Goal: Task Accomplishment & Management: Complete application form

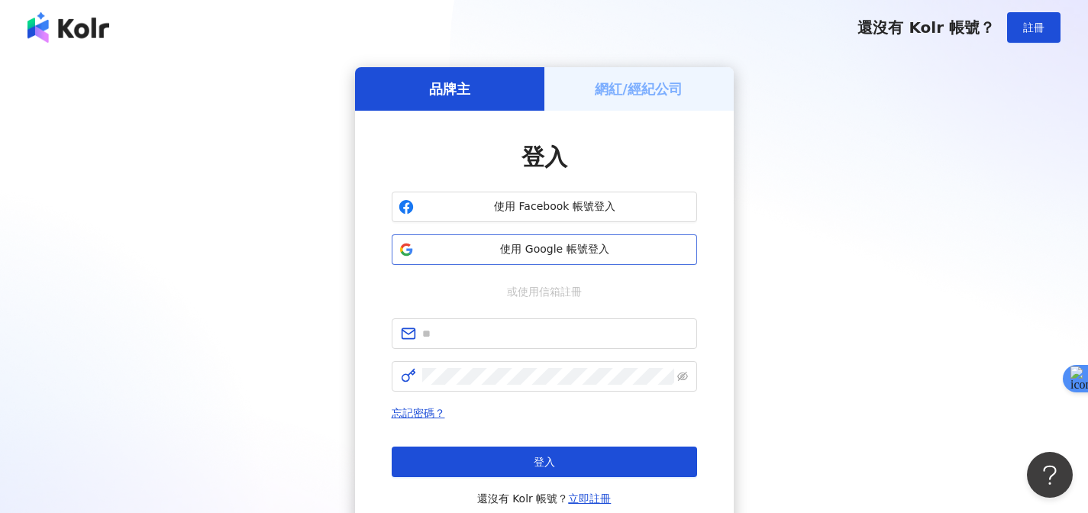
click at [598, 258] on button "使用 Google 帳號登入" at bounding box center [544, 249] width 305 height 31
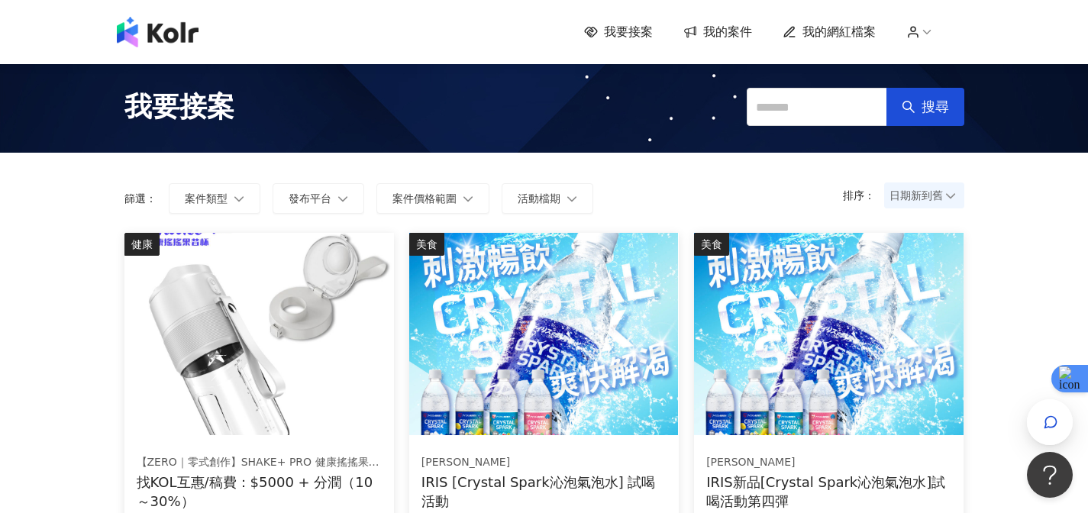
click at [726, 31] on span "我的案件" at bounding box center [727, 32] width 49 height 17
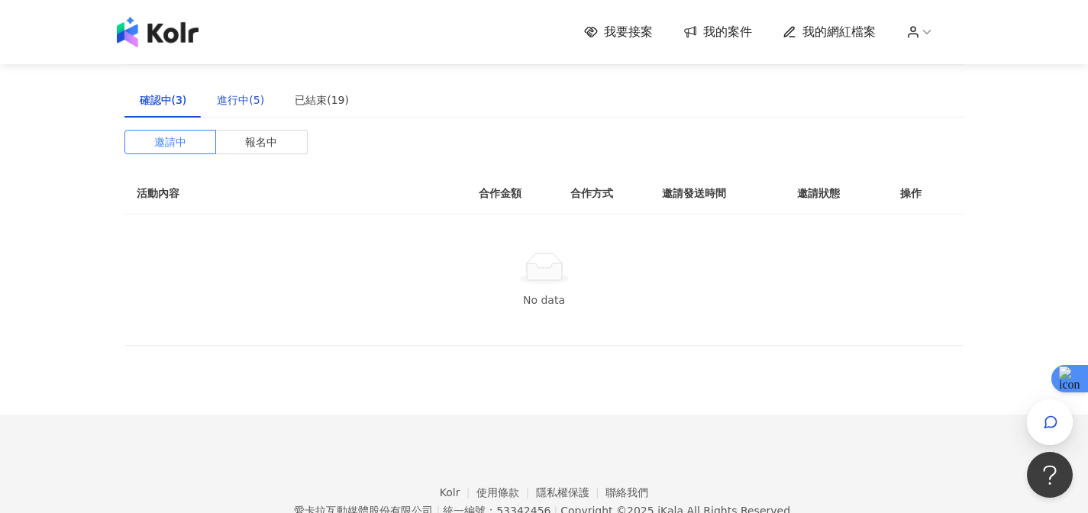
click at [257, 102] on div "進行中(5)" at bounding box center [240, 100] width 47 height 17
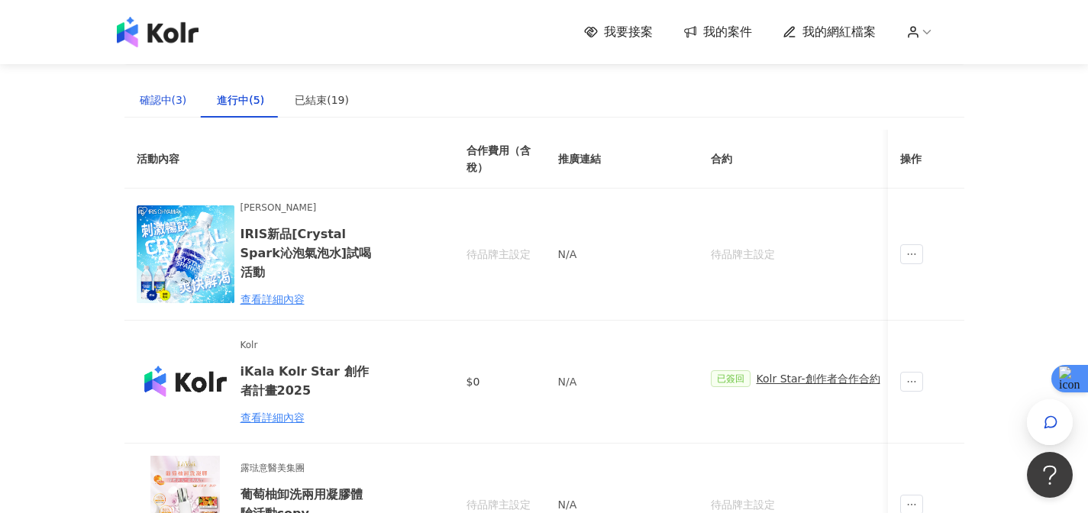
click at [175, 102] on div "確認中(3)" at bounding box center [163, 100] width 47 height 17
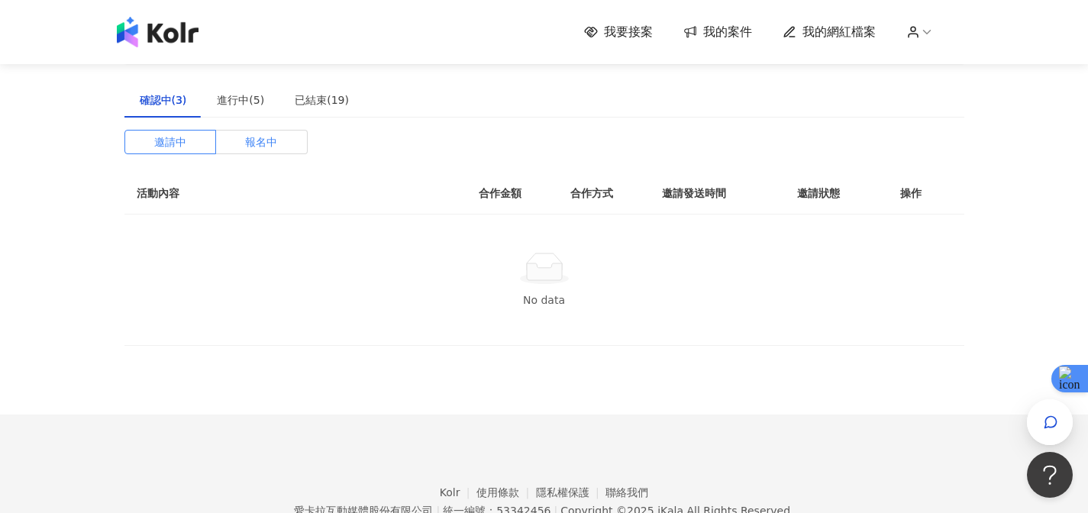
click at [273, 135] on span "報名中" at bounding box center [261, 142] width 32 height 23
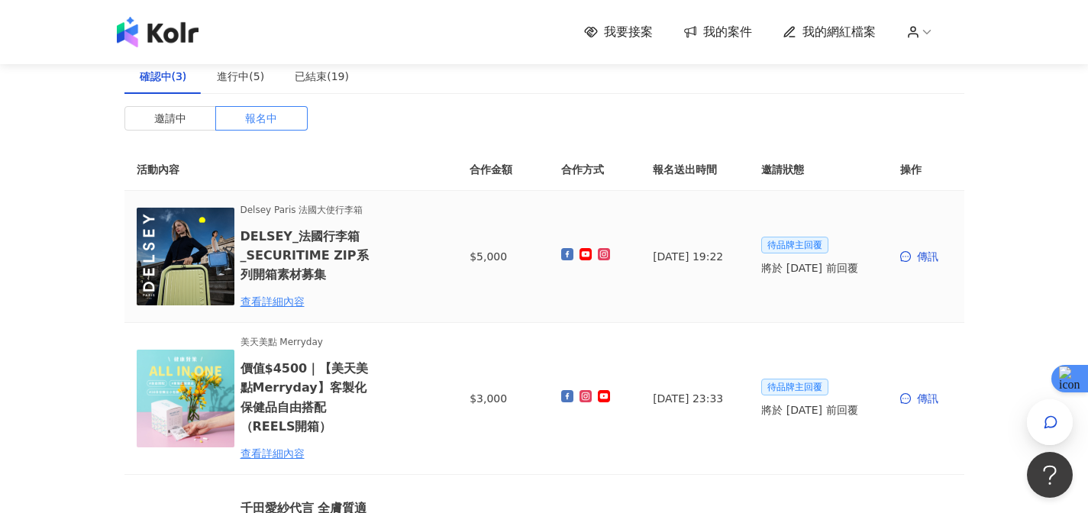
scroll to position [27, 0]
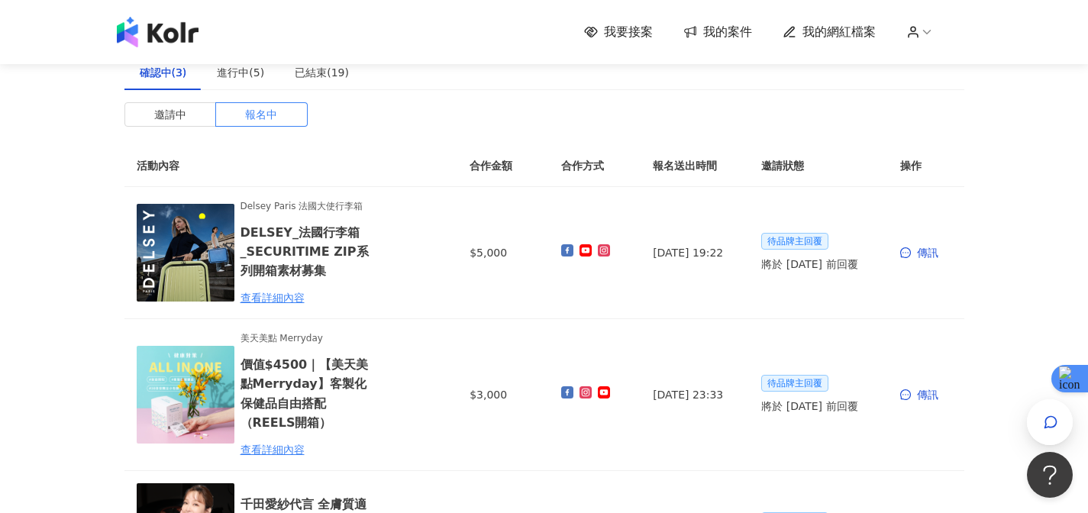
click at [173, 29] on img at bounding box center [158, 32] width 82 height 31
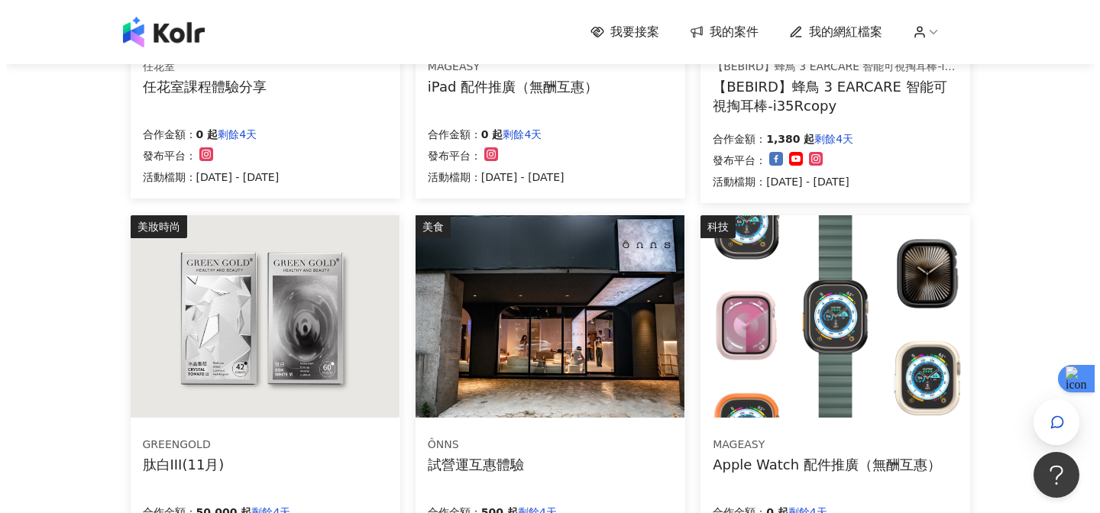
scroll to position [913, 0]
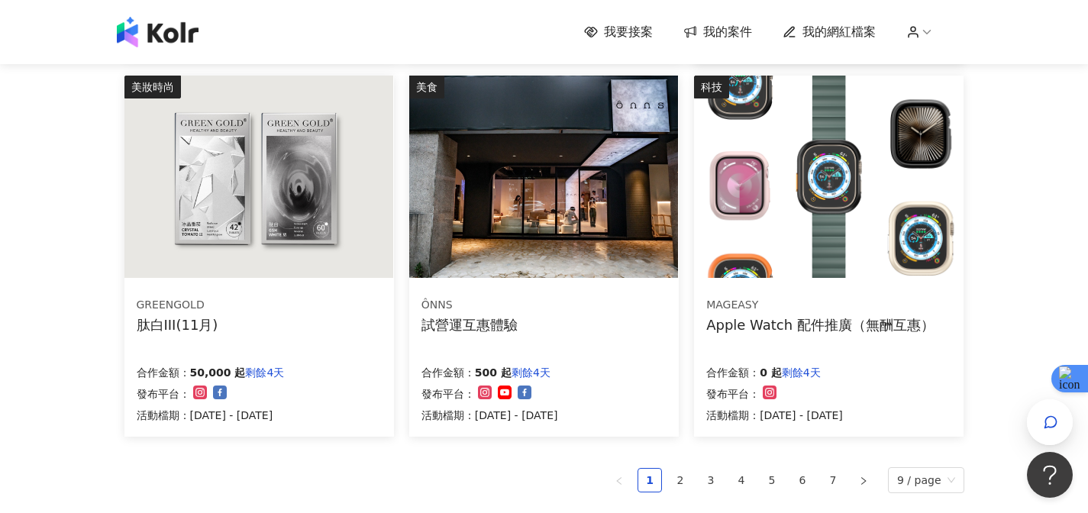
click at [569, 347] on div "ÔNNS 試營運互惠體驗 合作金額： 500 起 剩餘4天 發布平台： 活動檔期：[DATE] - [DATE]" at bounding box center [544, 360] width 270 height 153
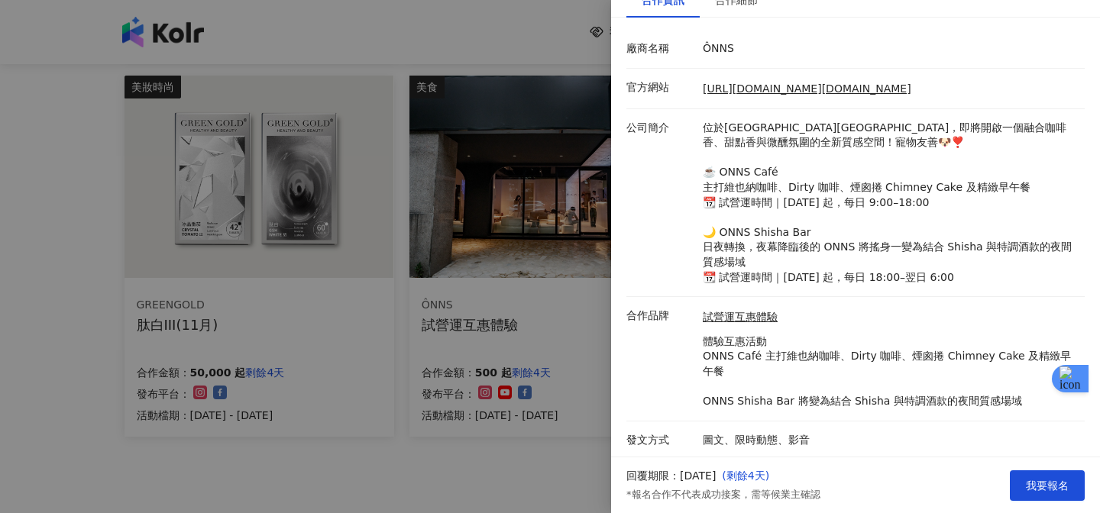
scroll to position [190, 0]
click at [1032, 478] on button "我要報名" at bounding box center [1046, 485] width 75 height 31
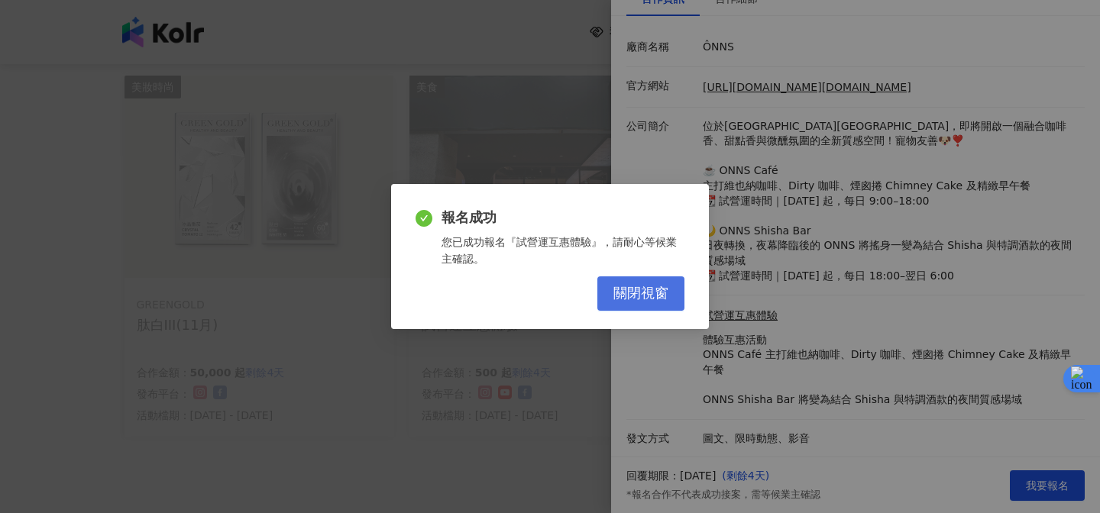
click at [644, 296] on span "關閉視窗" at bounding box center [640, 294] width 55 height 17
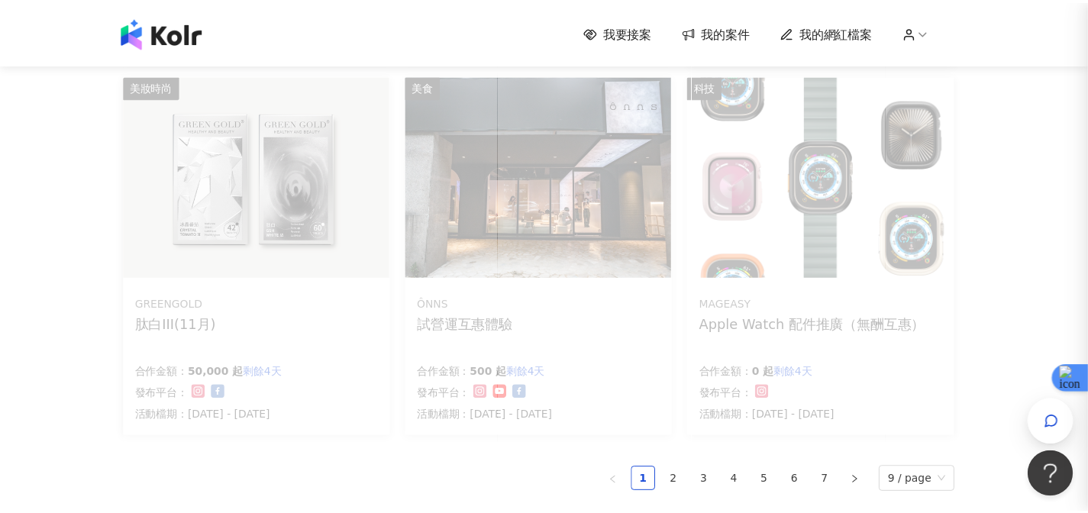
scroll to position [0, 0]
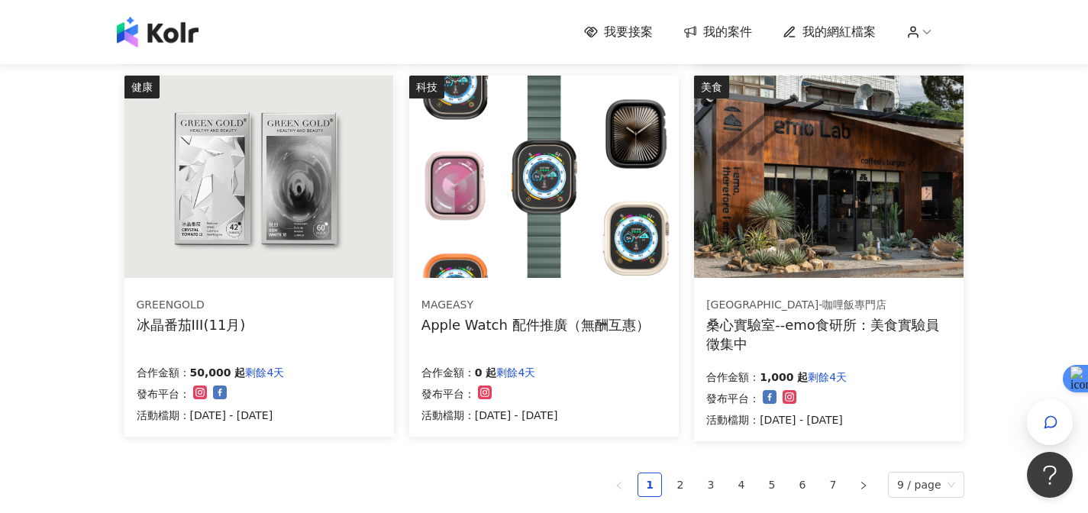
click at [845, 34] on span "我的網紅檔案" at bounding box center [839, 32] width 73 height 17
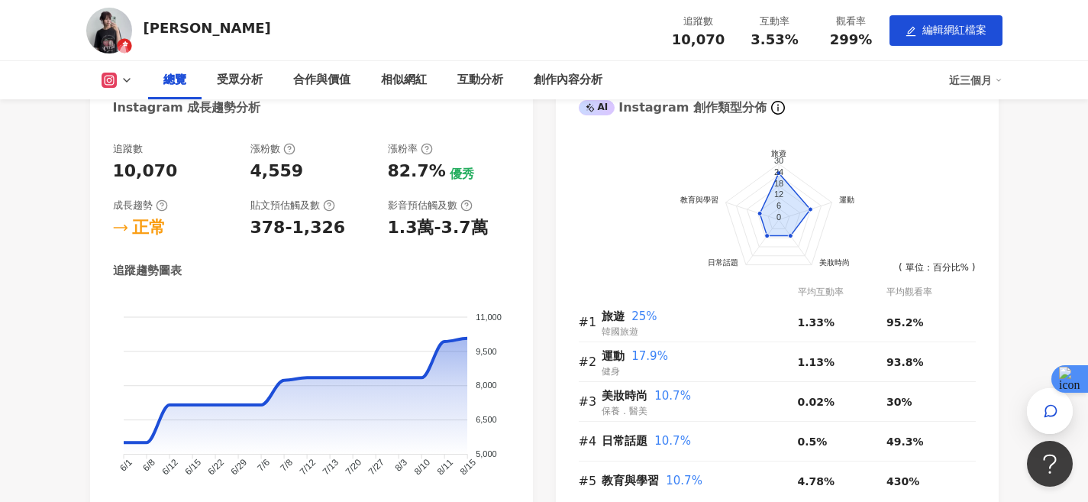
scroll to position [568, 0]
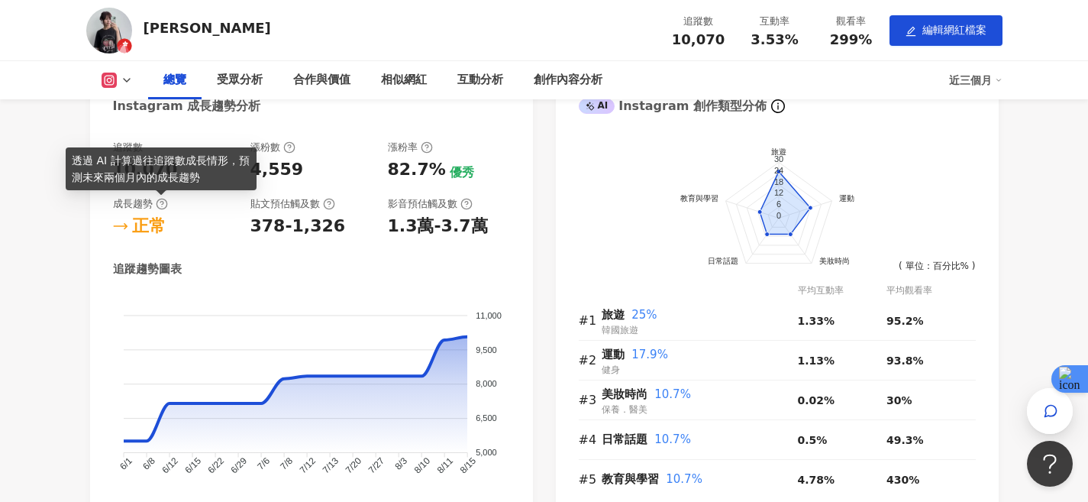
click at [163, 204] on icon at bounding box center [161, 204] width 3 height 5
click at [161, 209] on icon at bounding box center [162, 204] width 12 height 12
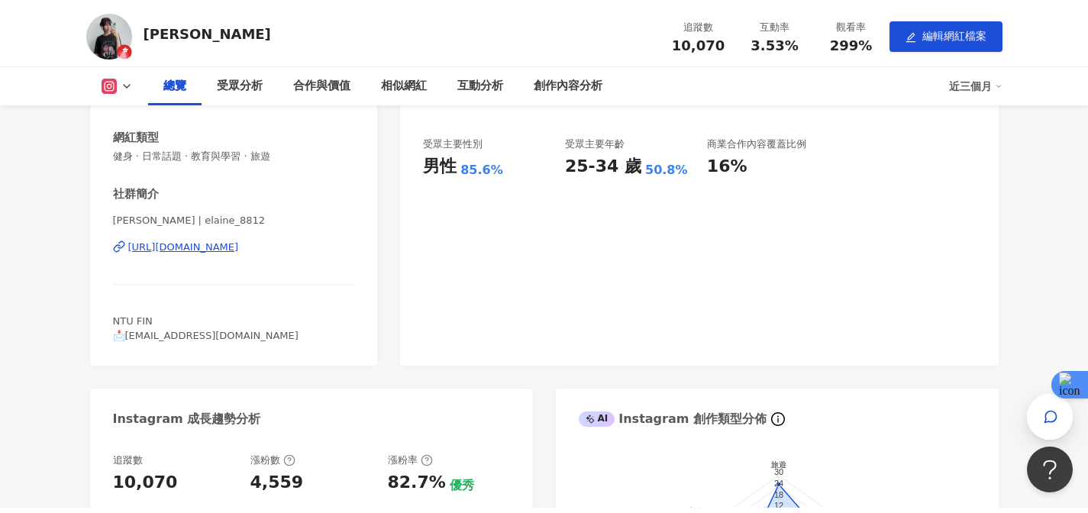
scroll to position [0, 0]
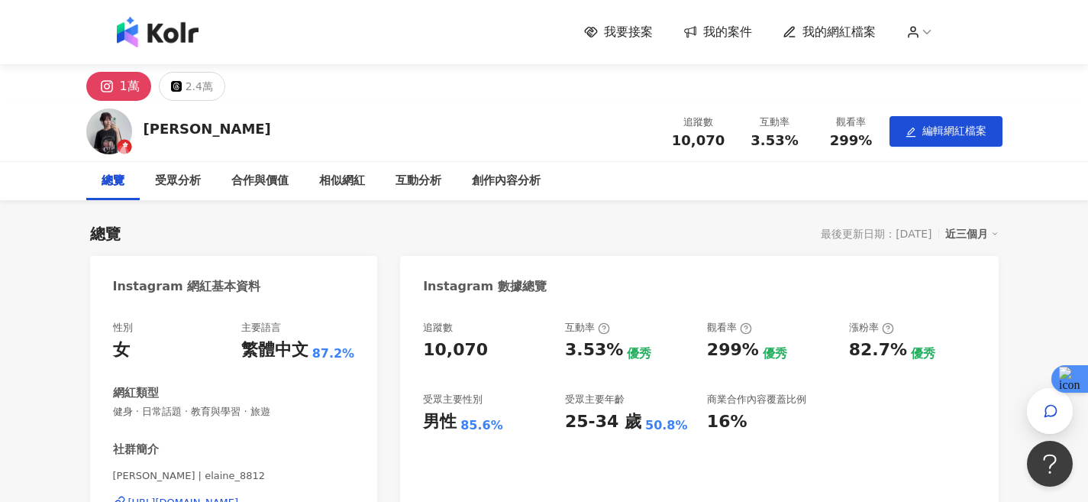
click at [172, 42] on img at bounding box center [158, 32] width 82 height 31
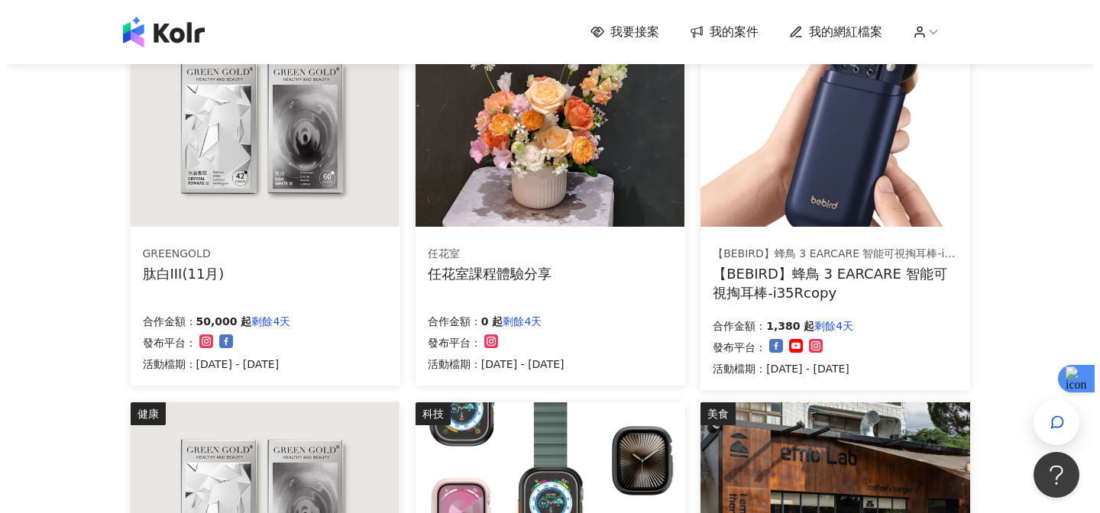
scroll to position [587, 0]
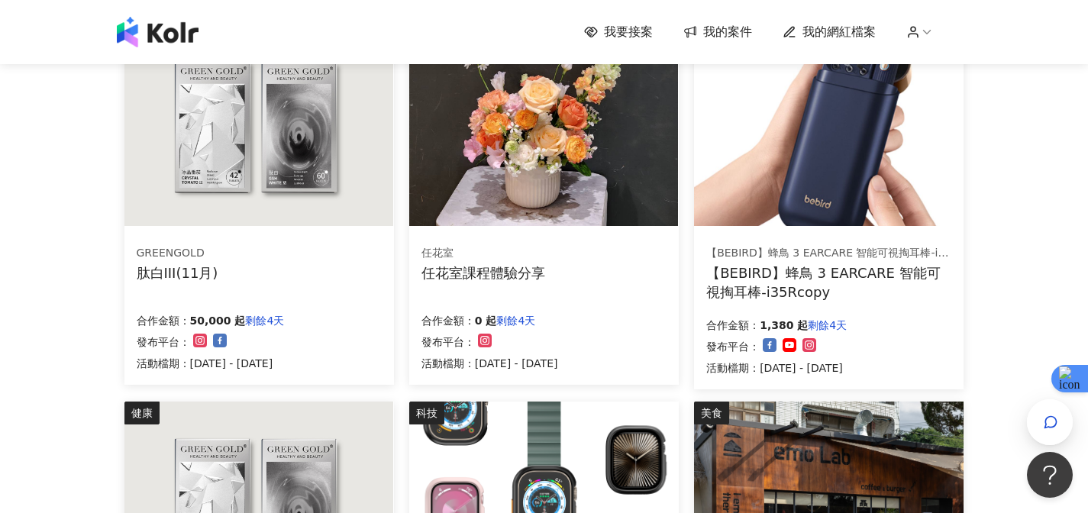
click at [447, 172] on img at bounding box center [543, 125] width 269 height 202
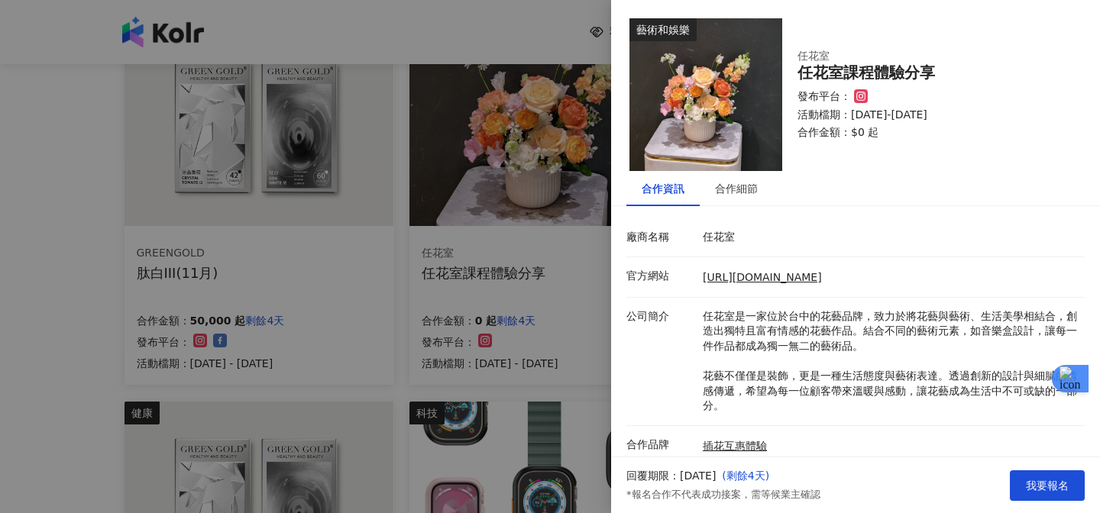
click at [340, 287] on div at bounding box center [550, 256] width 1100 height 513
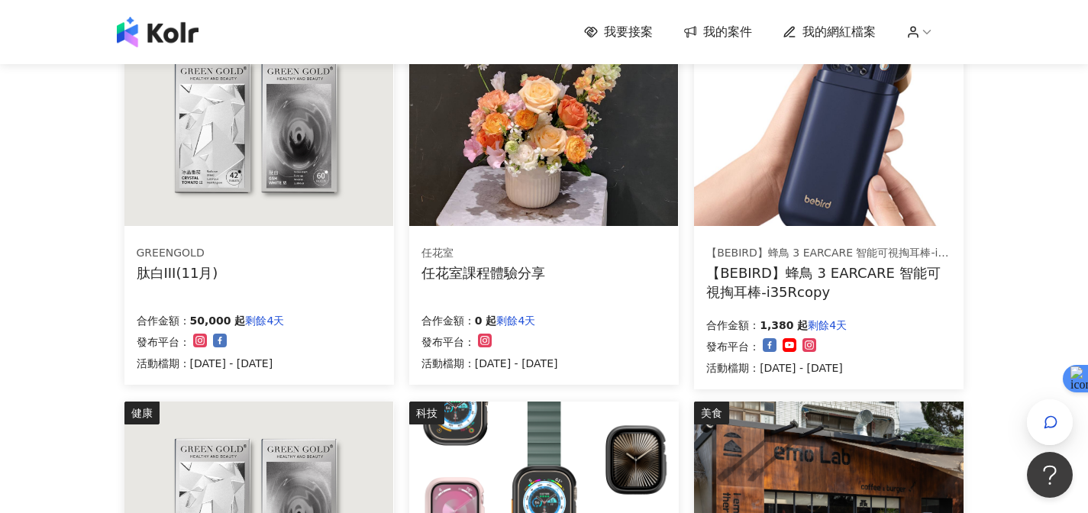
click at [330, 289] on div "GREENGOLD 肽白III(11月) 合作金額： 50,000 起 剩餘4天 發布平台： 活動檔期：[DATE] - [DATE]" at bounding box center [259, 308] width 270 height 153
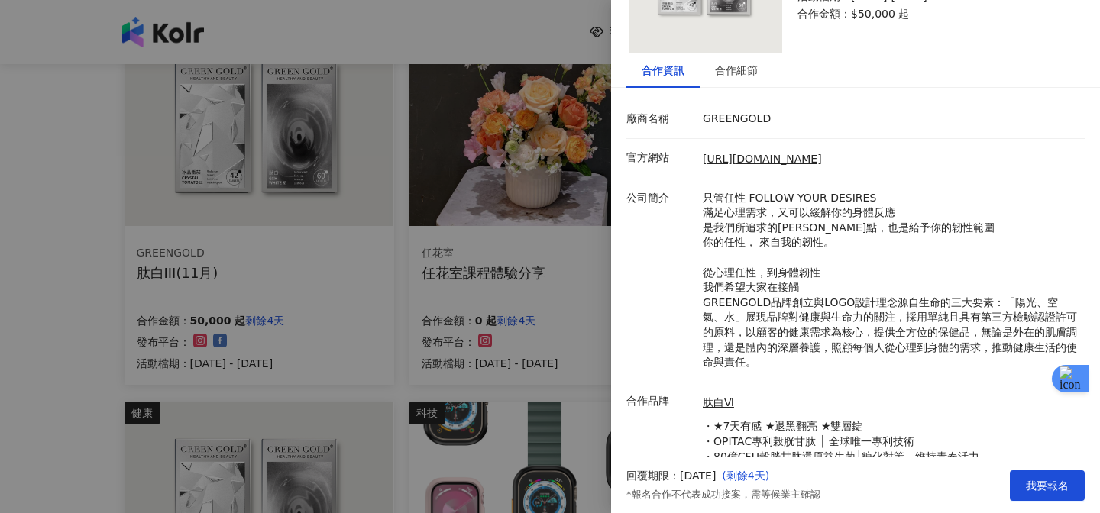
scroll to position [190, 0]
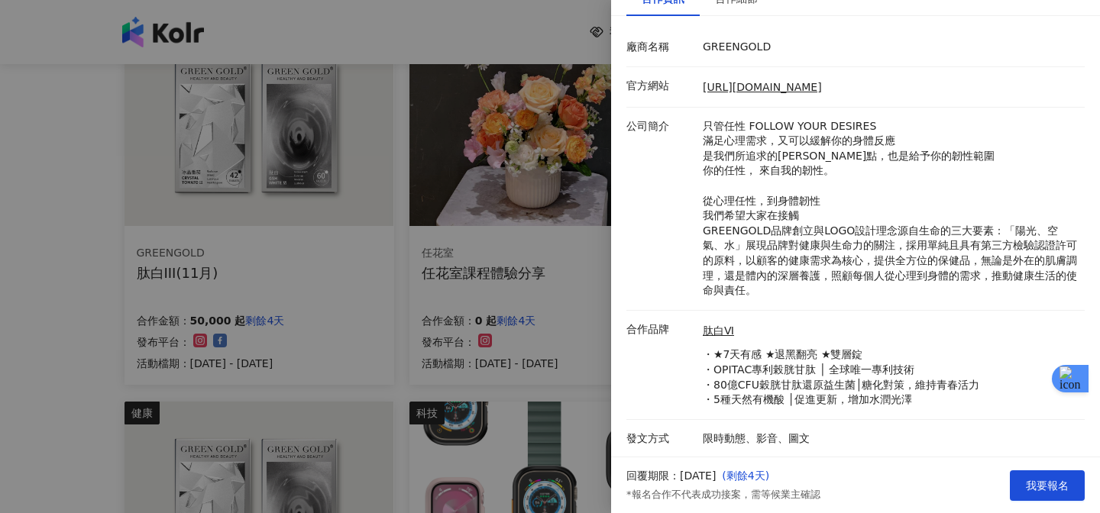
click at [599, 308] on div at bounding box center [550, 256] width 1100 height 513
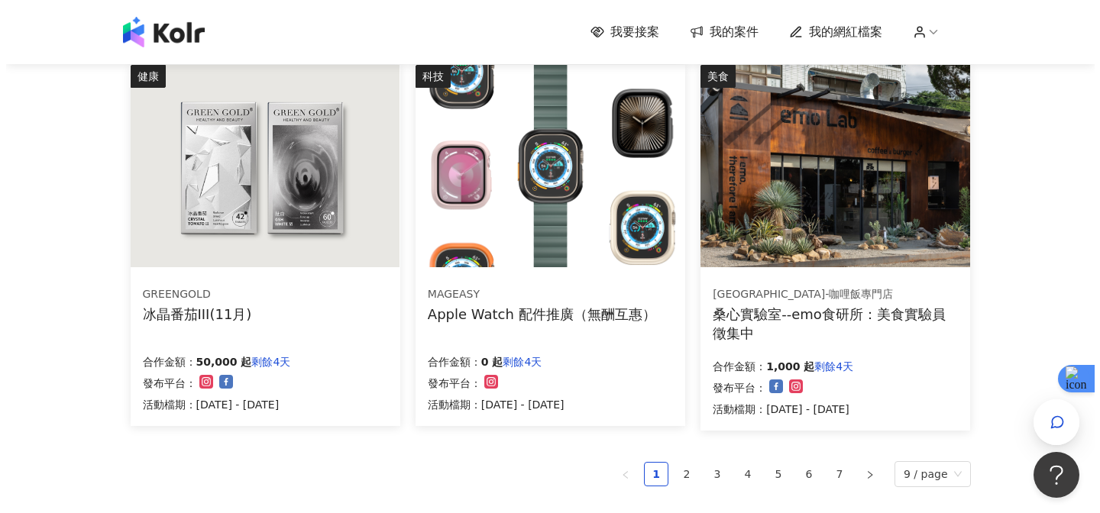
scroll to position [926, 0]
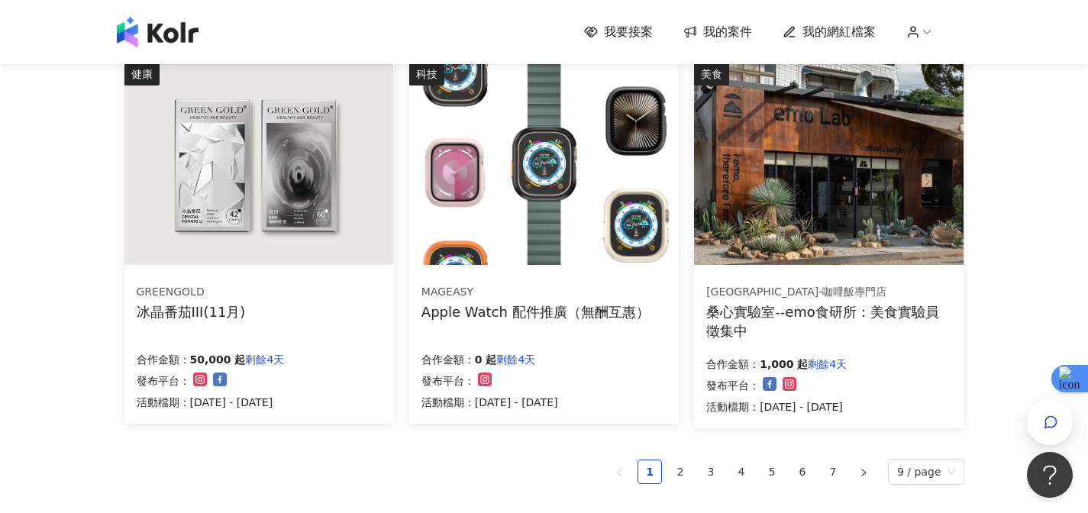
click at [599, 308] on div "Apple Watch 配件推廣（無酬互惠）" at bounding box center [535, 311] width 228 height 19
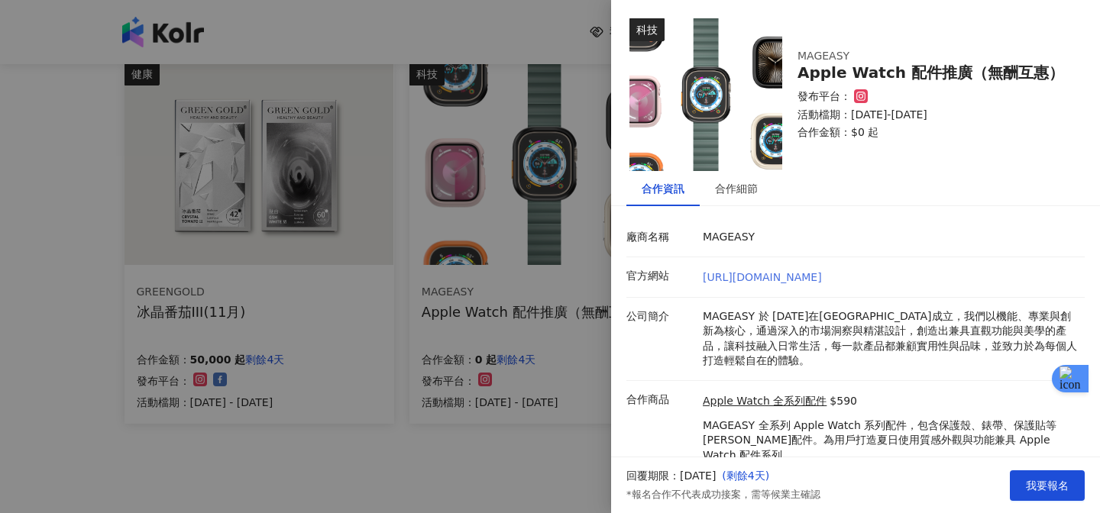
click at [730, 279] on link "[URL][DOMAIN_NAME]" at bounding box center [761, 277] width 119 height 12
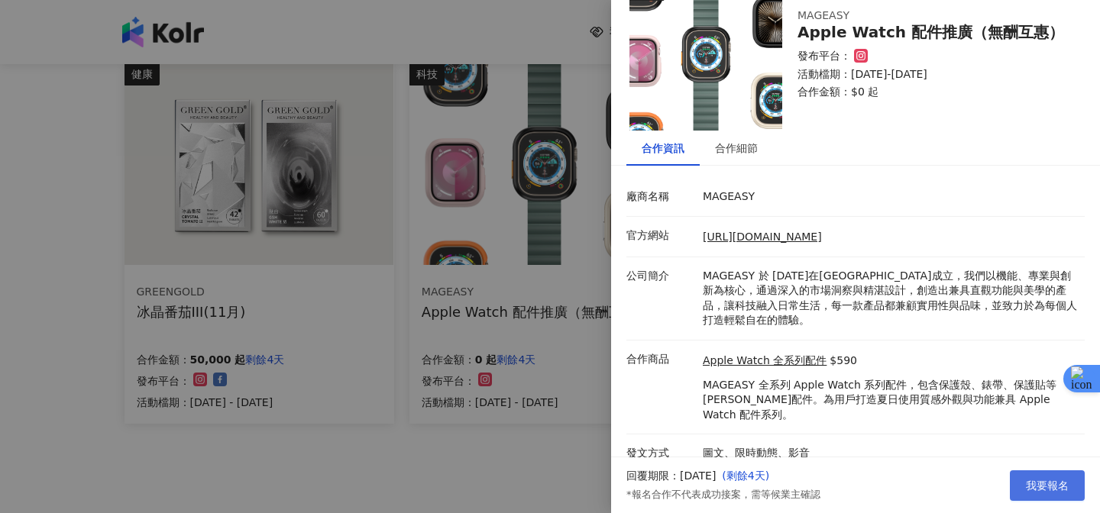
click at [1031, 485] on span "我要報名" at bounding box center [1046, 486] width 43 height 12
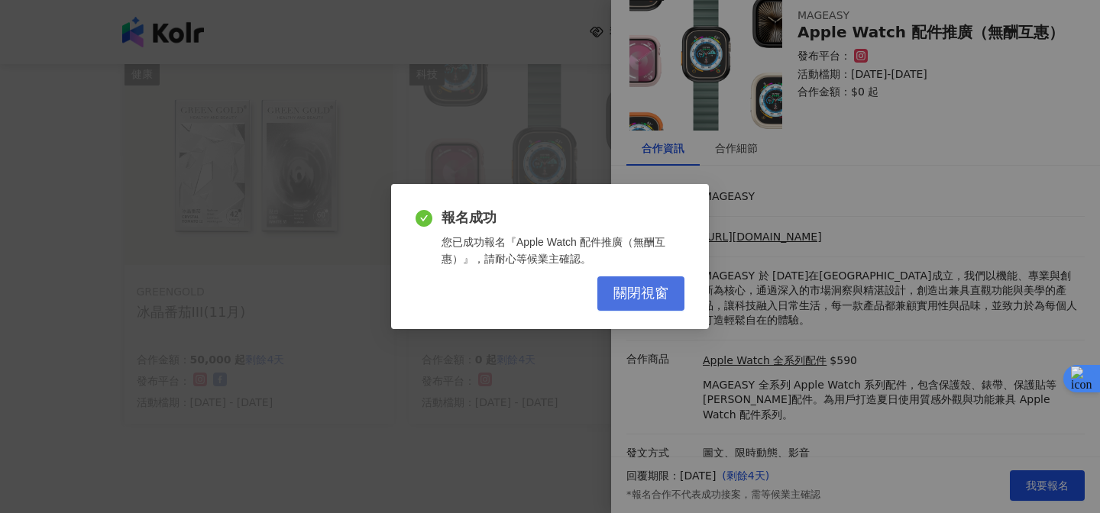
click at [659, 299] on span "關閉視窗" at bounding box center [640, 294] width 55 height 17
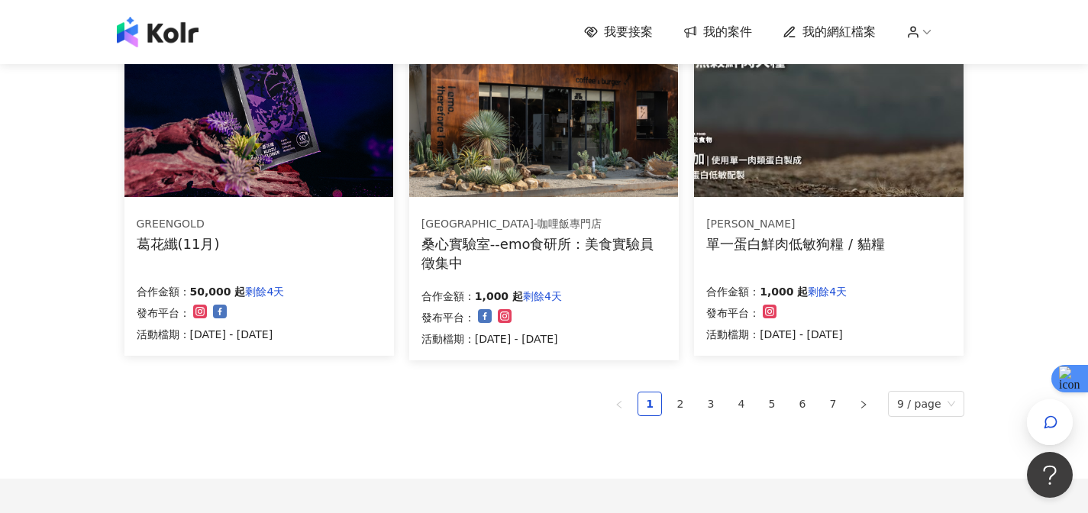
scroll to position [1121, 0]
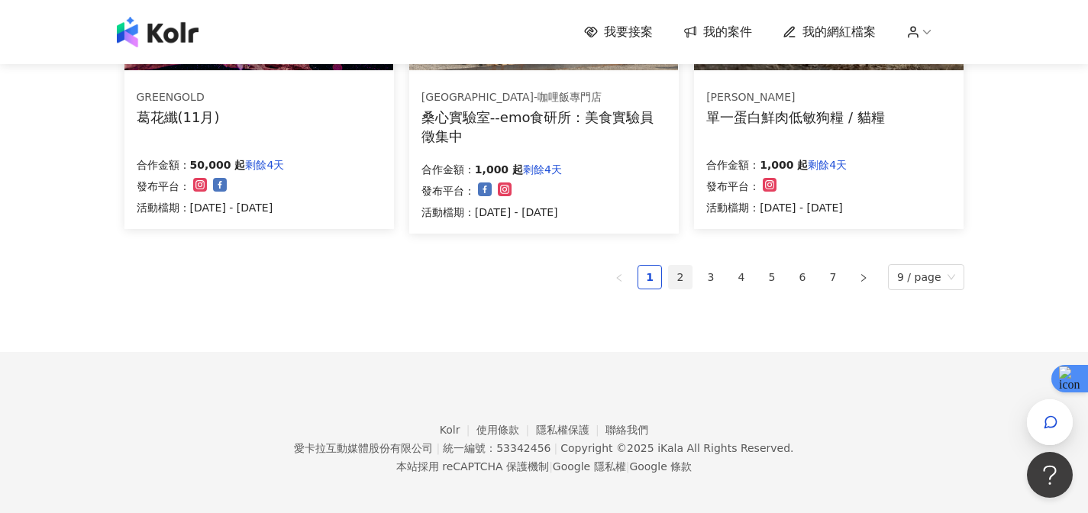
click at [686, 279] on link "2" at bounding box center [680, 277] width 23 height 23
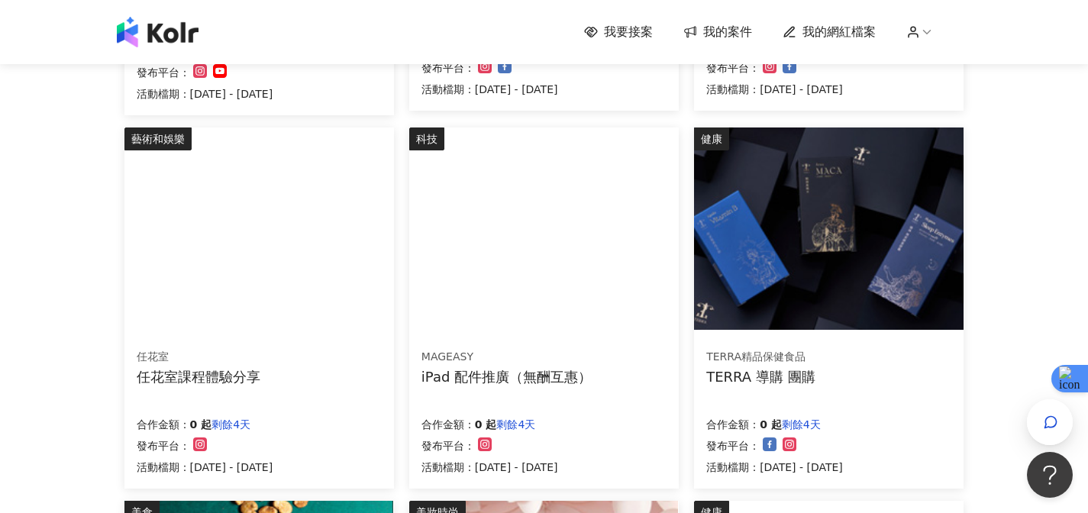
scroll to position [482, 0]
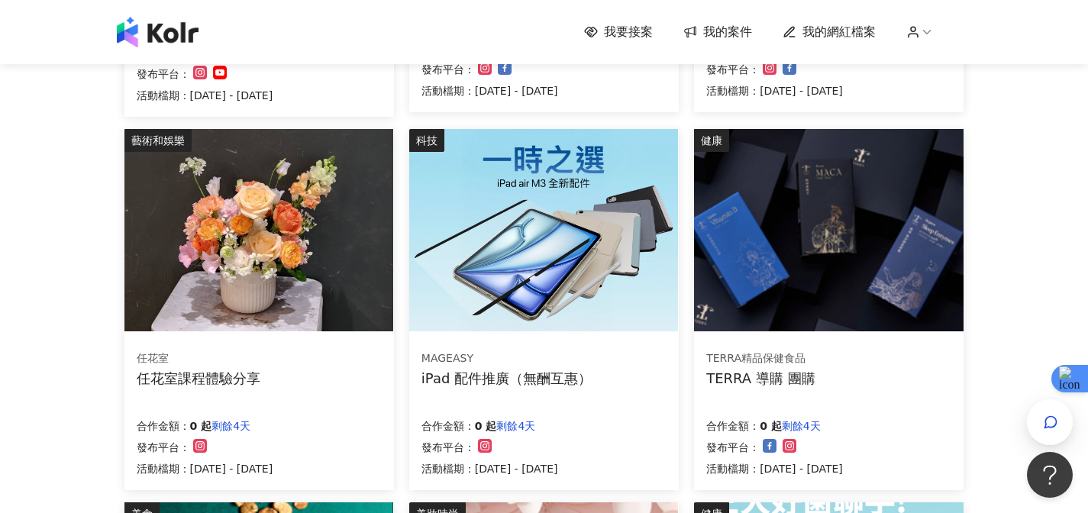
click at [477, 334] on div "科技 MAGEASY iPad 配件推廣（無酬互惠） 合作金額： 0 起 剩餘4天 發布平台： 活動檔期：[DATE] - [DATE]" at bounding box center [544, 309] width 270 height 361
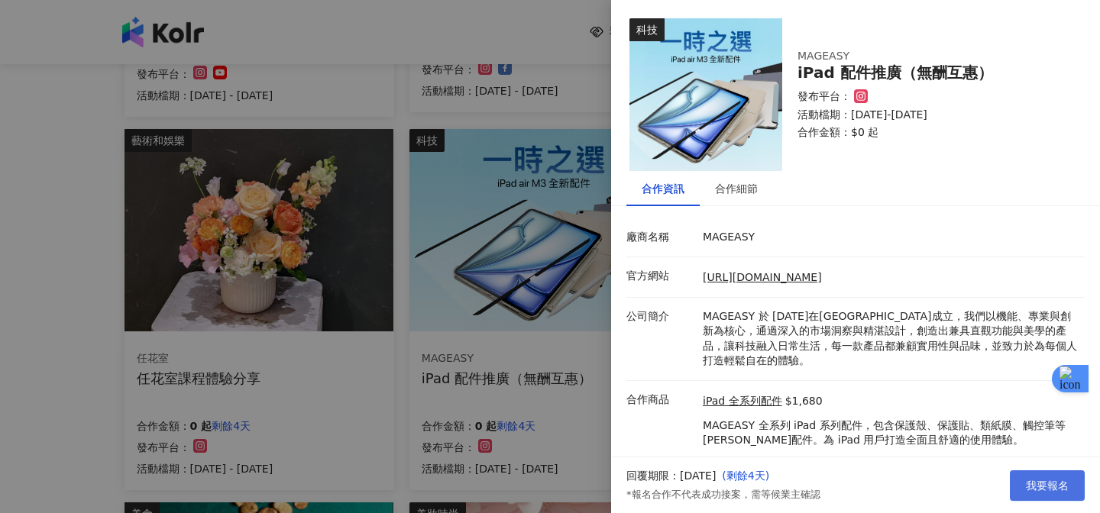
click at [1020, 486] on button "我要報名" at bounding box center [1046, 485] width 75 height 31
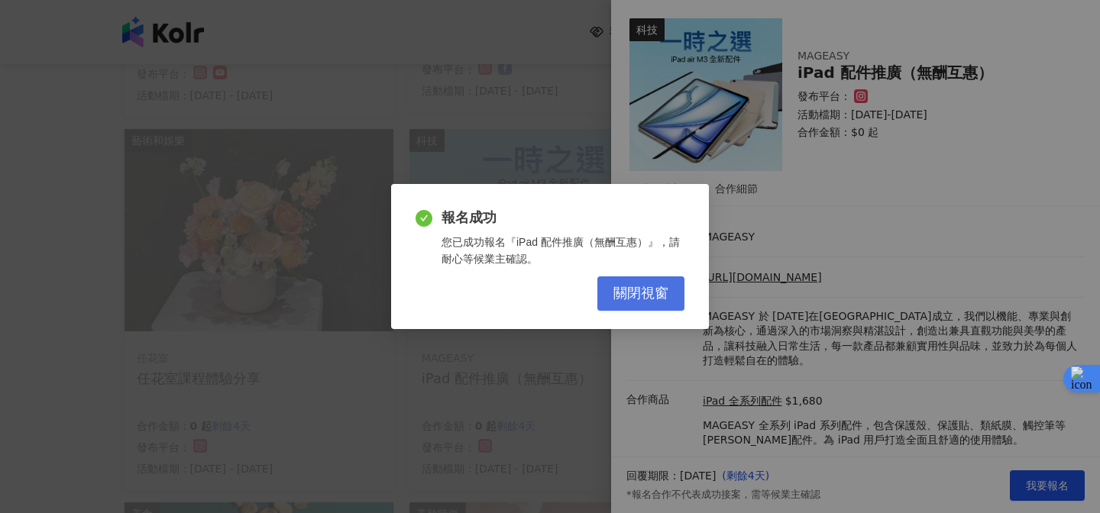
click at [646, 289] on span "關閉視窗" at bounding box center [640, 294] width 55 height 17
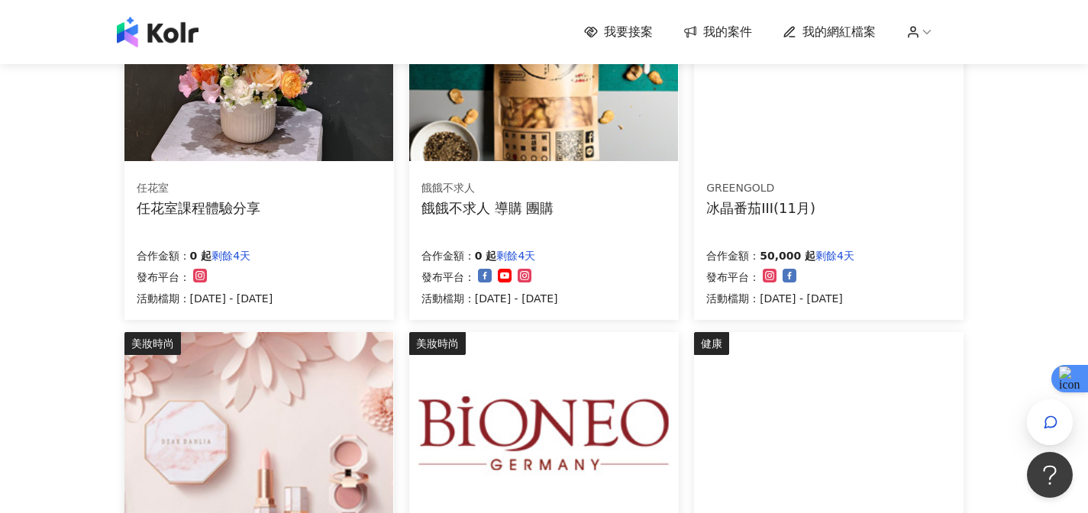
scroll to position [1092, 0]
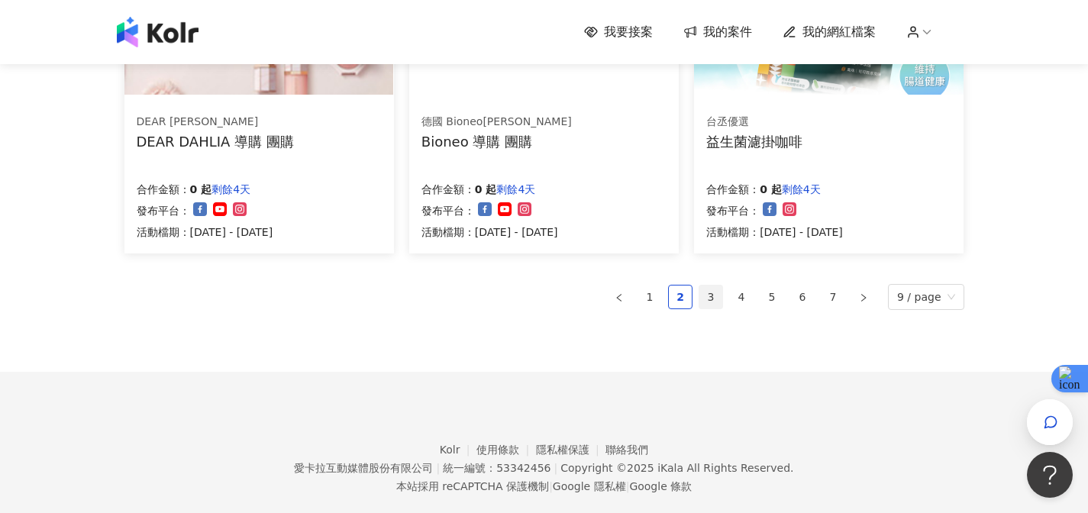
click at [712, 300] on link "3" at bounding box center [710, 297] width 23 height 23
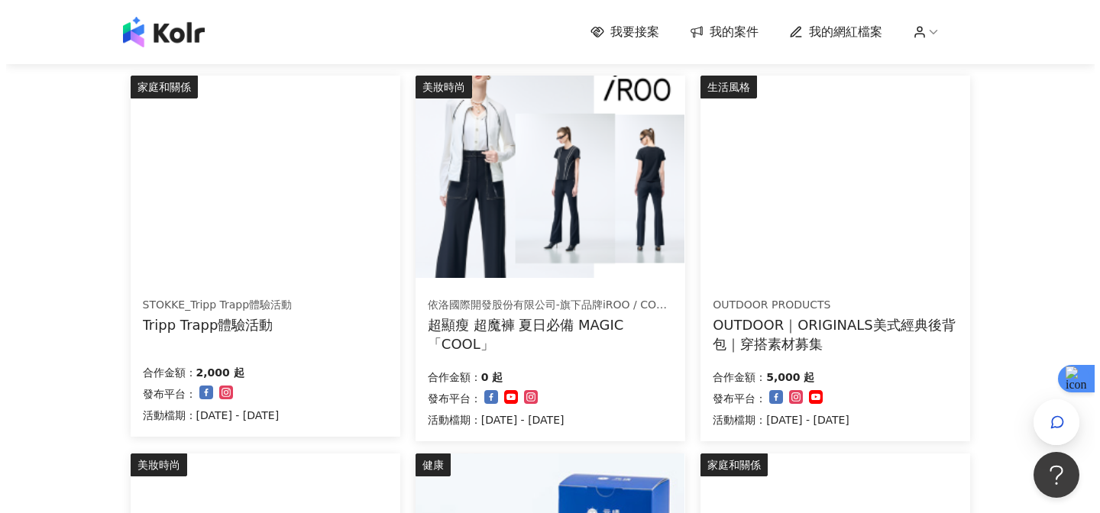
scroll to position [158, 0]
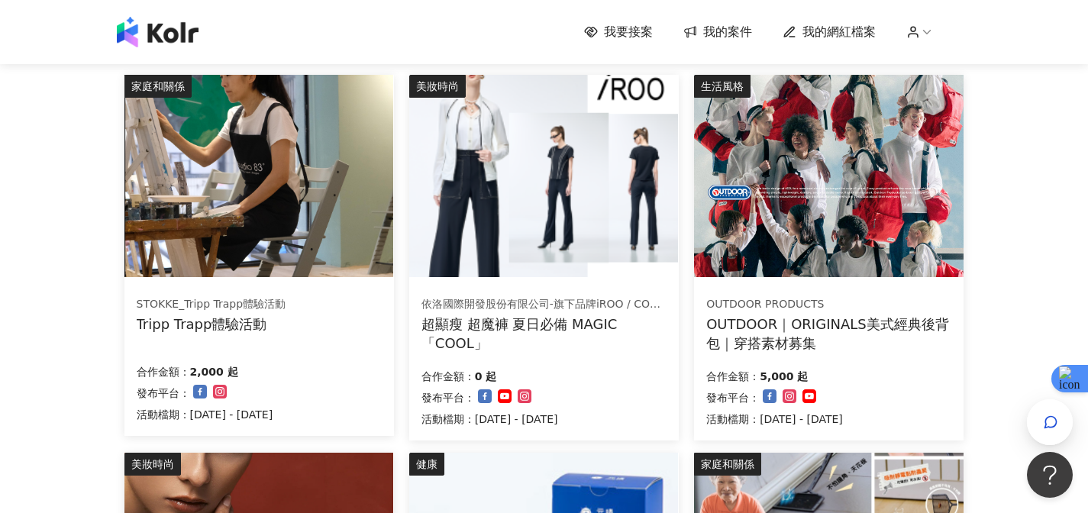
click at [815, 341] on div "OUTDOOR｜ORIGINALS美式經典後背包｜穿搭素材募集" at bounding box center [828, 334] width 245 height 38
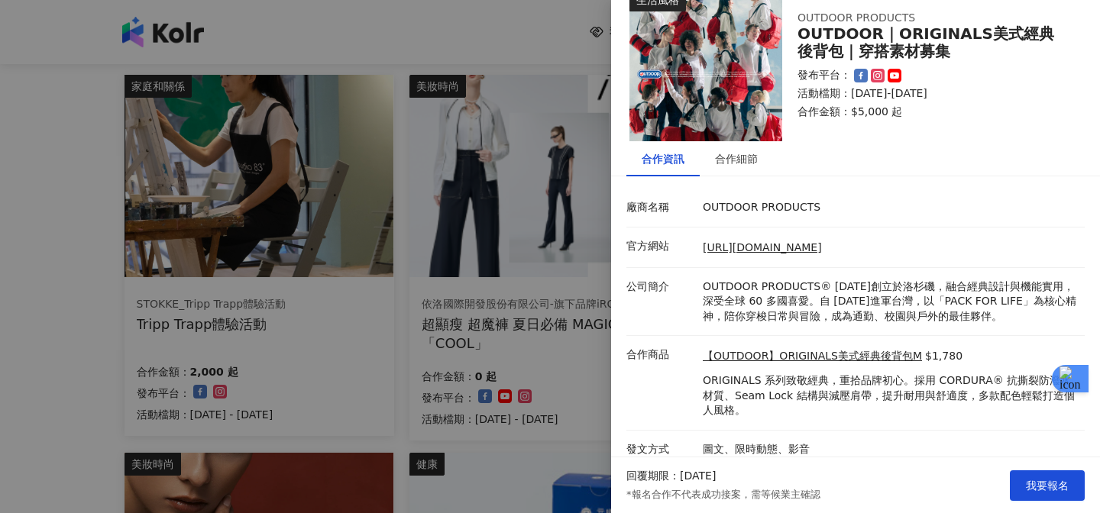
scroll to position [40, 0]
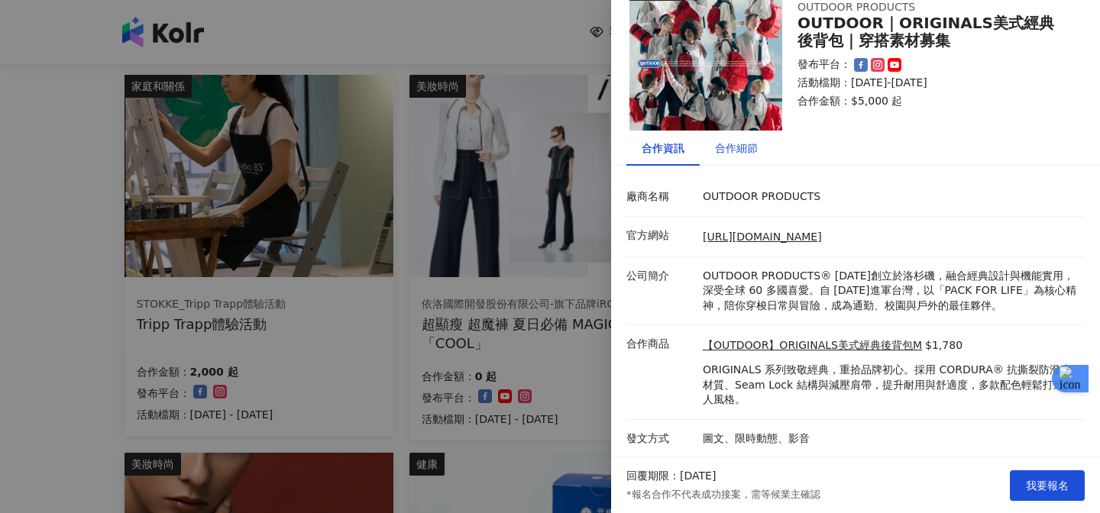
click at [738, 153] on div "合作細節" at bounding box center [736, 148] width 43 height 17
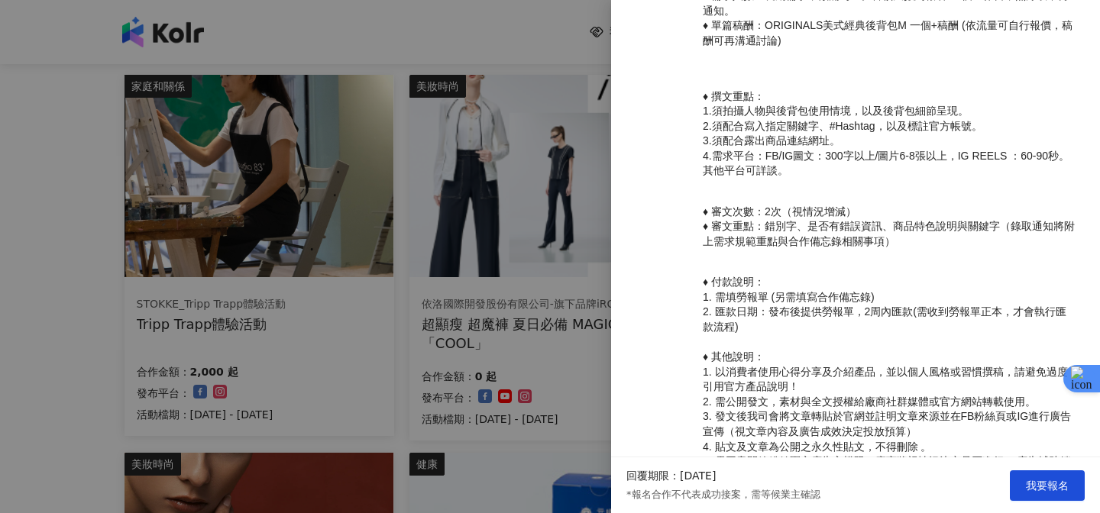
scroll to position [553, 0]
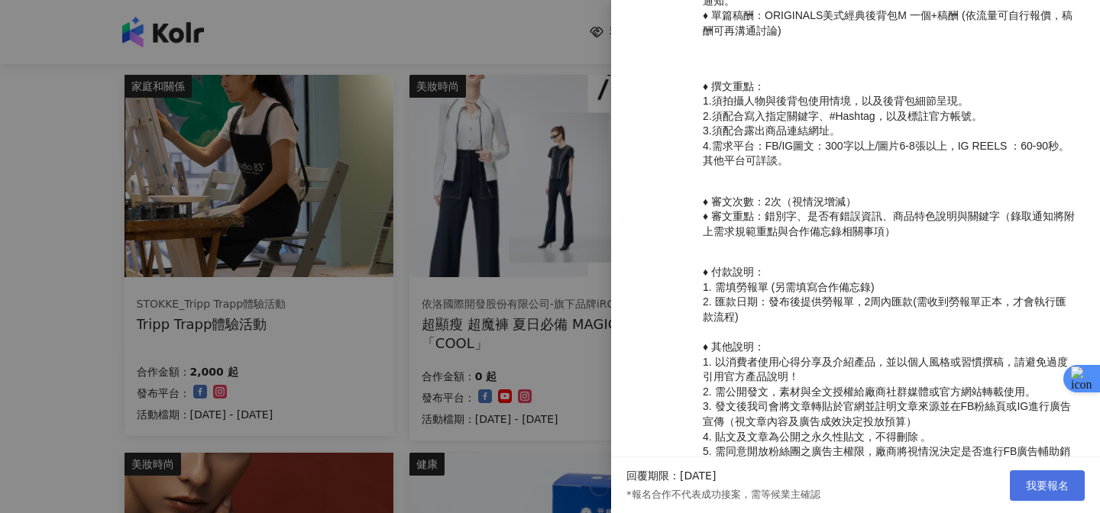
click at [1026, 487] on span "我要報名" at bounding box center [1046, 486] width 43 height 12
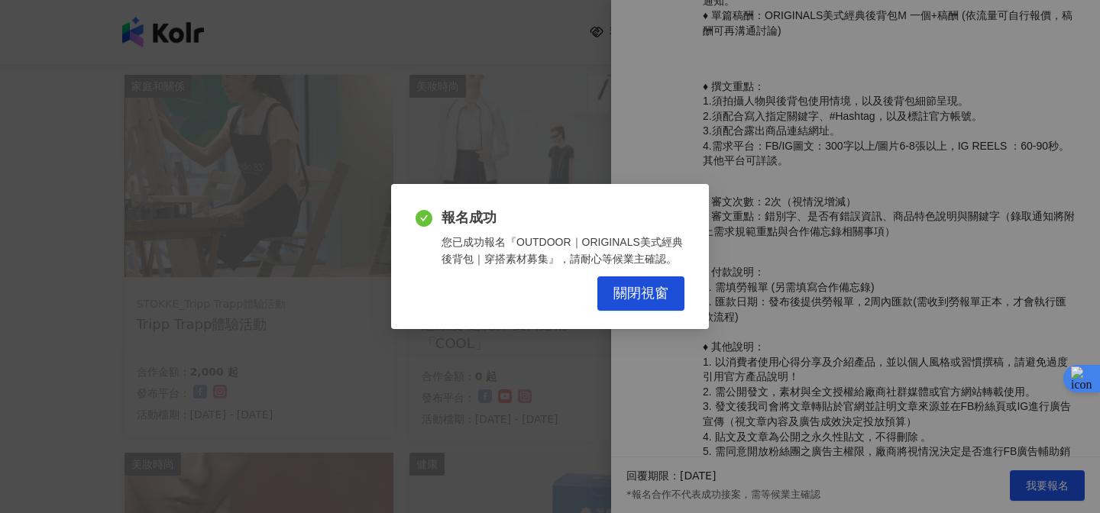
click at [646, 312] on div "報名成功 您已成功報名『OUTDOOR｜ORIGINALS美式經典後背包｜穿搭素材募集』，請耐心等候業主確認。 關閉視窗" at bounding box center [550, 256] width 318 height 145
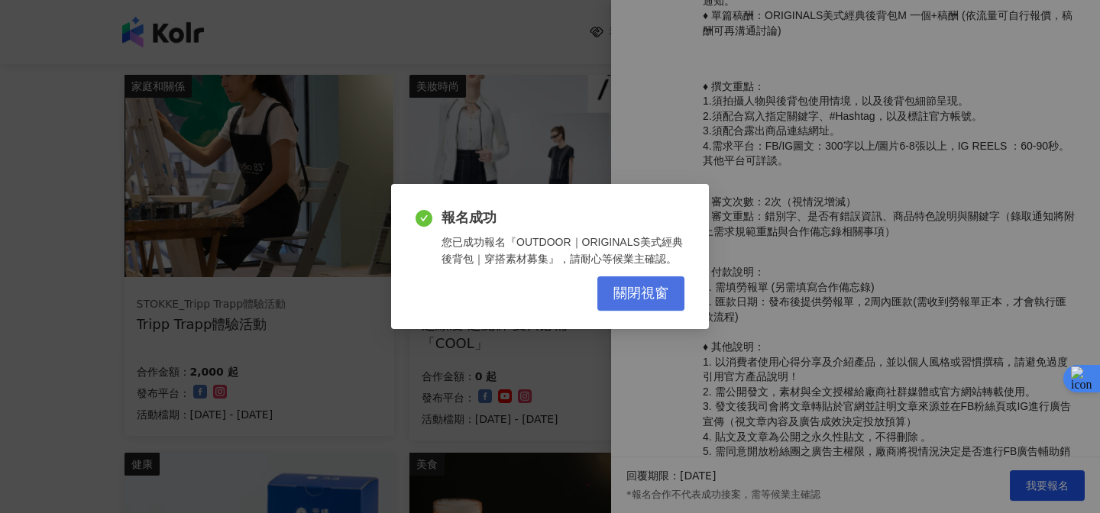
click at [654, 291] on span "關閉視窗" at bounding box center [640, 294] width 55 height 17
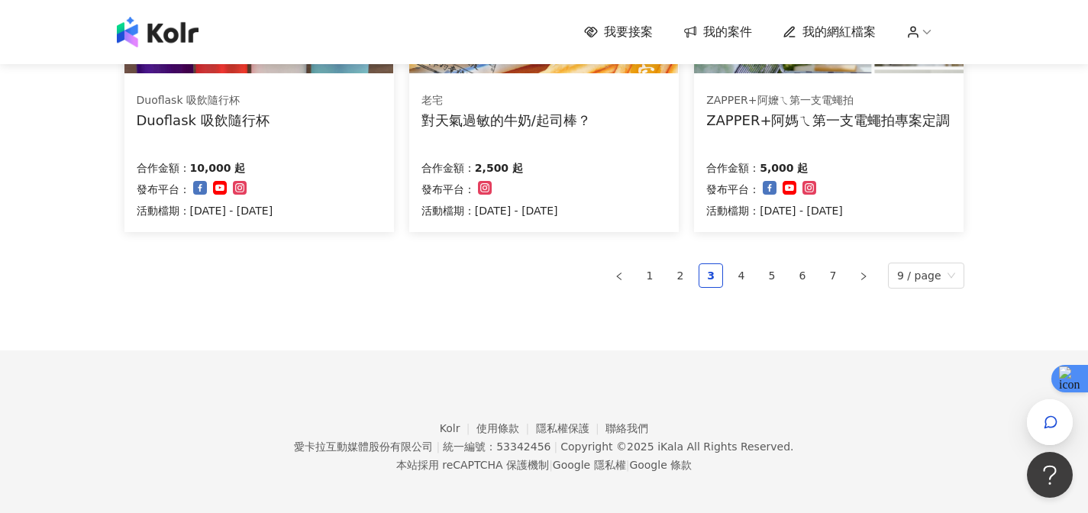
scroll to position [1122, 0]
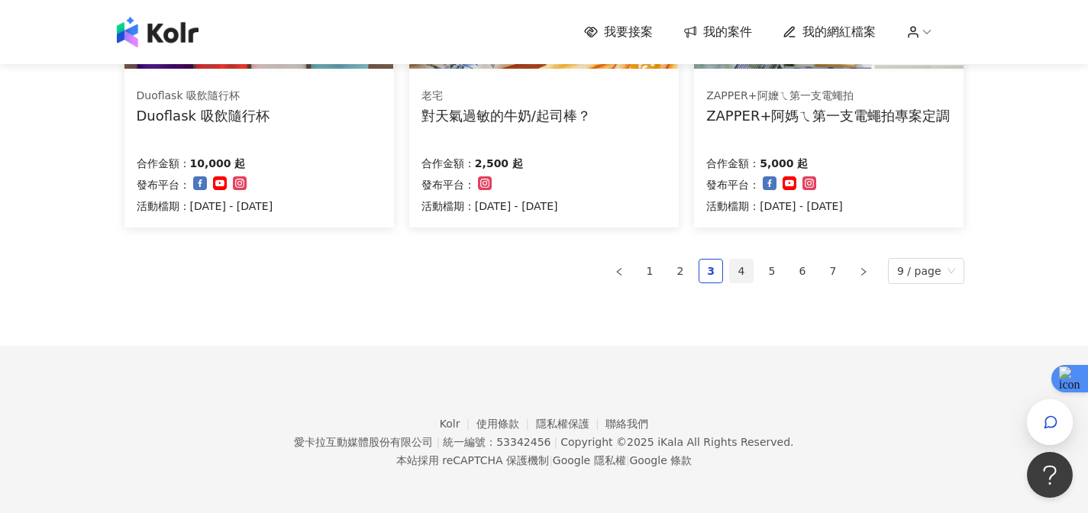
click at [748, 267] on link "4" at bounding box center [741, 271] width 23 height 23
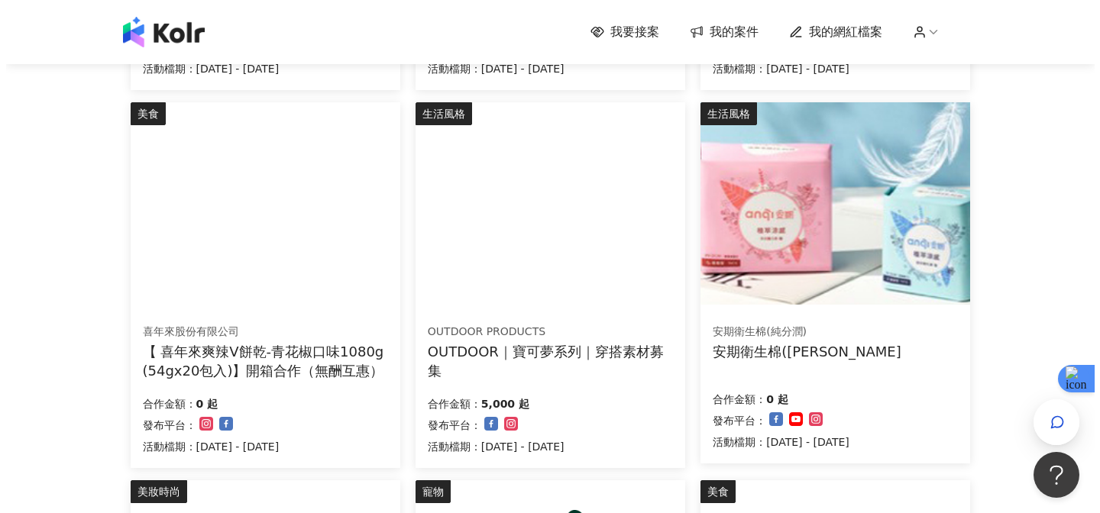
scroll to position [507, 0]
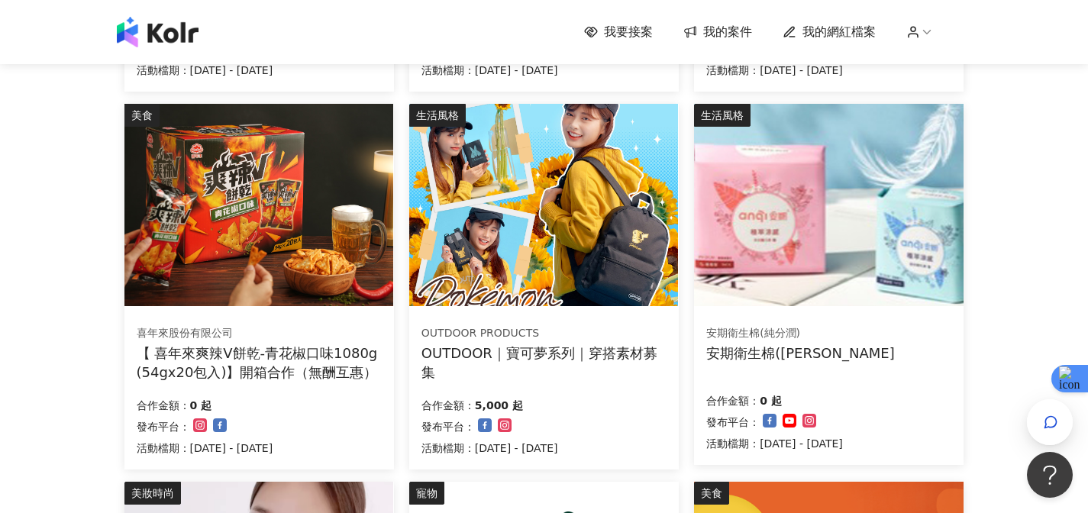
click at [557, 307] on div "生活風格 OUTDOOR PRODUCTS OUTDOOR｜寶可夢系列｜穿搭素材募集 合作金額： 5,000 起 發布平台： 活動檔期：[DATE] - [D…" at bounding box center [544, 287] width 270 height 366
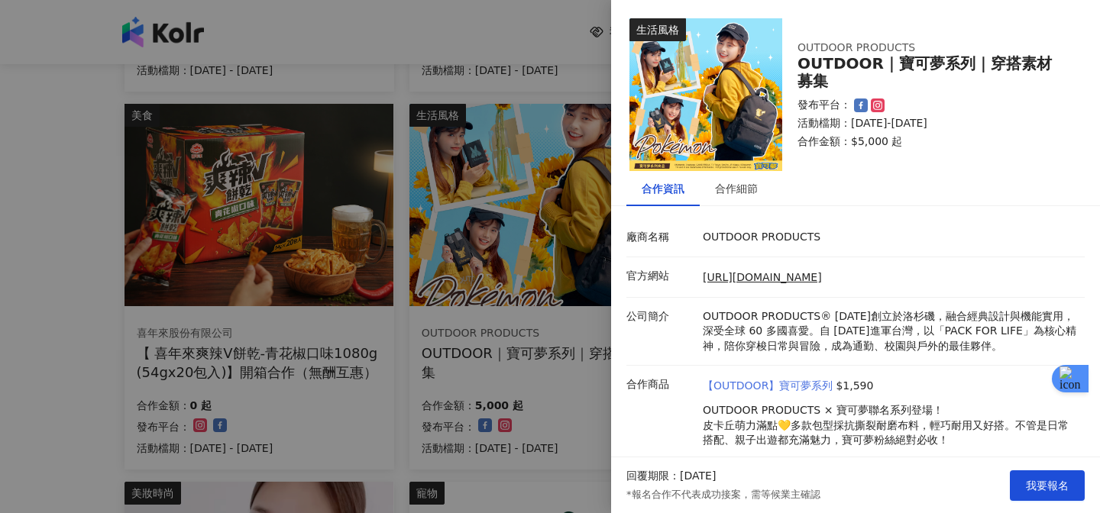
click at [747, 380] on link "【OUTDOOR】寶可夢系列" at bounding box center [767, 386] width 130 height 15
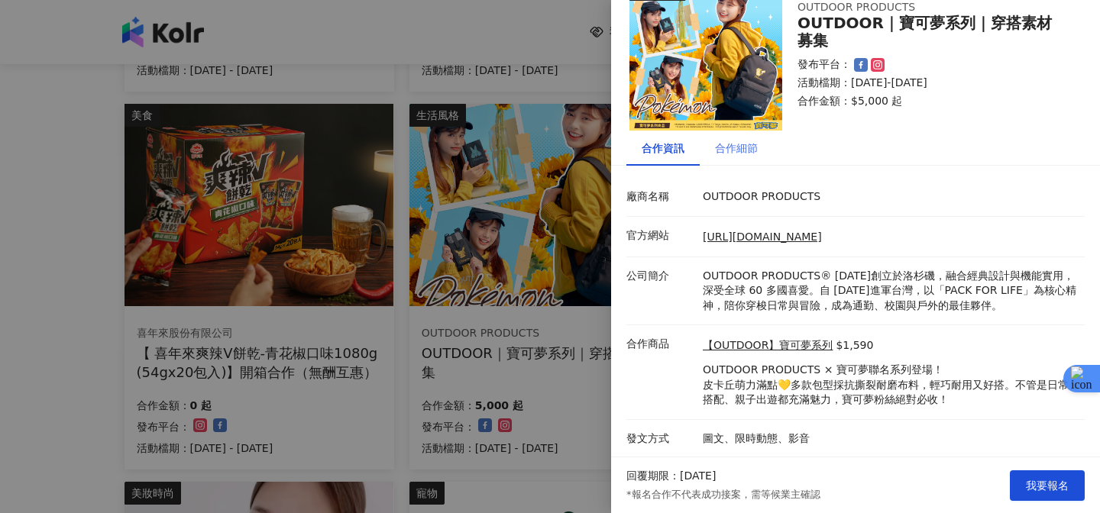
click at [730, 157] on div "合作細節" at bounding box center [735, 148] width 73 height 35
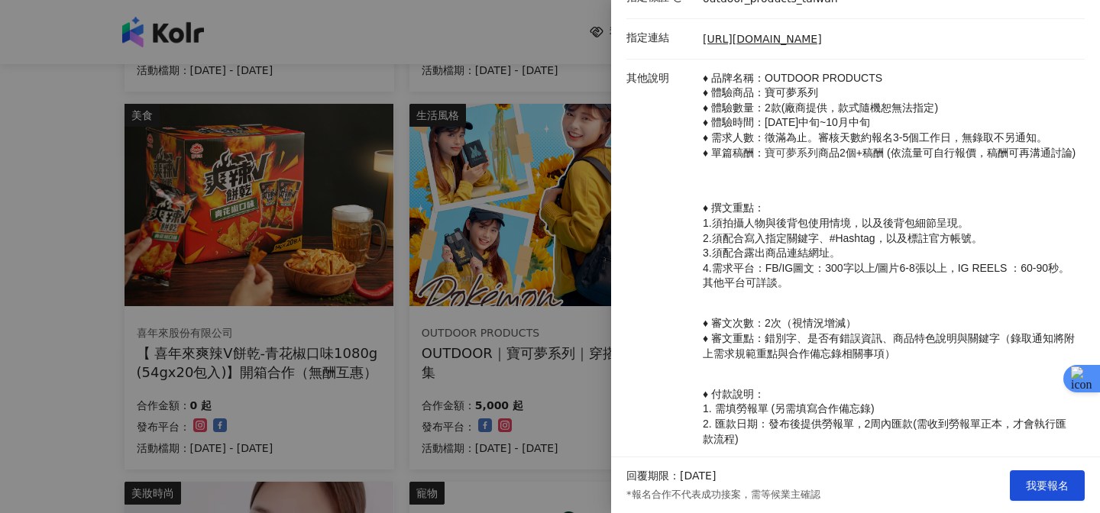
scroll to position [399, 0]
click at [1031, 476] on button "我要報名" at bounding box center [1046, 485] width 75 height 31
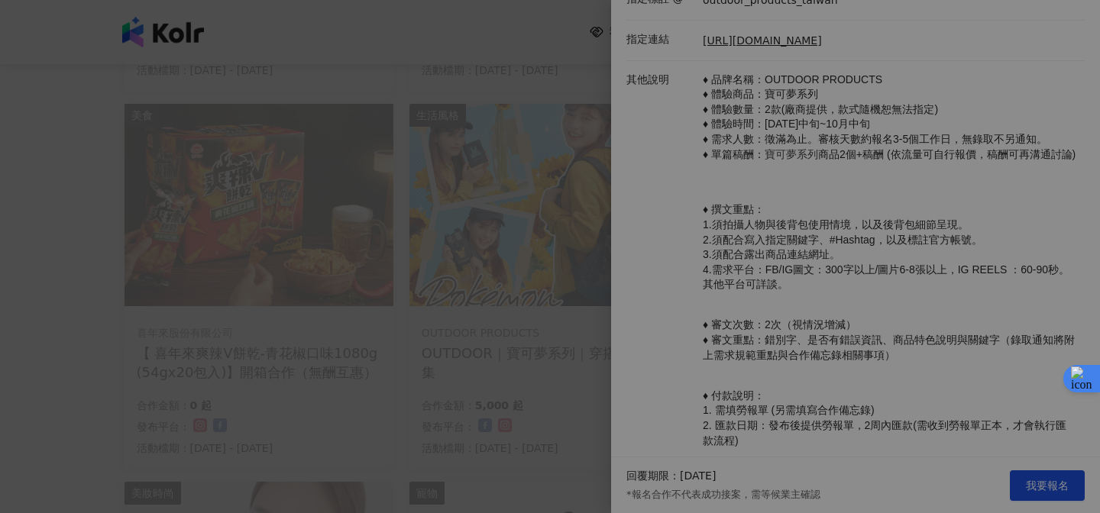
scroll to position [483, 0]
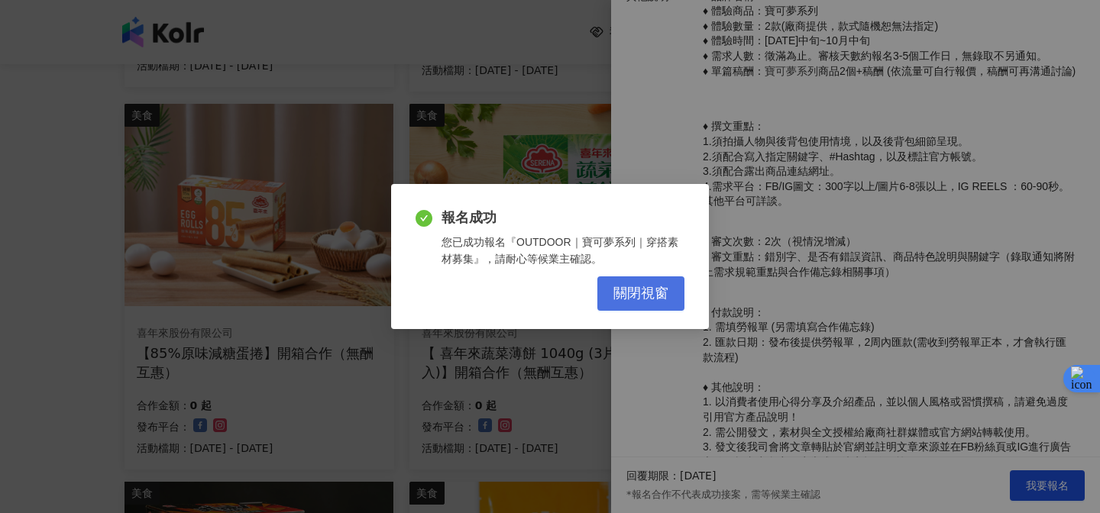
click at [662, 303] on button "關閉視窗" at bounding box center [640, 293] width 87 height 34
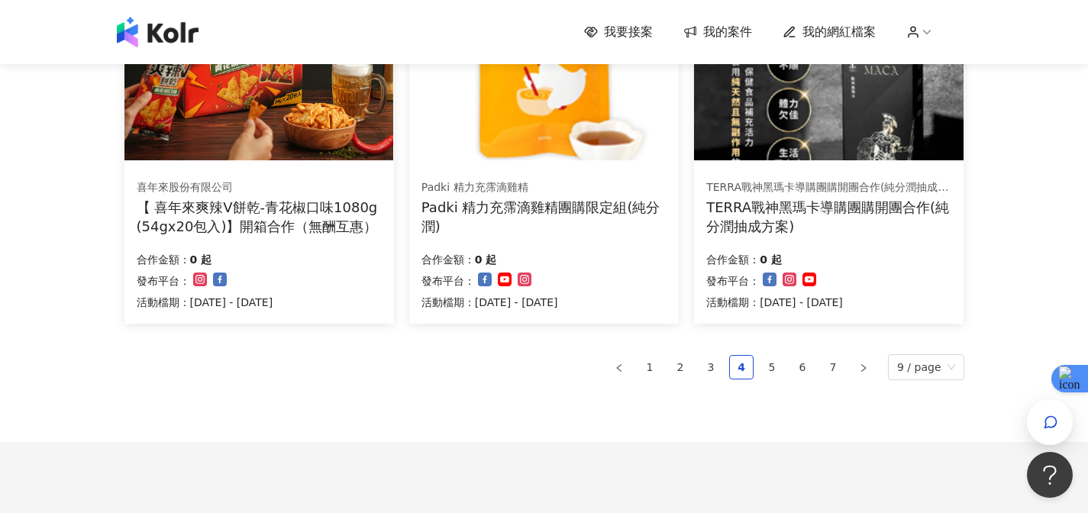
scroll to position [1128, 0]
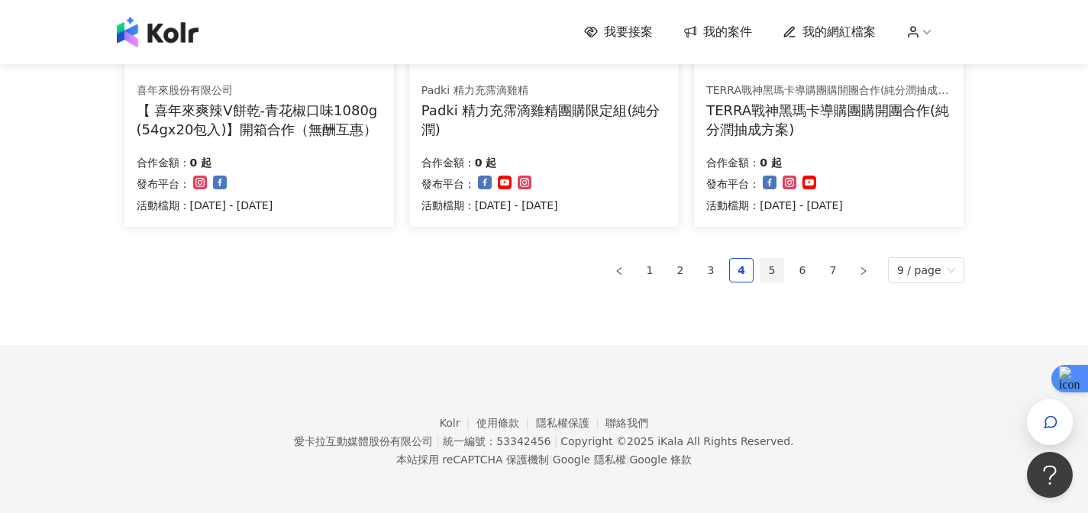
click at [770, 273] on link "5" at bounding box center [772, 270] width 23 height 23
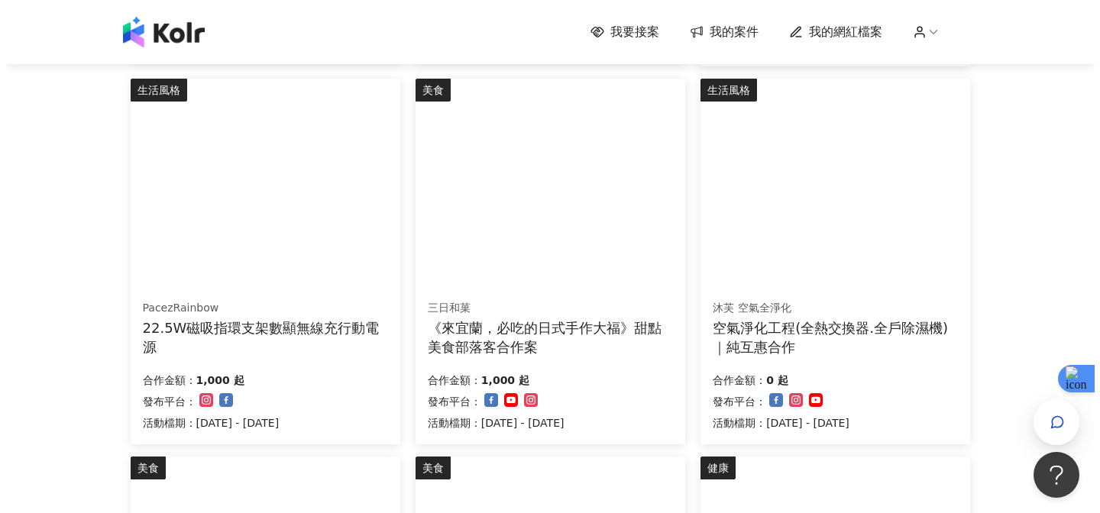
scroll to position [531, 0]
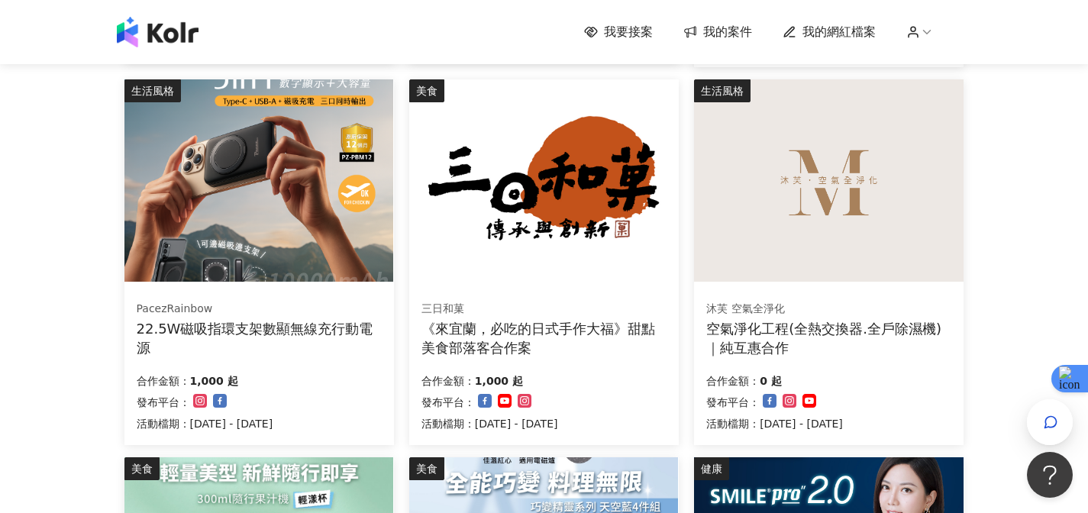
click at [325, 246] on img at bounding box center [258, 180] width 269 height 202
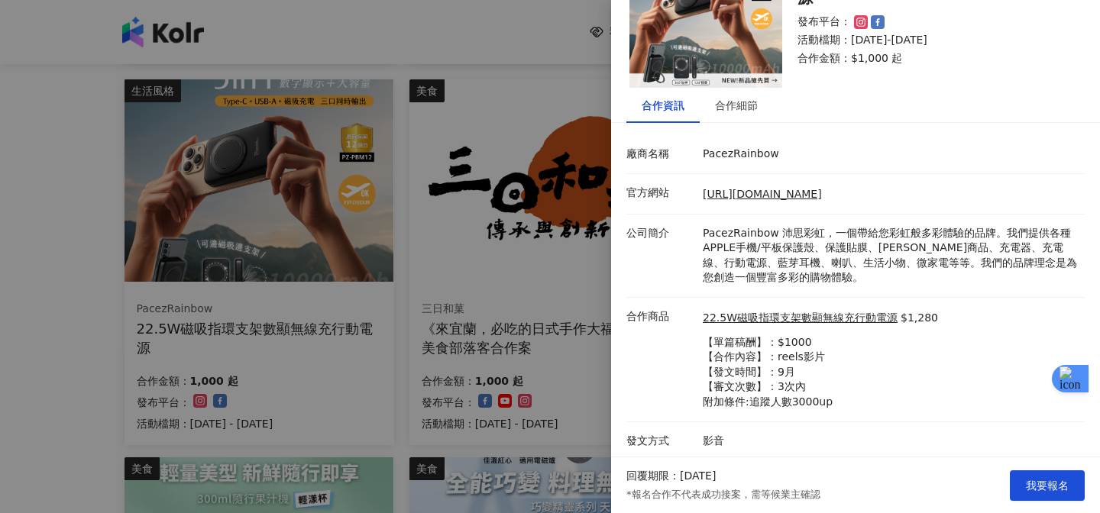
scroll to position [85, 0]
click at [734, 111] on div "合作細節" at bounding box center [736, 103] width 43 height 17
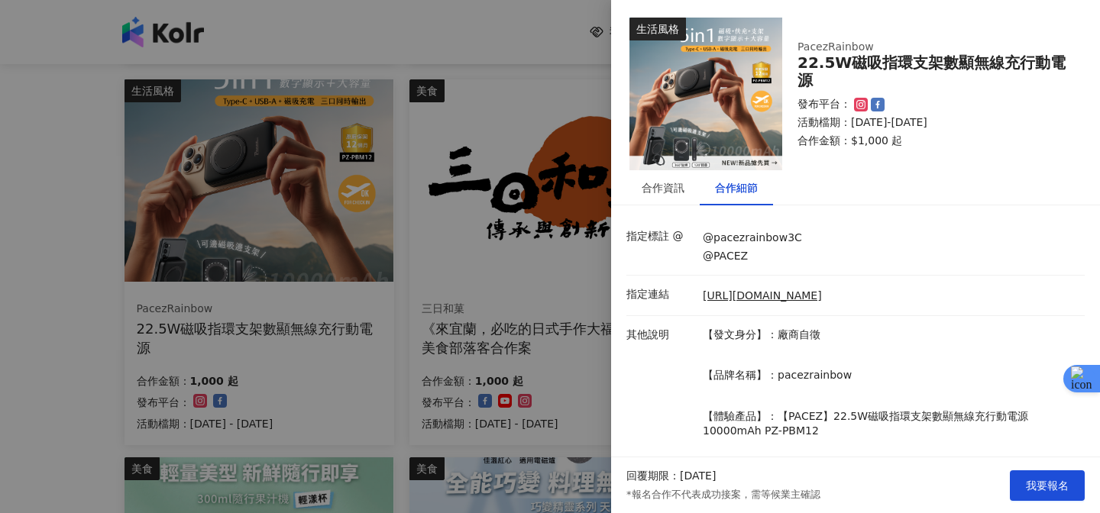
scroll to position [0, 0]
click at [681, 195] on div "合作資訊" at bounding box center [662, 188] width 43 height 17
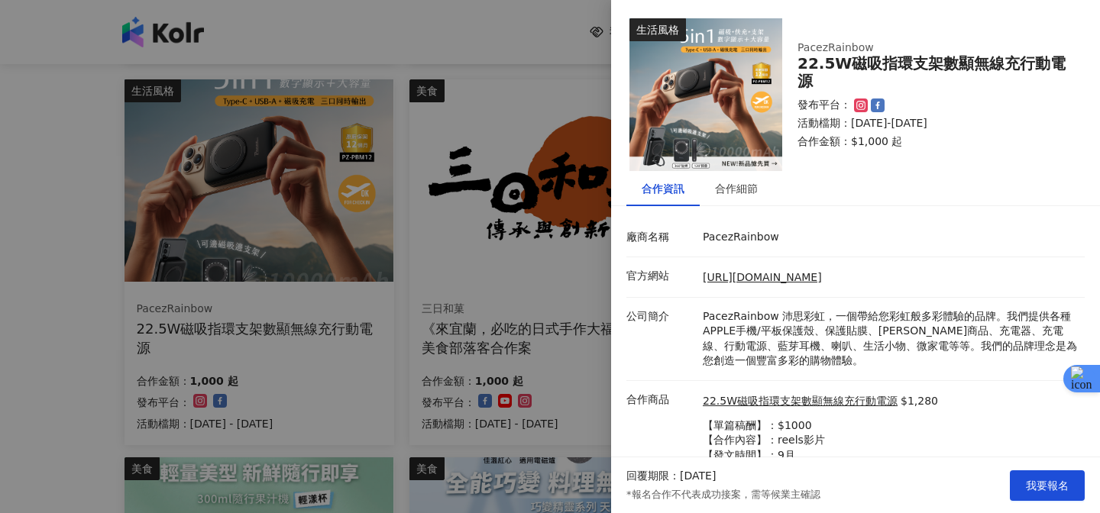
click at [462, 304] on div at bounding box center [550, 256] width 1100 height 513
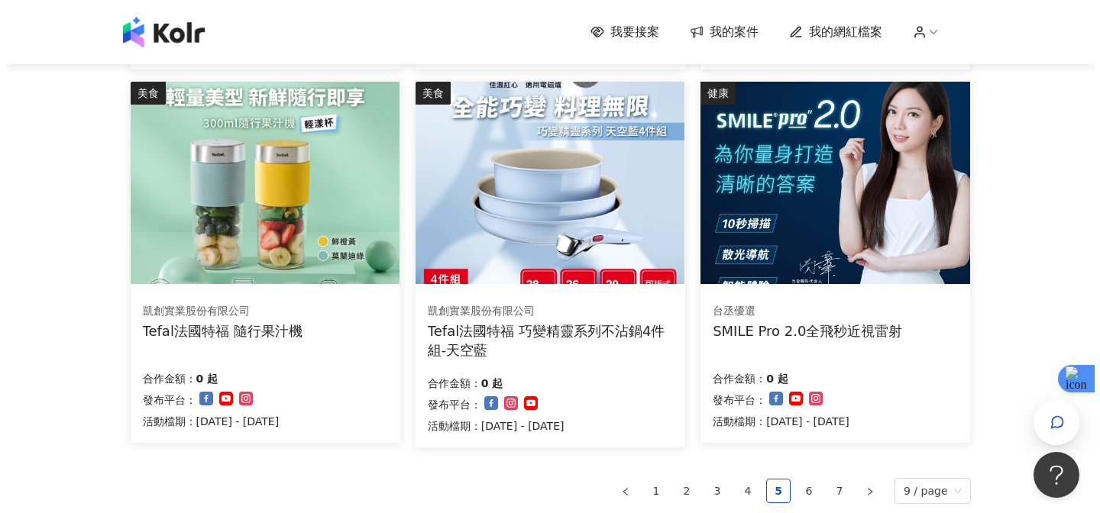
scroll to position [909, 0]
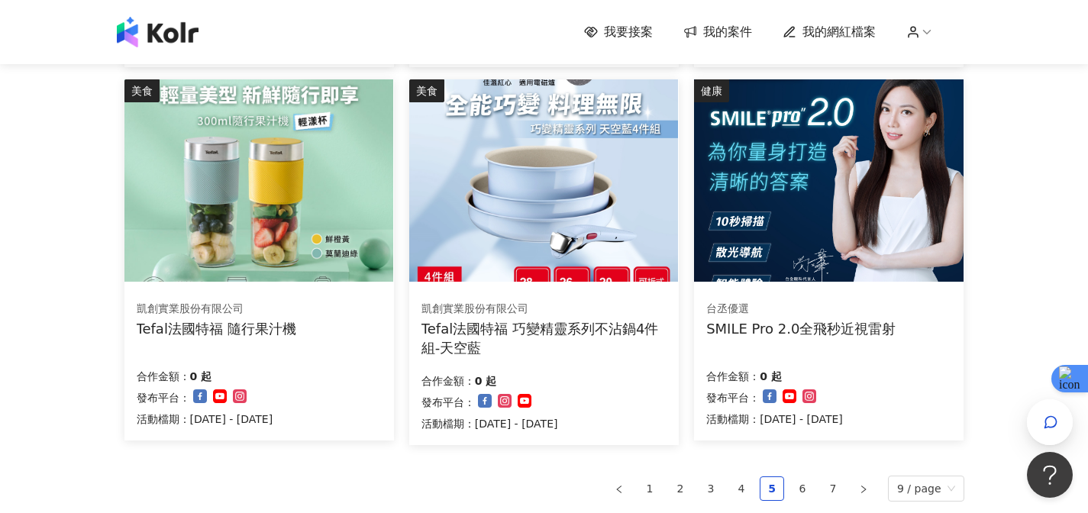
click at [783, 208] on img at bounding box center [828, 180] width 269 height 202
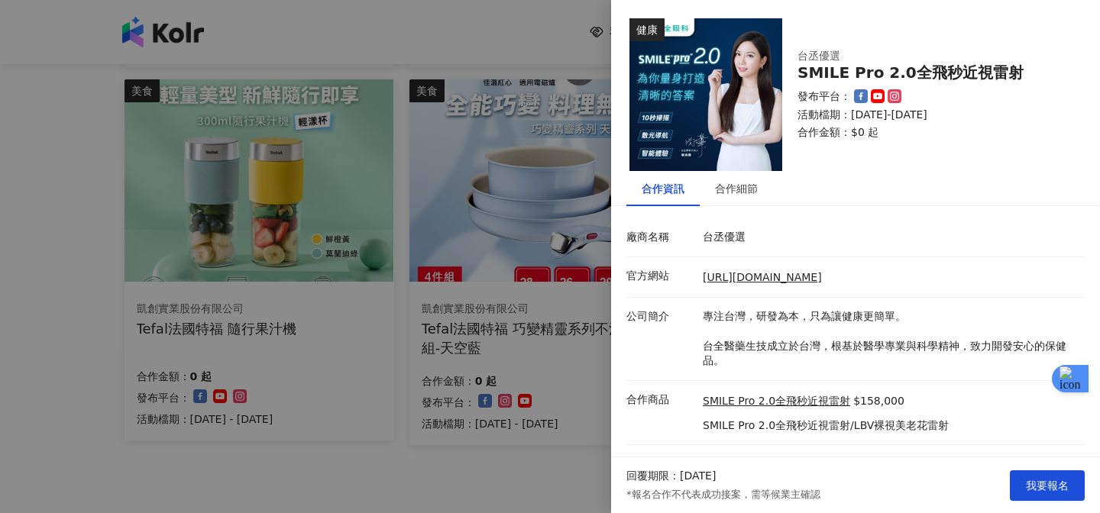
scroll to position [25, 0]
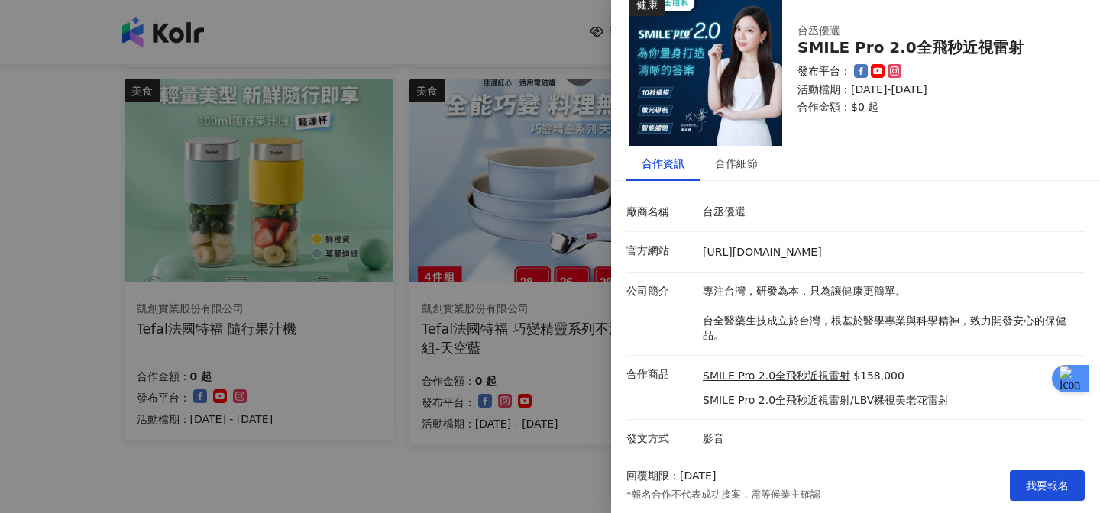
click at [758, 239] on li "官方網站 [URL][DOMAIN_NAME]" at bounding box center [855, 252] width 458 height 40
click at [745, 165] on div "合作細節" at bounding box center [736, 163] width 43 height 17
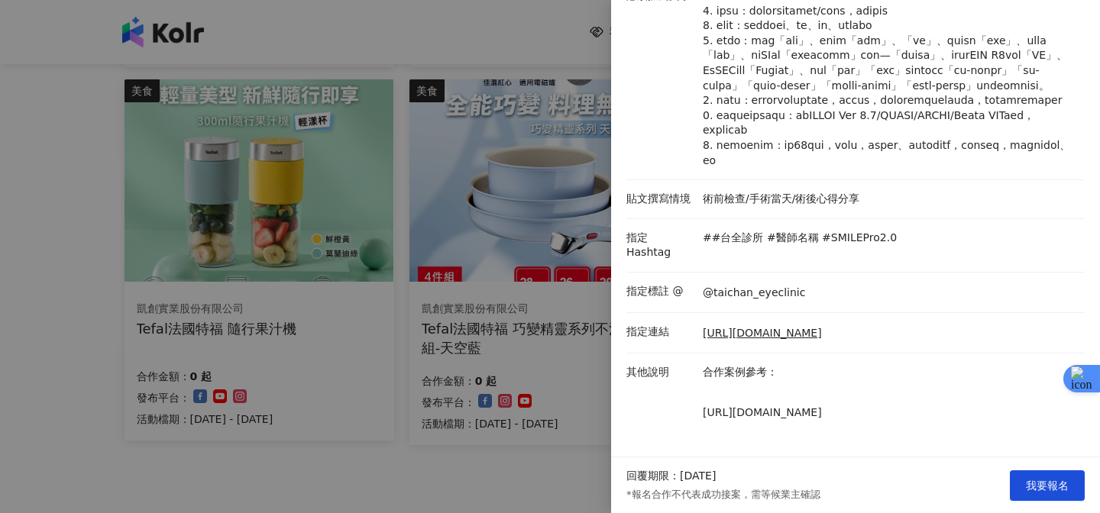
scroll to position [286, 0]
click at [761, 326] on link "[URL][DOMAIN_NAME]" at bounding box center [761, 333] width 119 height 15
click at [755, 416] on p "[URL][DOMAIN_NAME]" at bounding box center [889, 412] width 374 height 15
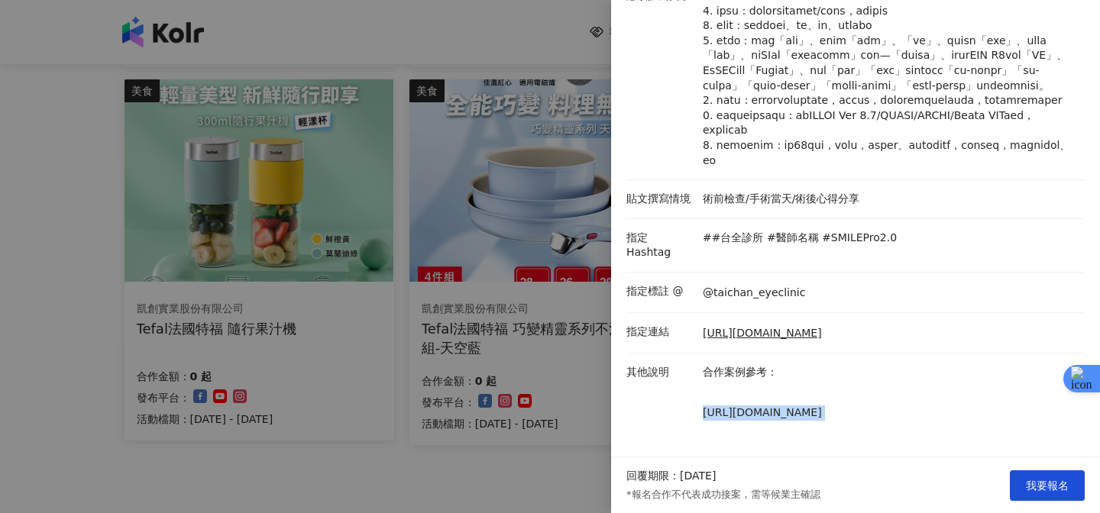
copy p "[URL][DOMAIN_NAME]"
click at [1053, 490] on span "我要報名" at bounding box center [1046, 486] width 43 height 12
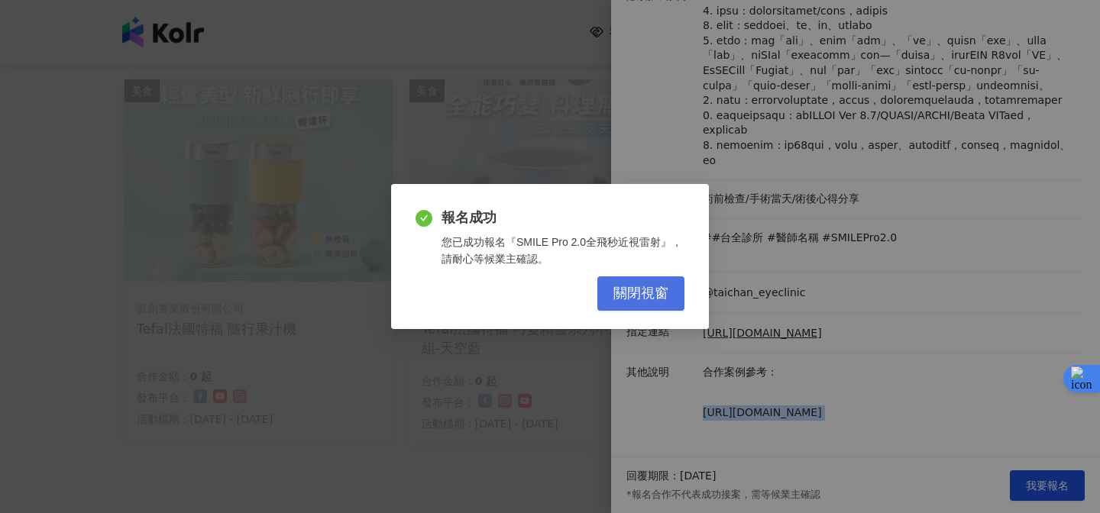
click at [660, 299] on span "關閉視窗" at bounding box center [640, 294] width 55 height 17
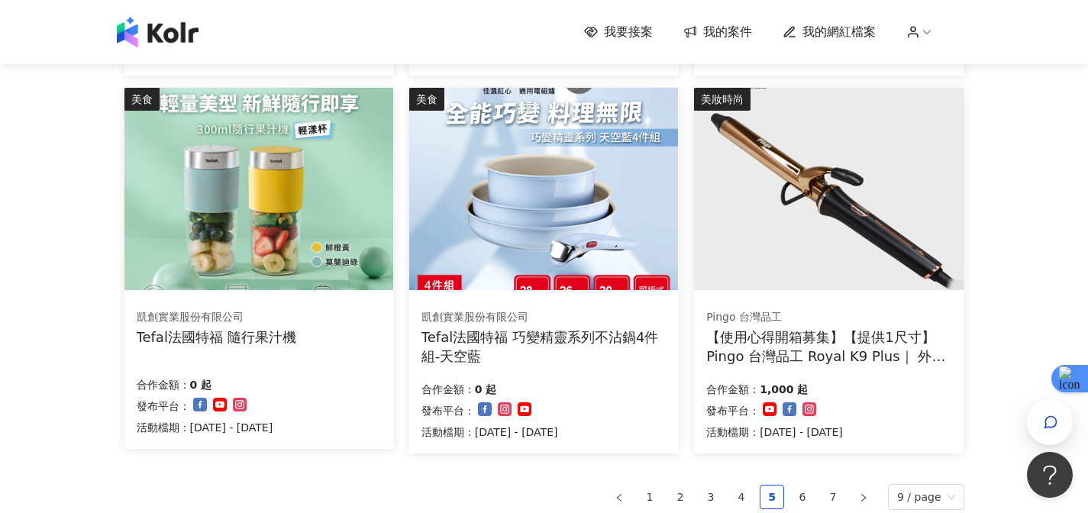
scroll to position [1055, 0]
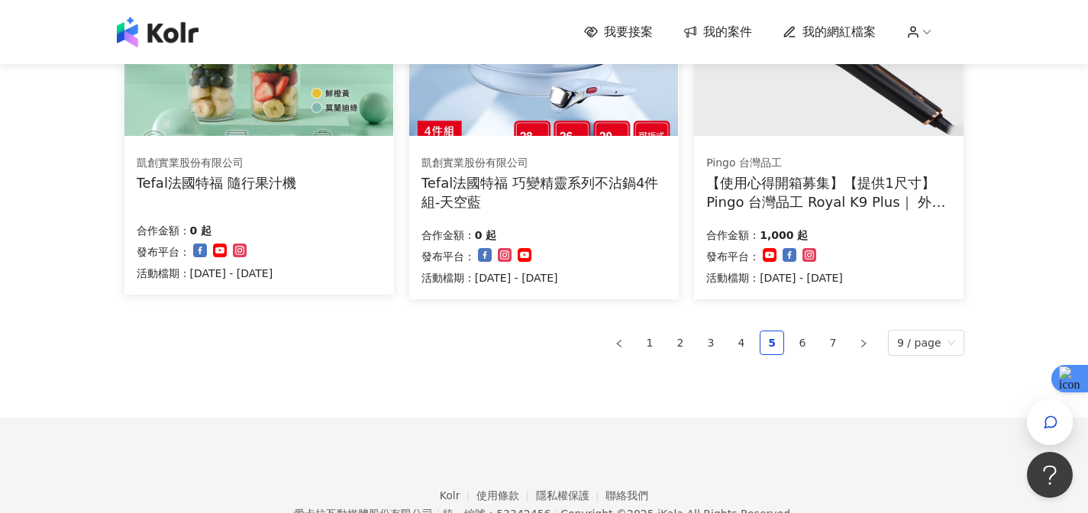
click at [807, 330] on ul "1 2 3 4 5 6 7 9 / page" at bounding box center [544, 343] width 840 height 26
click at [808, 352] on link "6" at bounding box center [802, 342] width 23 height 23
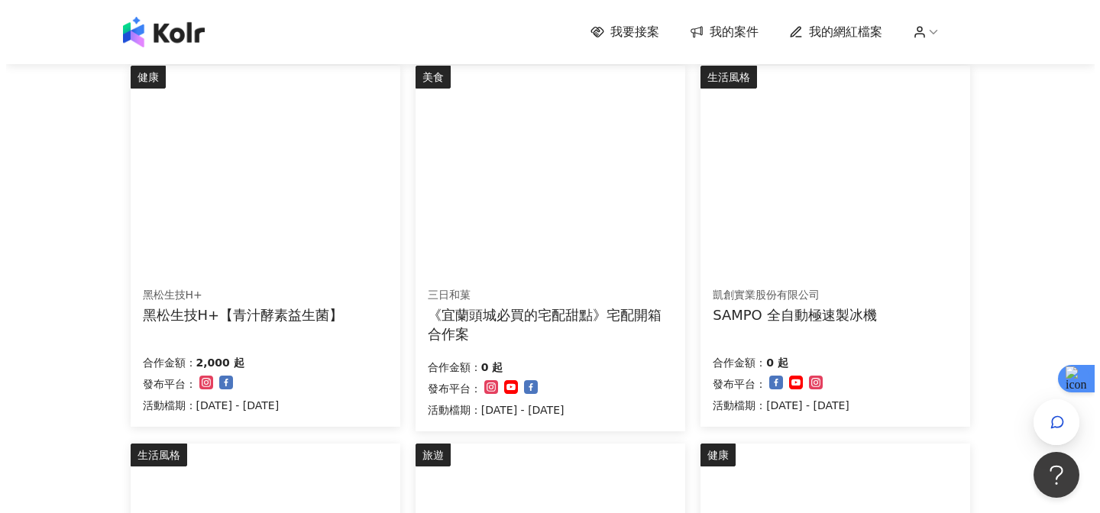
scroll to position [544, 0]
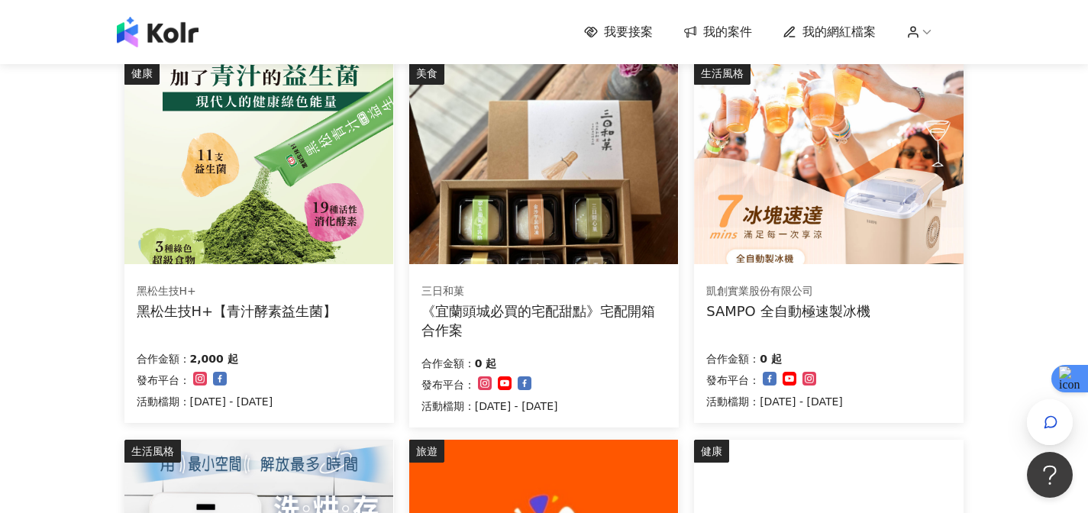
click at [833, 304] on div "SAMPO 全自動極速製冰機" at bounding box center [787, 311] width 163 height 19
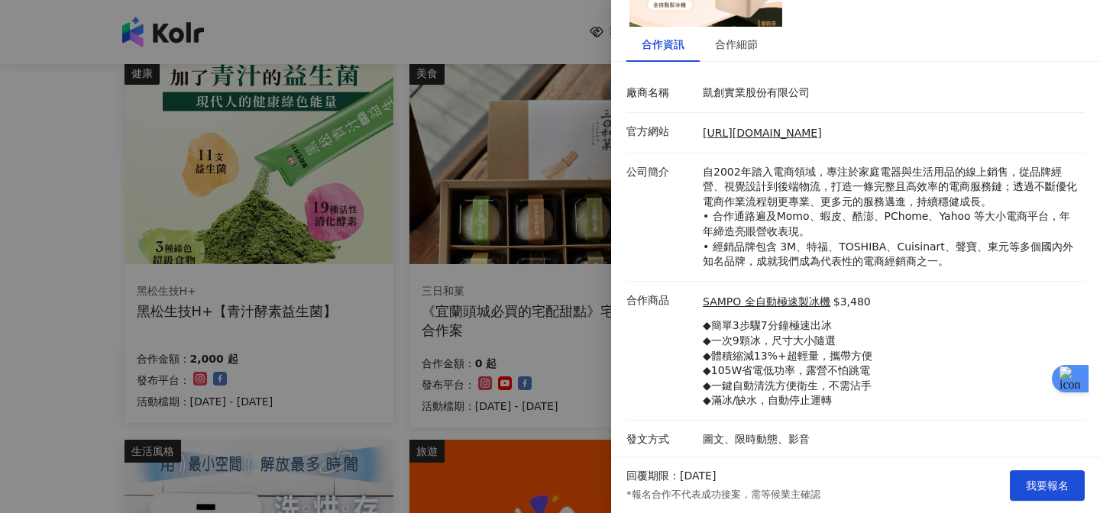
scroll to position [145, 0]
click at [546, 343] on div at bounding box center [550, 256] width 1100 height 513
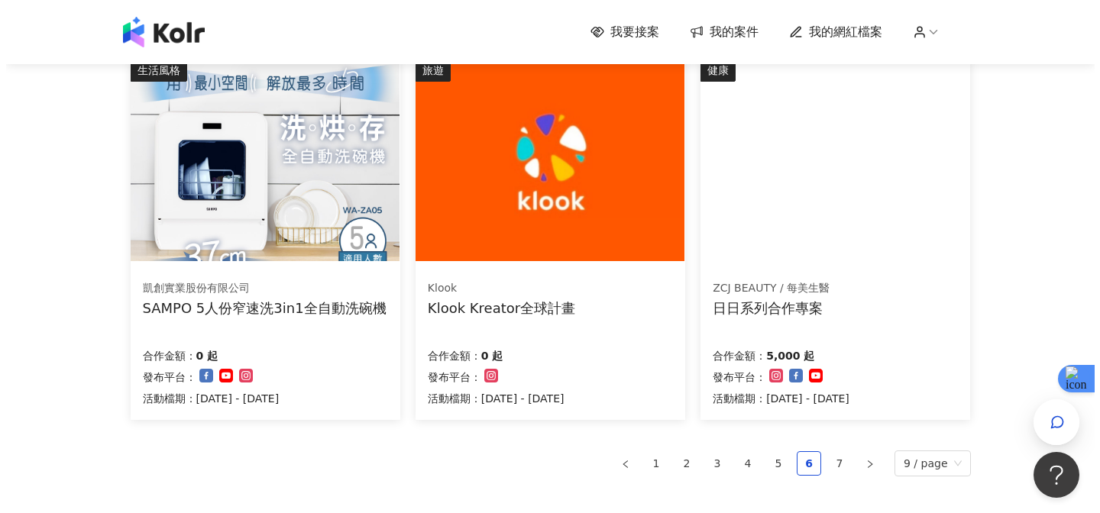
scroll to position [937, 0]
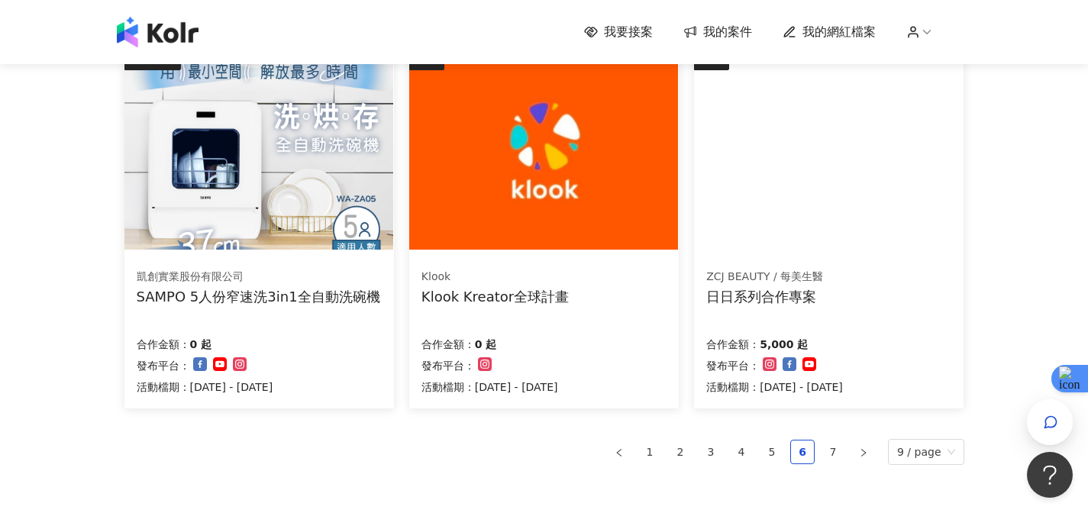
click at [258, 302] on div "SAMPO 5人份窄速洗3in1全自動洗碗機" at bounding box center [259, 296] width 244 height 19
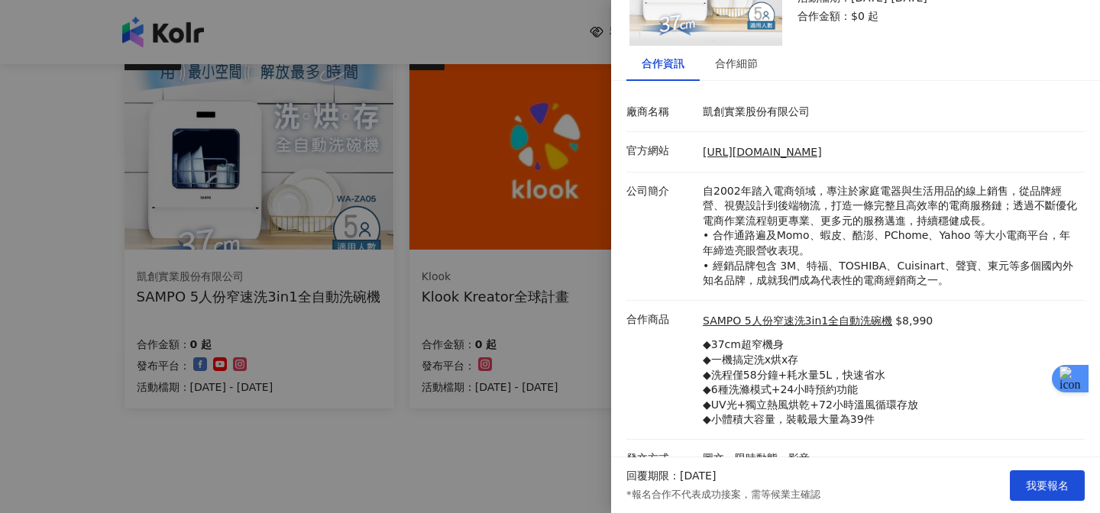
scroll to position [145, 0]
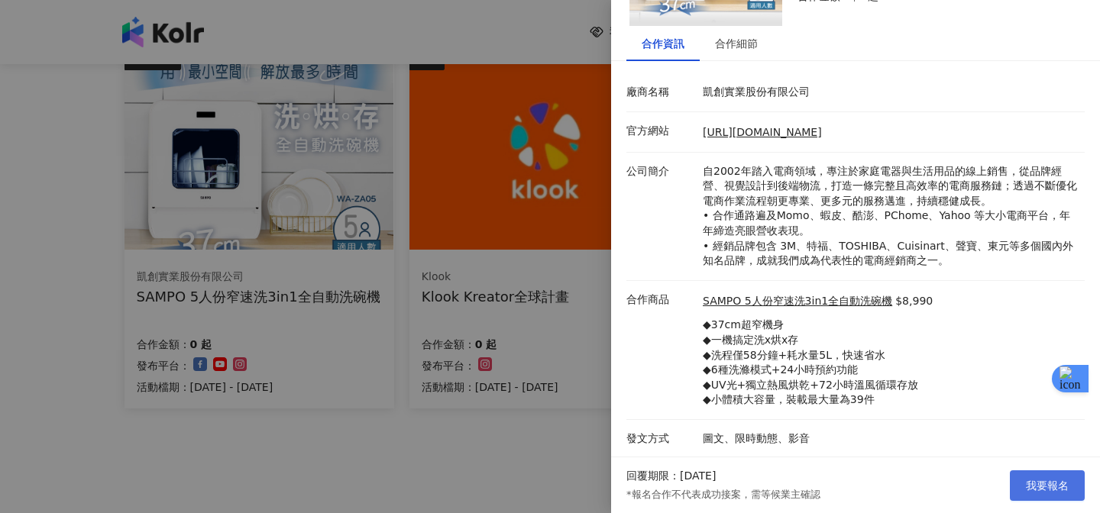
click at [1015, 474] on button "我要報名" at bounding box center [1046, 485] width 75 height 31
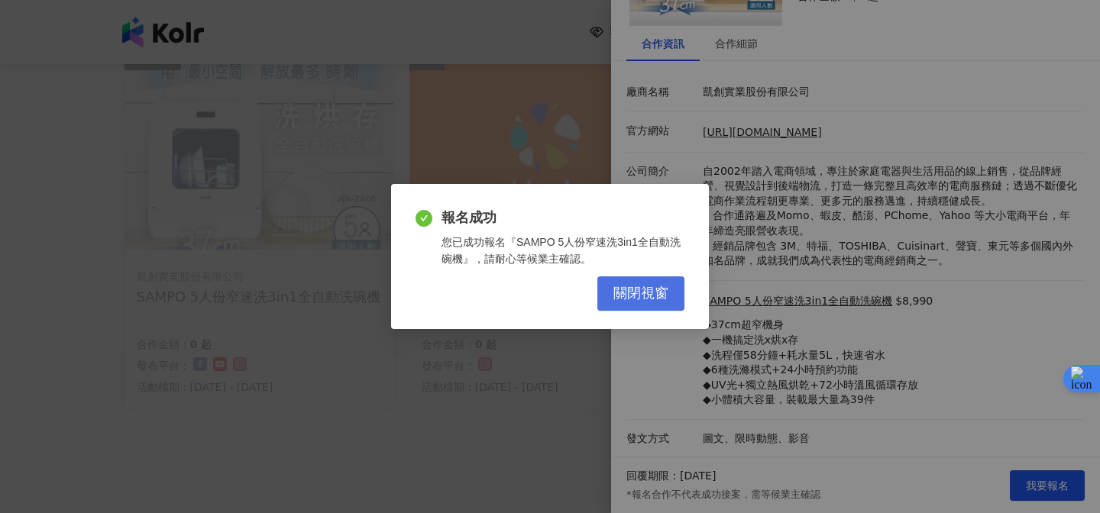
click at [639, 293] on span "關閉視窗" at bounding box center [640, 294] width 55 height 17
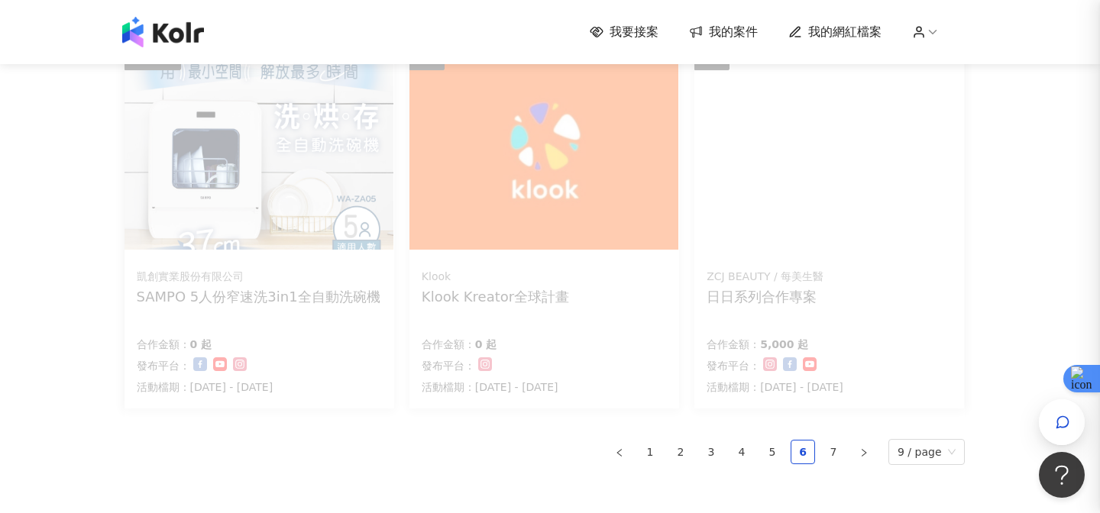
scroll to position [0, 0]
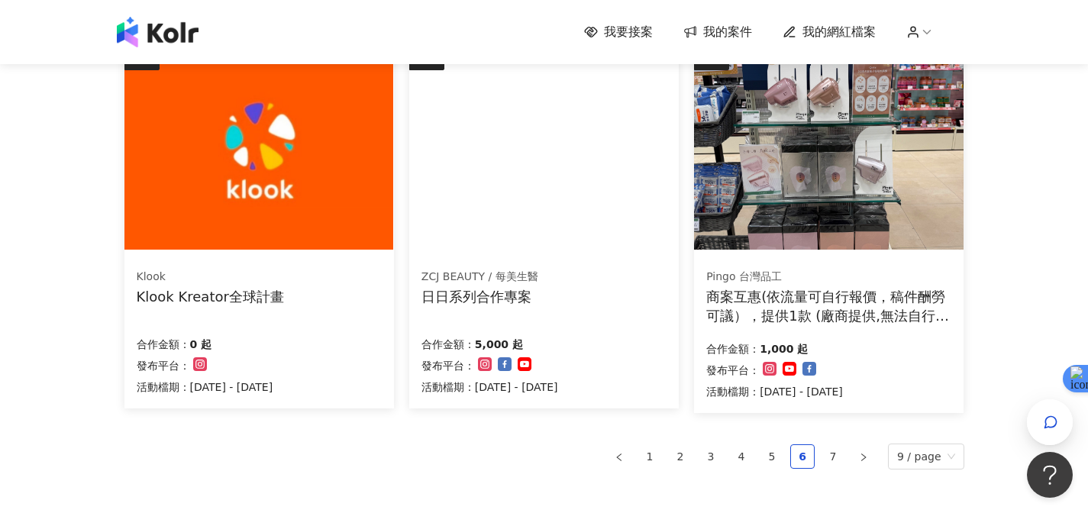
click at [576, 309] on div "ZCJ BEAUTY / 每美生醫 日日系列合作專案 合作金額： 5,000 起 發布平台： 活動檔期：[DATE] - [DATE]" at bounding box center [544, 332] width 270 height 153
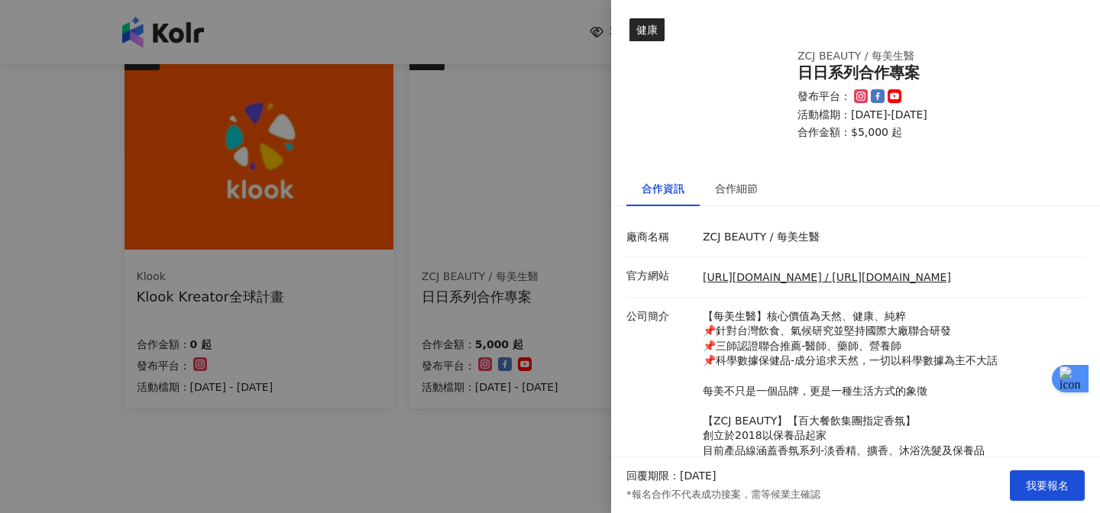
click at [751, 206] on div "合作資訊 合作細節 廠商名稱 ZCJ BEAUTY / 每美生醫 官方網站 [URL][DOMAIN_NAME] / [URL][DOMAIN_NAME] 公…" at bounding box center [855, 439] width 489 height 537
click at [746, 194] on div "合作細節" at bounding box center [736, 188] width 43 height 17
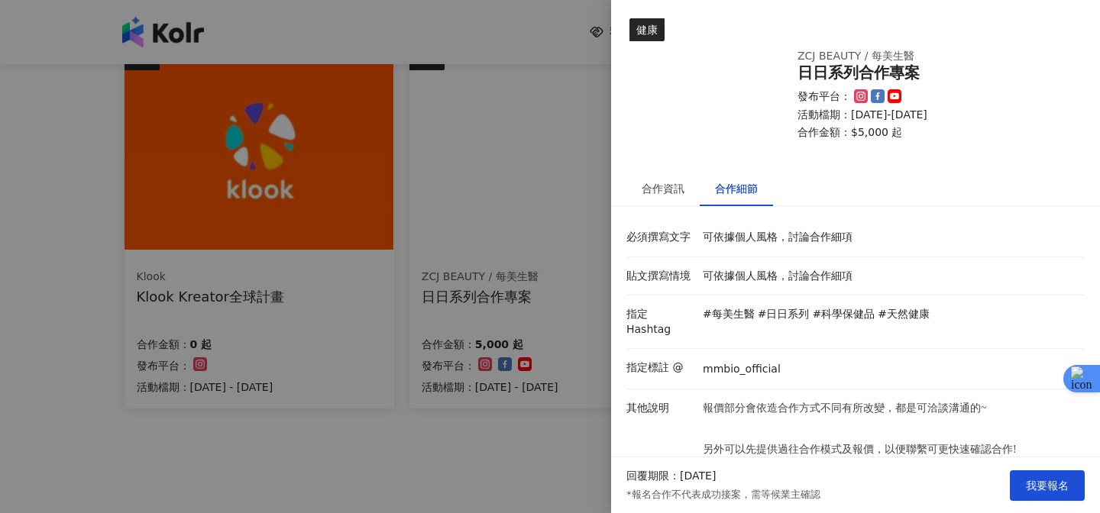
scroll to position [22, 0]
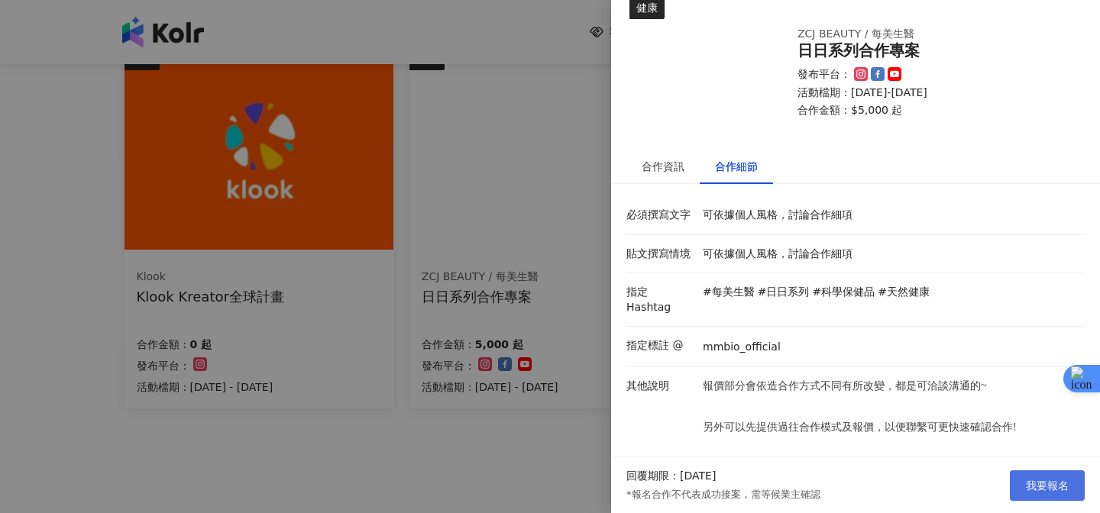
click at [1038, 477] on button "我要報名" at bounding box center [1046, 485] width 75 height 31
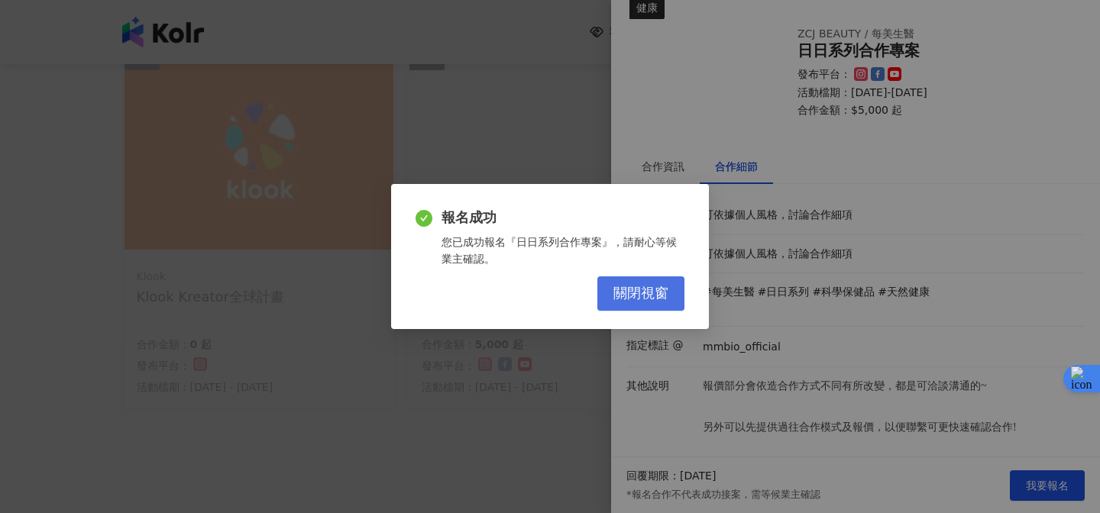
click at [654, 298] on span "關閉視窗" at bounding box center [640, 294] width 55 height 17
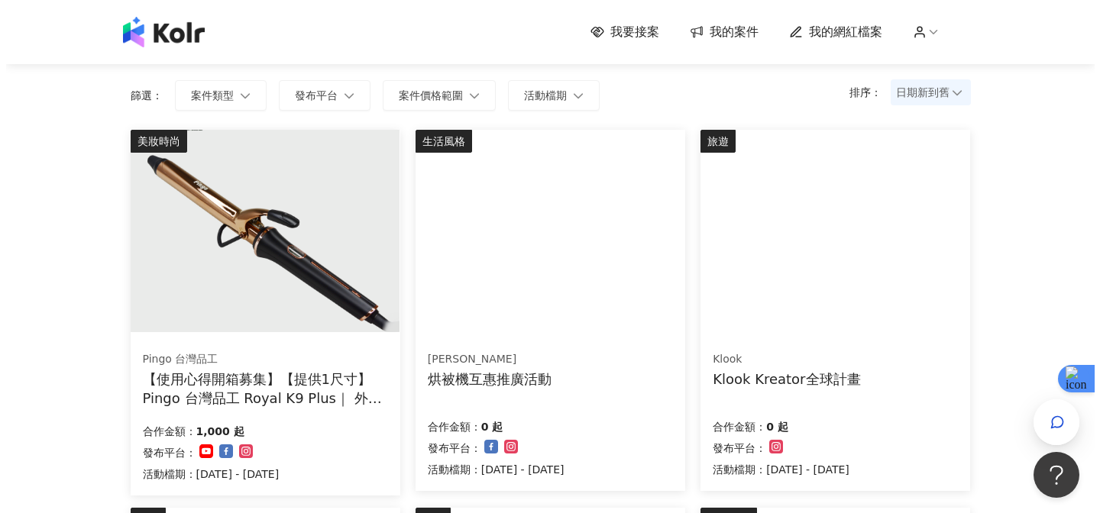
scroll to position [105, 0]
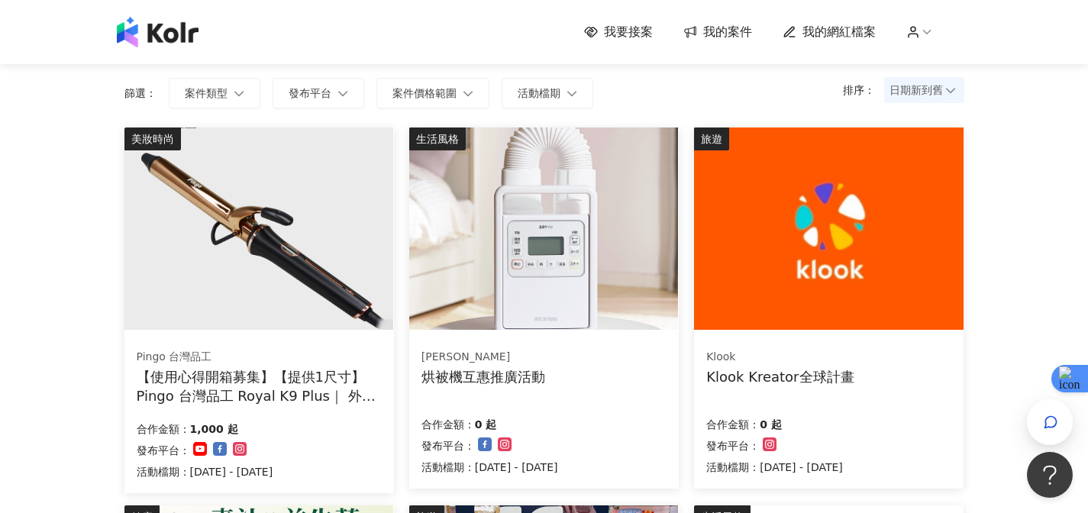
click at [308, 305] on img at bounding box center [258, 229] width 269 height 202
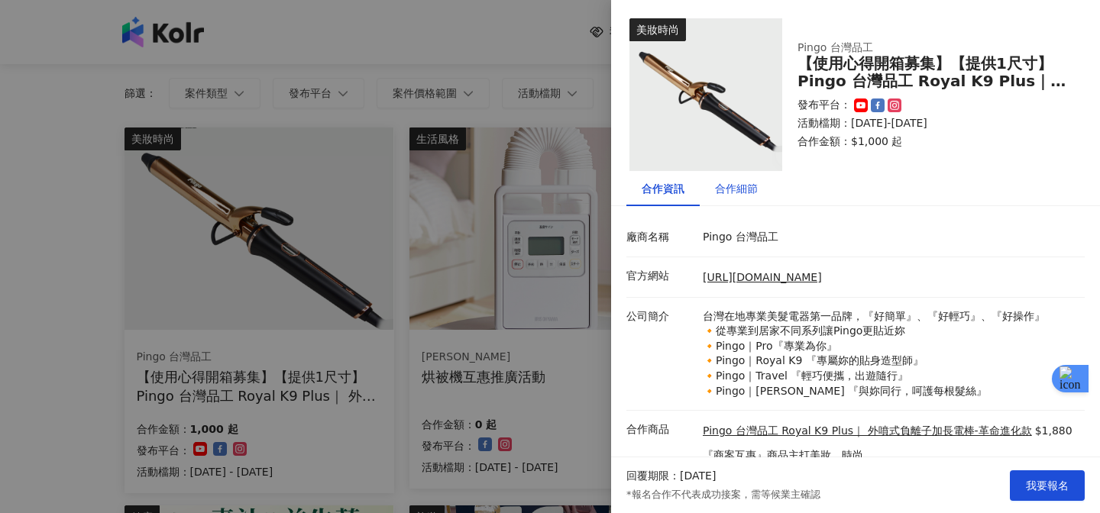
click at [735, 193] on div "合作細節" at bounding box center [736, 188] width 43 height 17
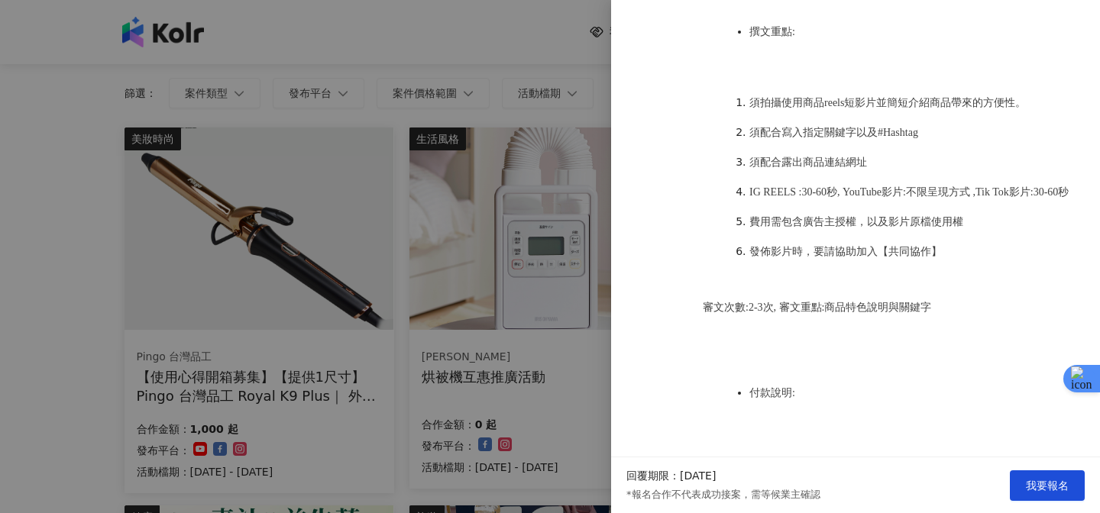
scroll to position [974, 0]
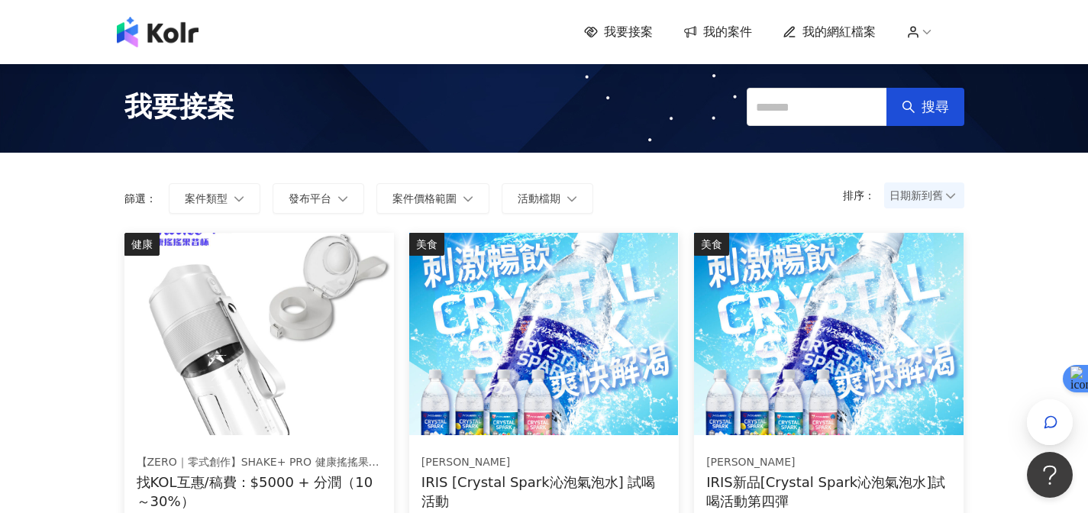
click at [734, 34] on span "我的案件" at bounding box center [727, 32] width 49 height 17
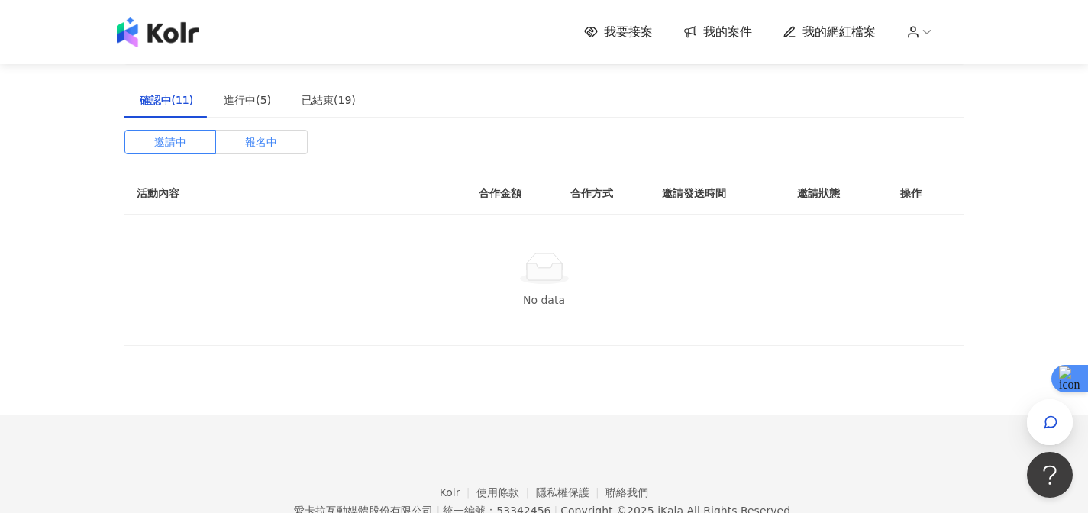
click at [254, 144] on span "報名中" at bounding box center [261, 142] width 32 height 23
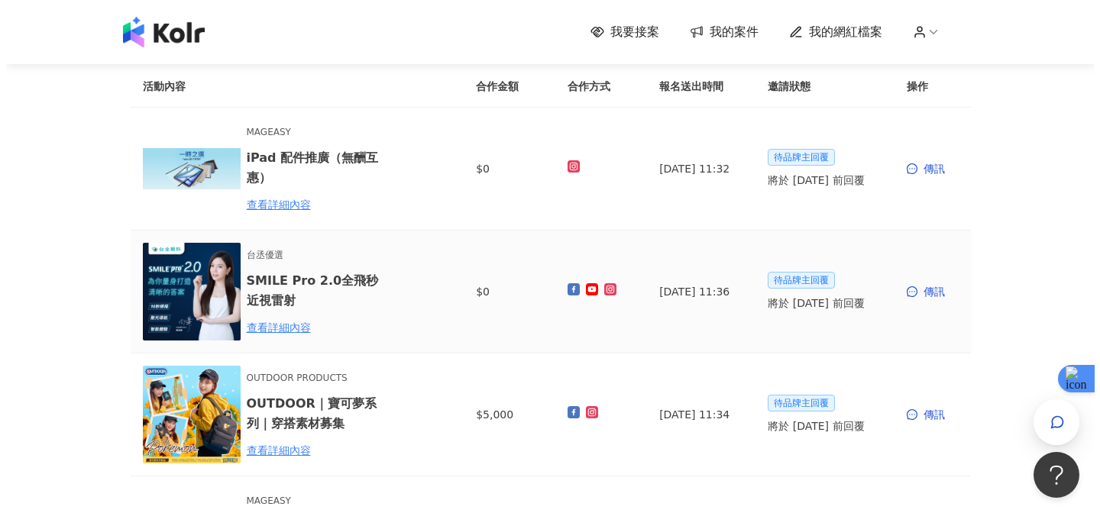
scroll to position [109, 0]
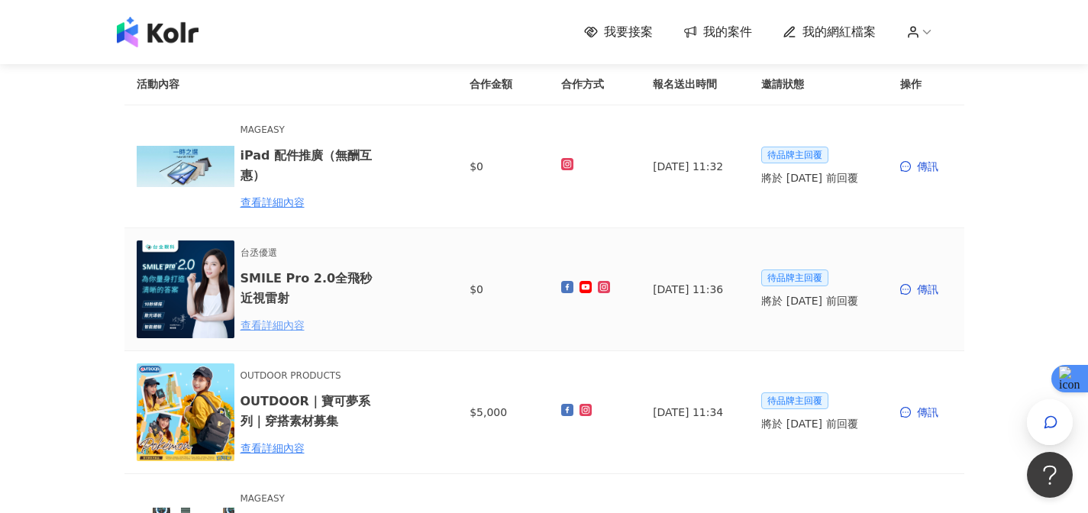
click at [289, 321] on div "查看詳細內容" at bounding box center [308, 325] width 134 height 17
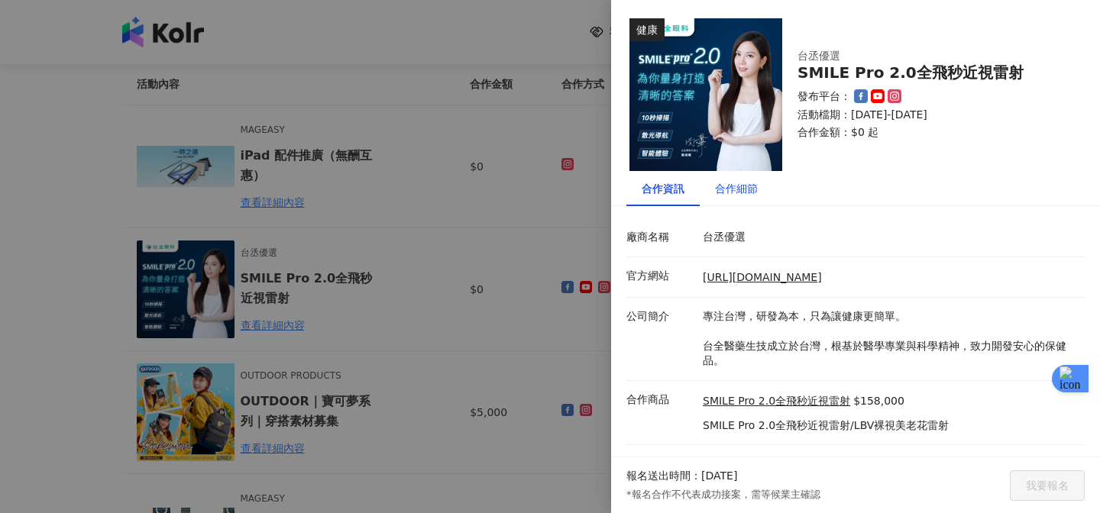
click at [751, 193] on div "合作細節" at bounding box center [736, 188] width 43 height 17
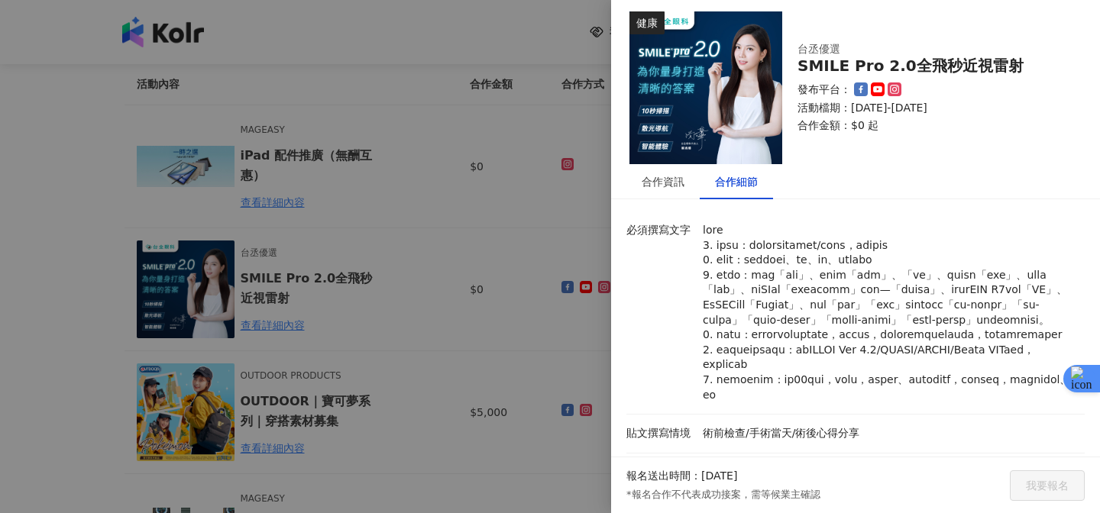
scroll to position [0, 0]
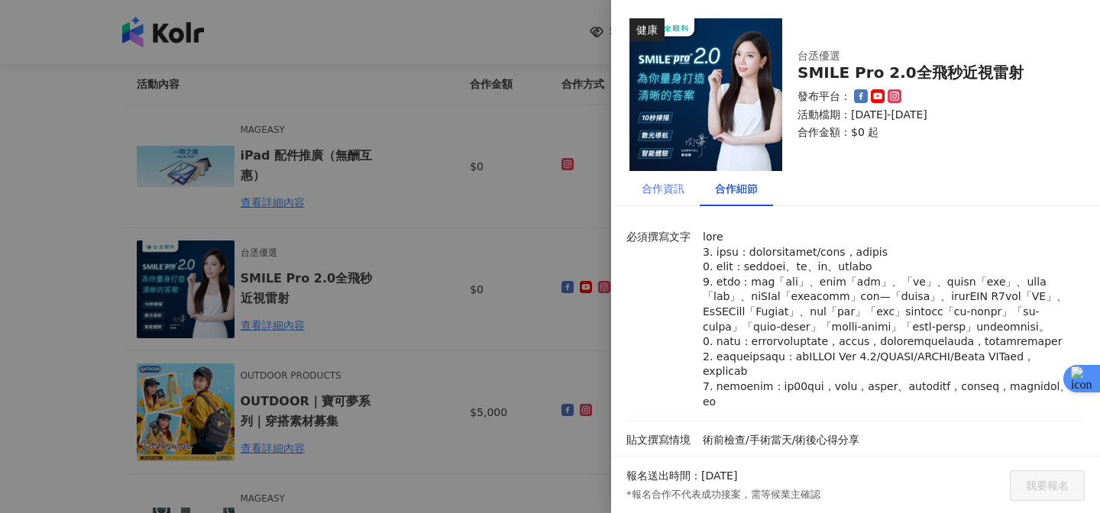
click at [676, 198] on div "合作資訊" at bounding box center [662, 188] width 73 height 35
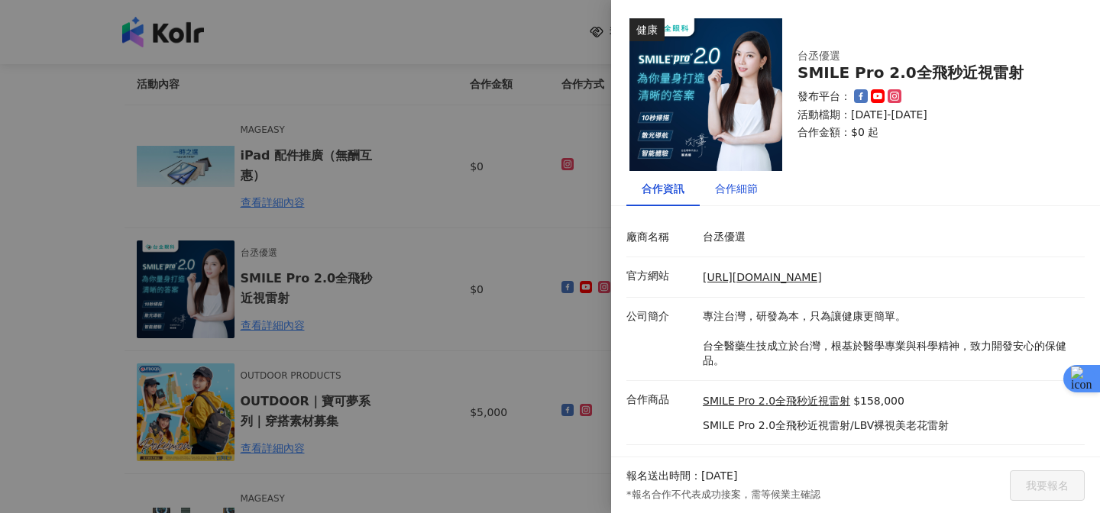
click at [734, 189] on div "合作細節" at bounding box center [736, 188] width 43 height 17
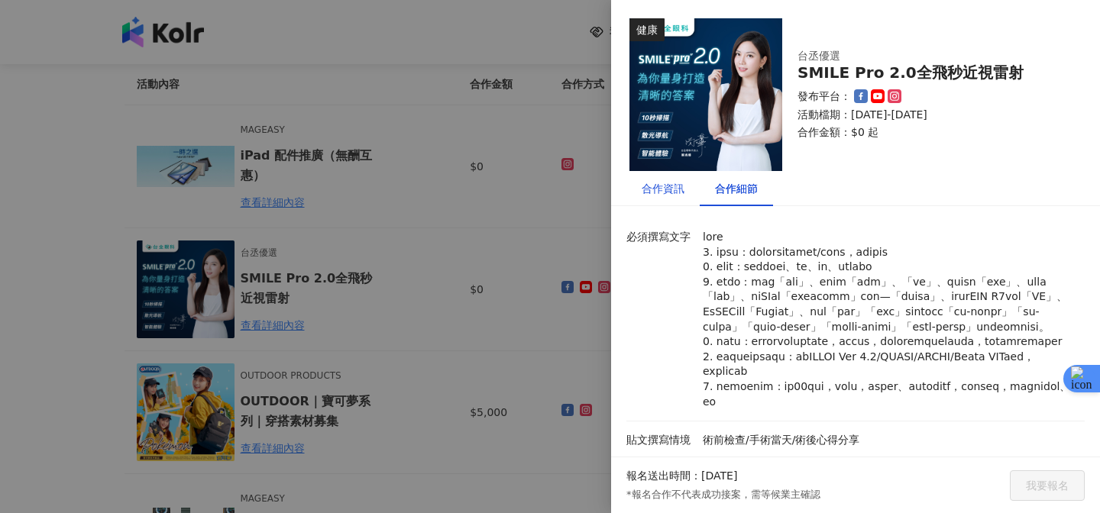
click at [658, 190] on div "合作資訊" at bounding box center [662, 188] width 43 height 17
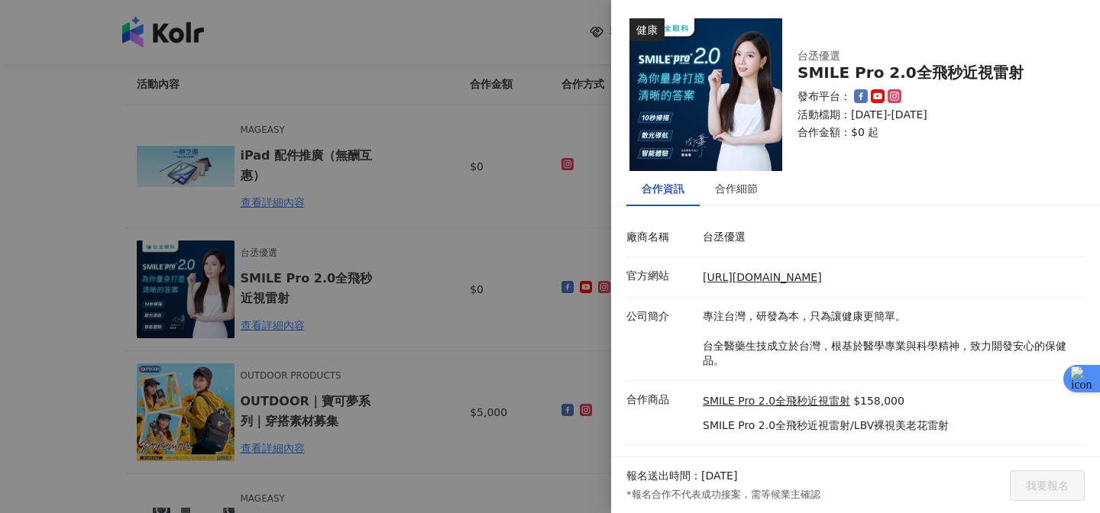
scroll to position [25, 0]
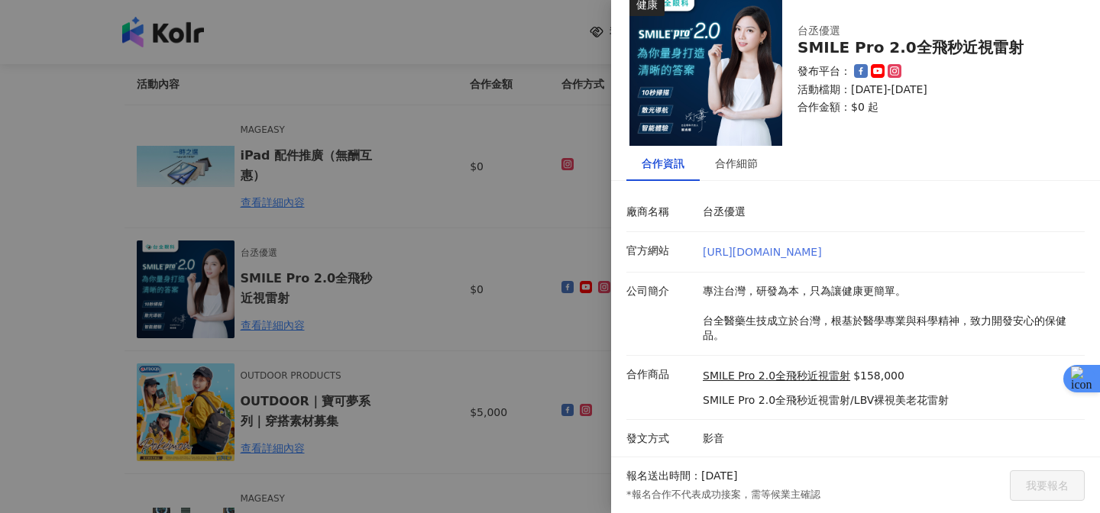
click at [728, 254] on link "[URL][DOMAIN_NAME]" at bounding box center [761, 252] width 119 height 12
click at [796, 374] on link "SMILE Pro 2.0全飛秒近視雷射" at bounding box center [775, 376] width 147 height 15
click at [467, 358] on div at bounding box center [550, 256] width 1100 height 513
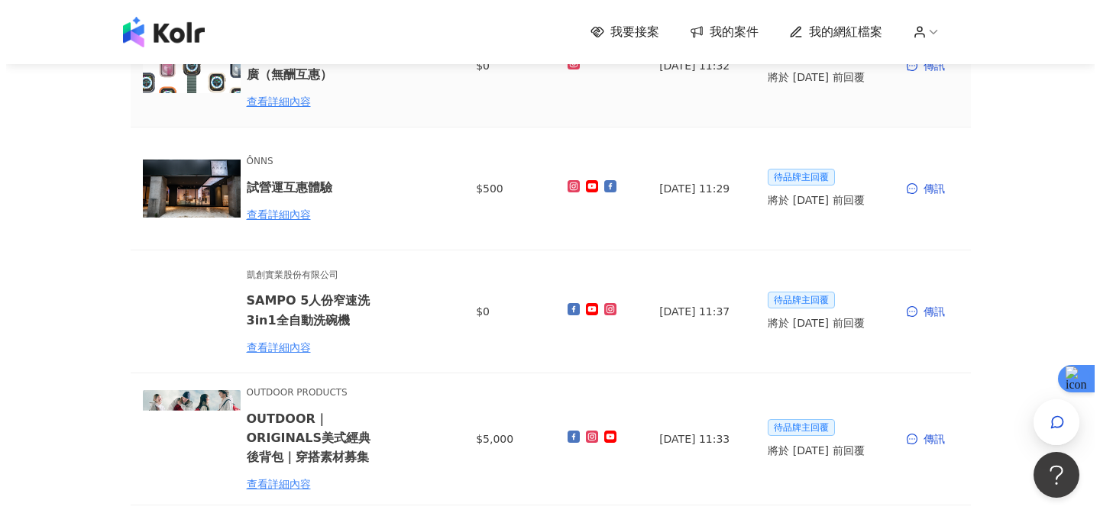
scroll to position [590, 0]
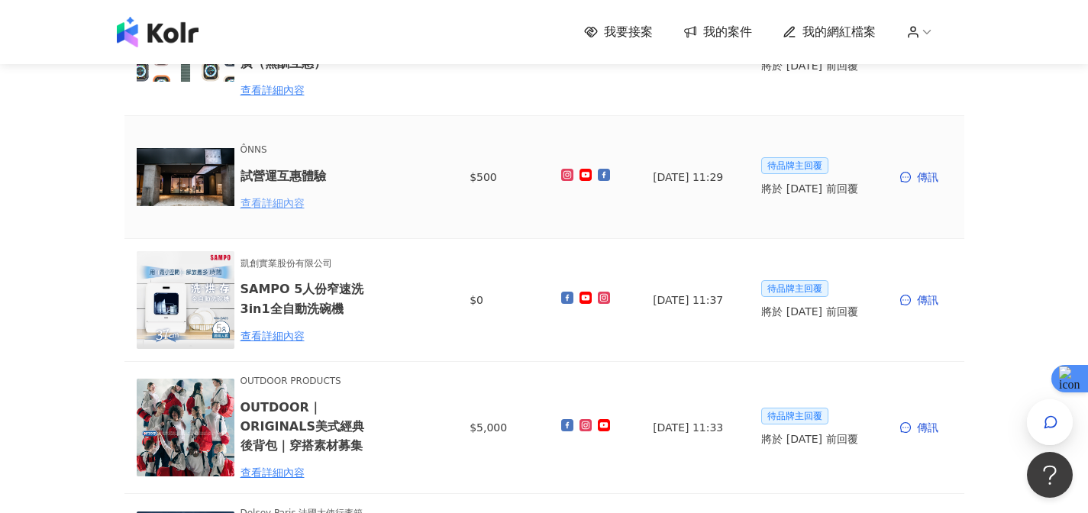
click at [293, 204] on div "查看詳細內容" at bounding box center [308, 203] width 134 height 17
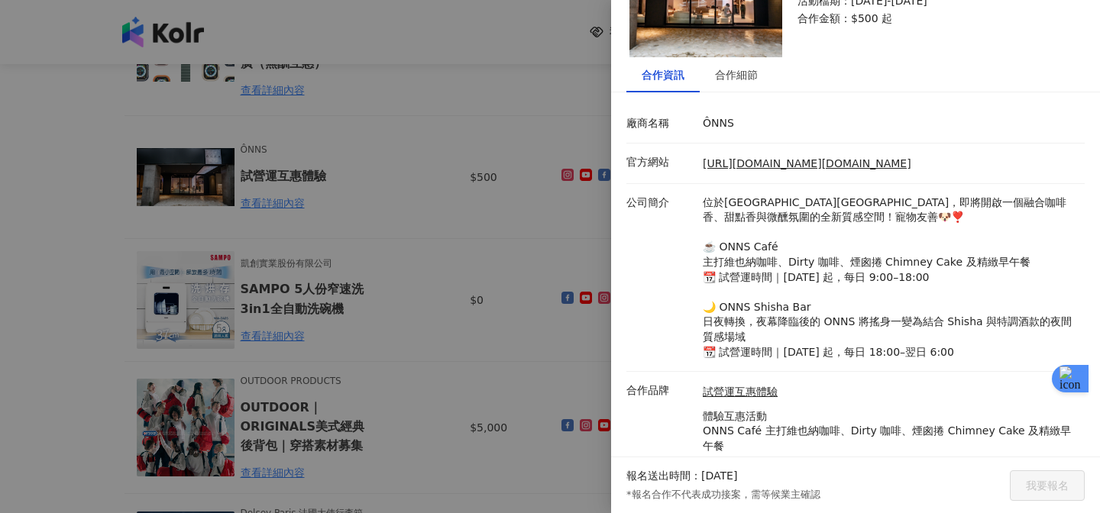
scroll to position [69, 0]
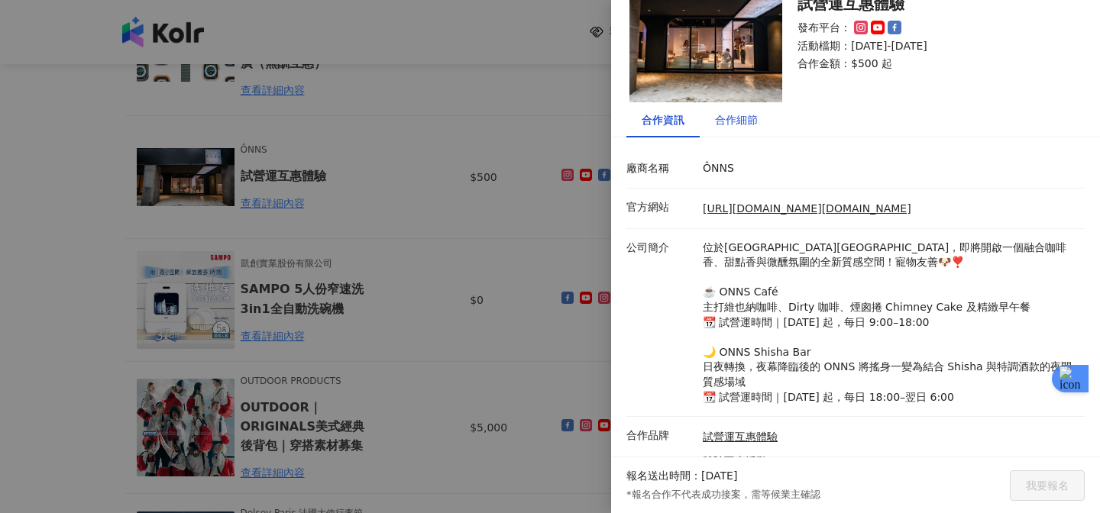
click at [742, 126] on div "合作細節" at bounding box center [736, 119] width 43 height 17
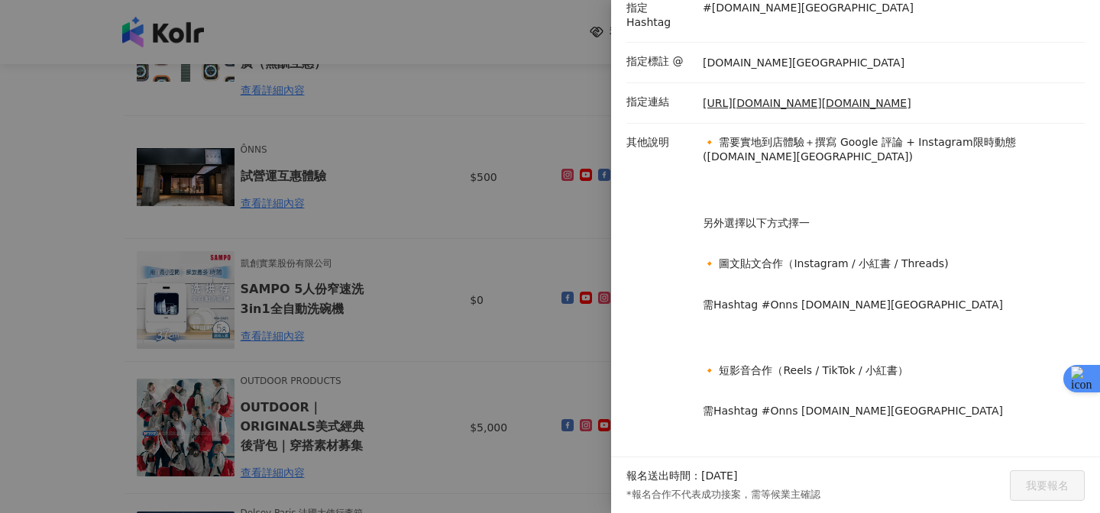
scroll to position [344, 0]
click at [569, 239] on div at bounding box center [550, 256] width 1100 height 513
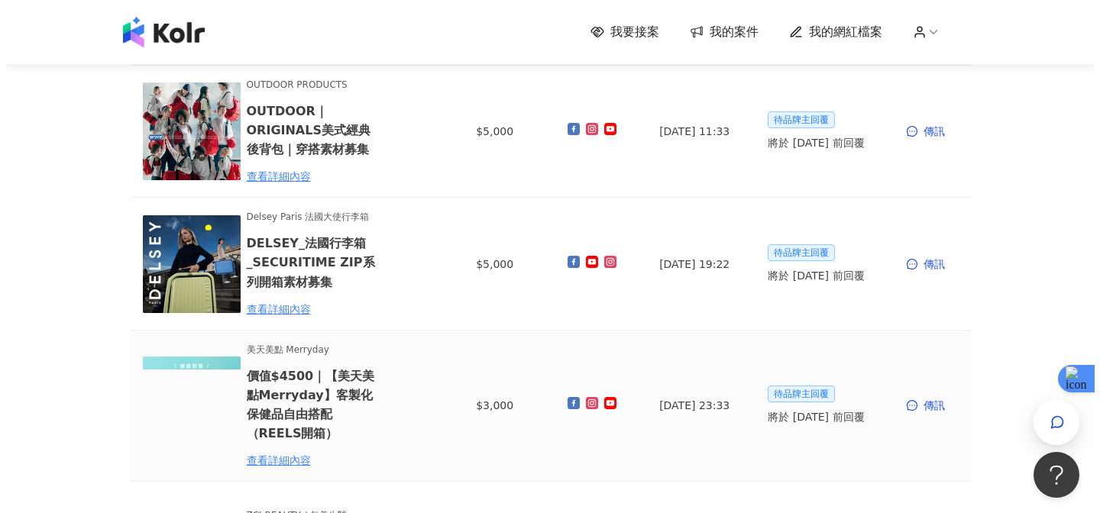
scroll to position [887, 0]
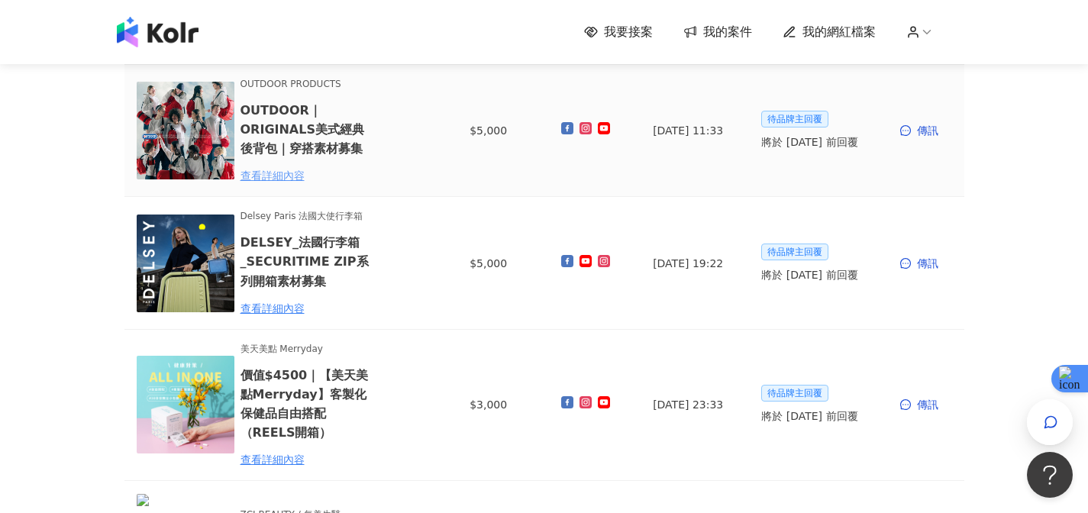
click at [292, 180] on div "查看詳細內容" at bounding box center [308, 175] width 134 height 17
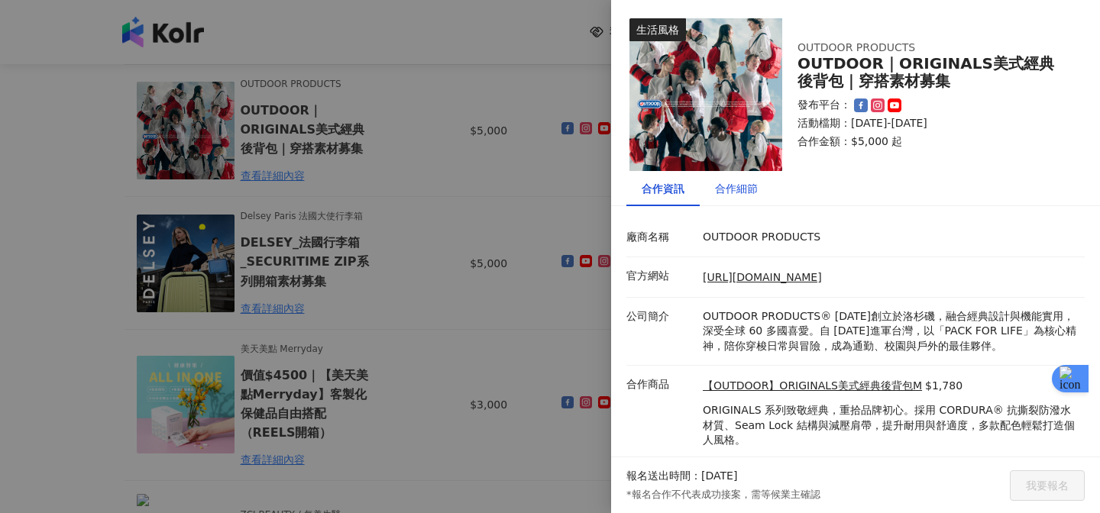
click at [746, 187] on div "合作細節" at bounding box center [736, 188] width 43 height 17
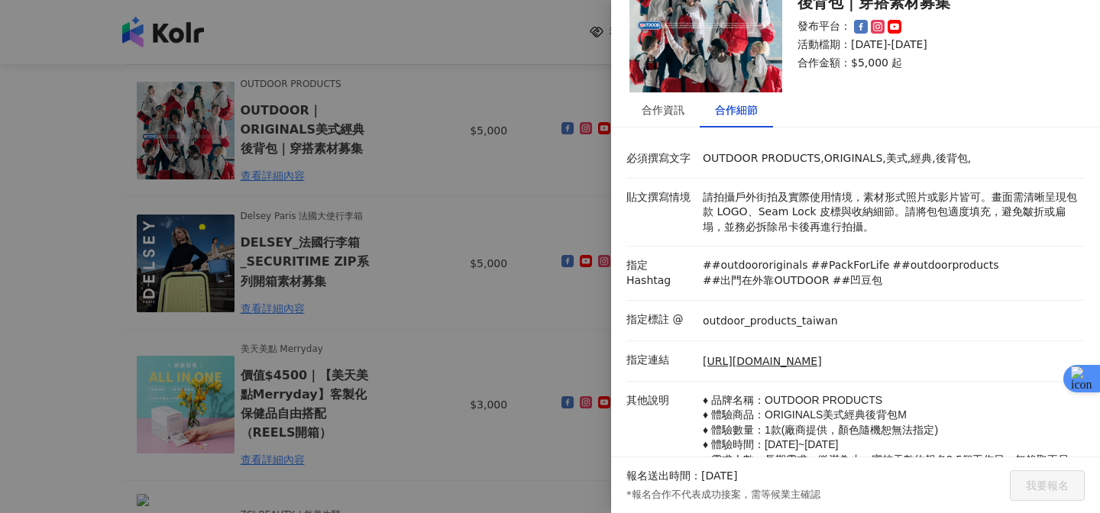
scroll to position [56, 0]
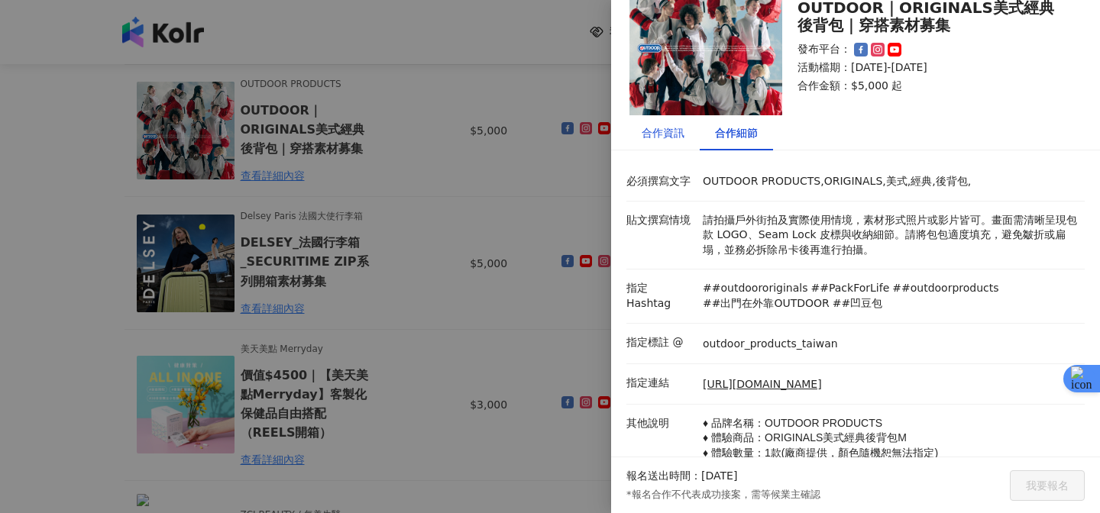
click at [673, 127] on div "合作資訊" at bounding box center [662, 132] width 43 height 17
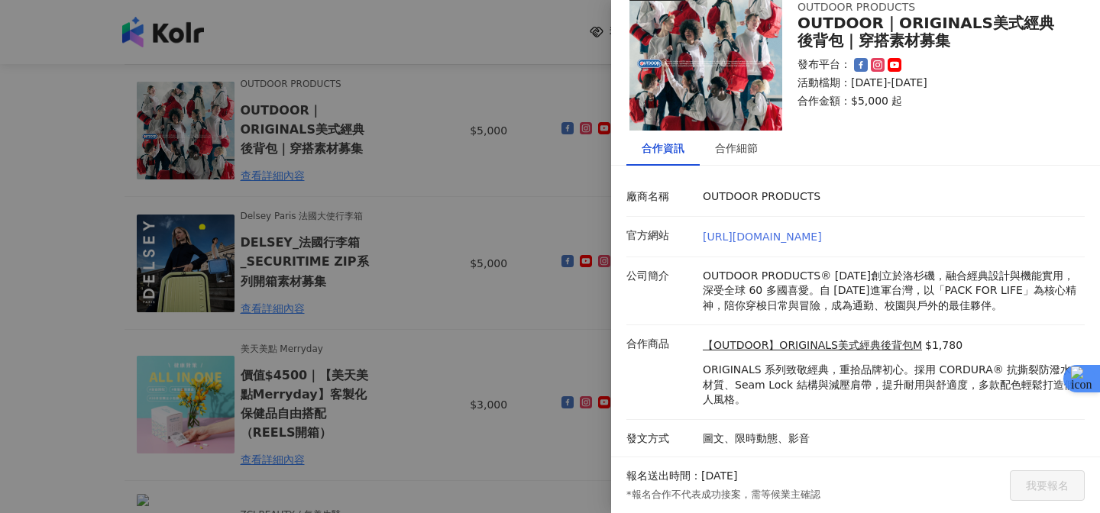
click at [741, 237] on link "[URL][DOMAIN_NAME]" at bounding box center [761, 237] width 119 height 12
click at [525, 337] on div at bounding box center [550, 256] width 1100 height 513
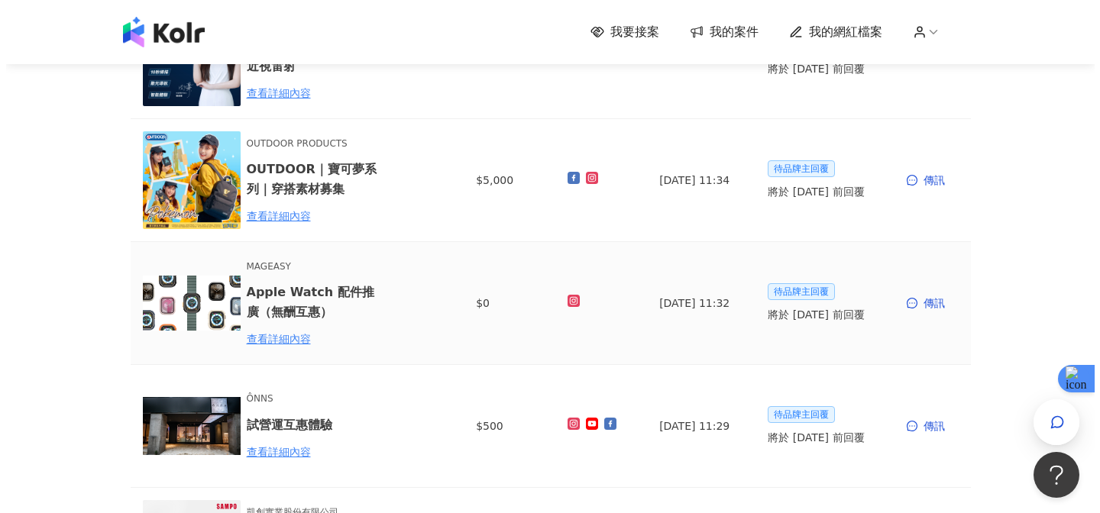
scroll to position [290, 0]
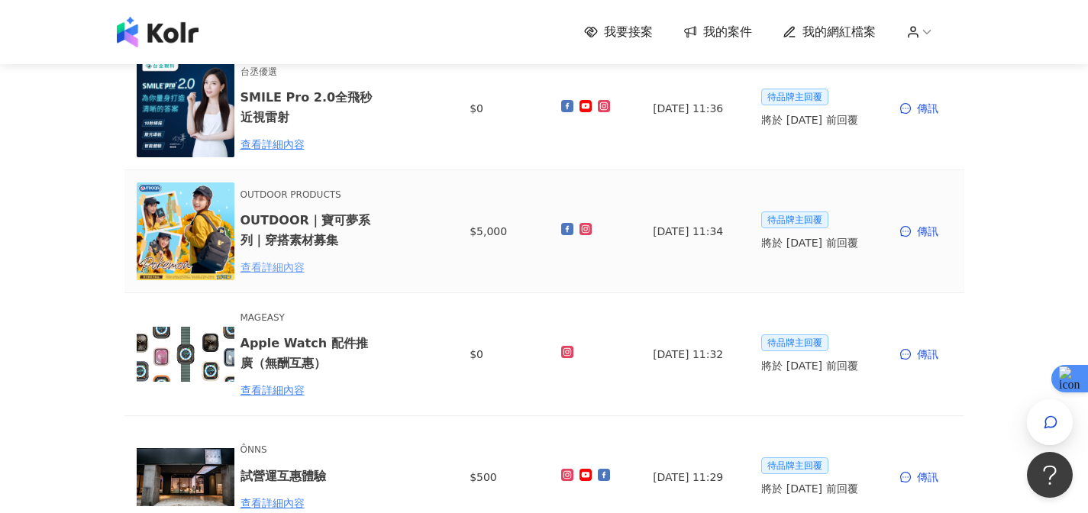
click at [288, 267] on div "查看詳細內容" at bounding box center [308, 267] width 134 height 17
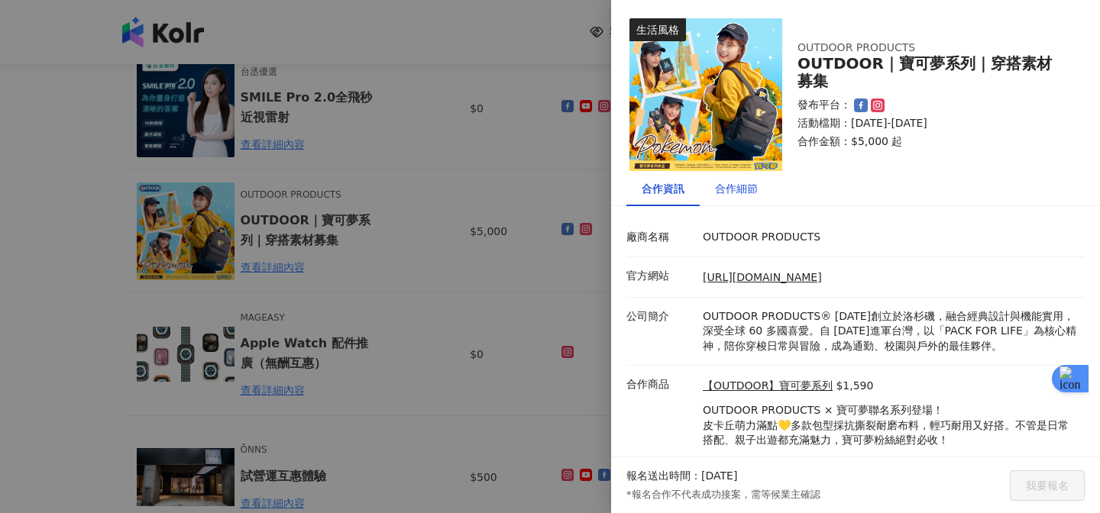
click at [754, 190] on div "合作細節" at bounding box center [736, 188] width 43 height 17
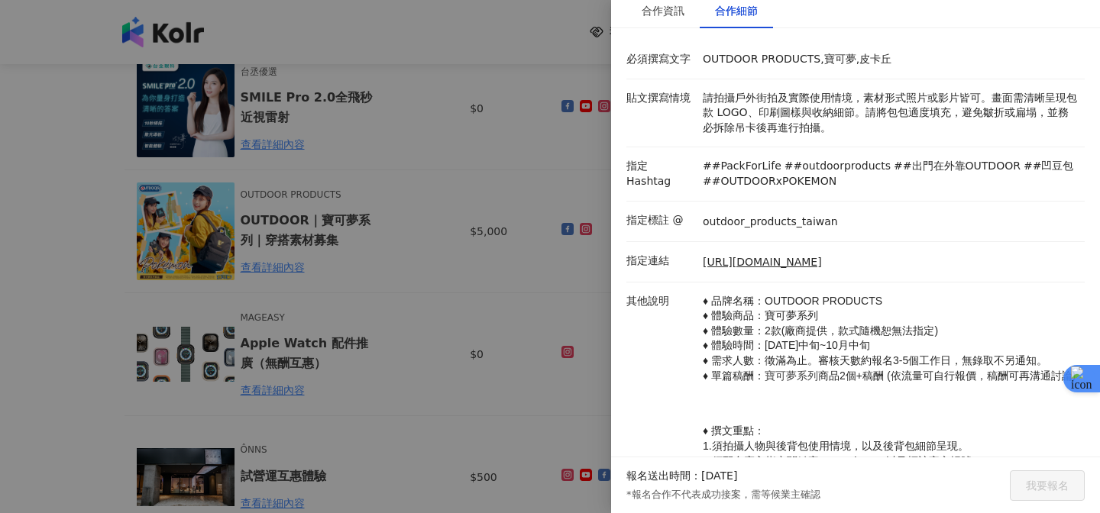
scroll to position [172, 0]
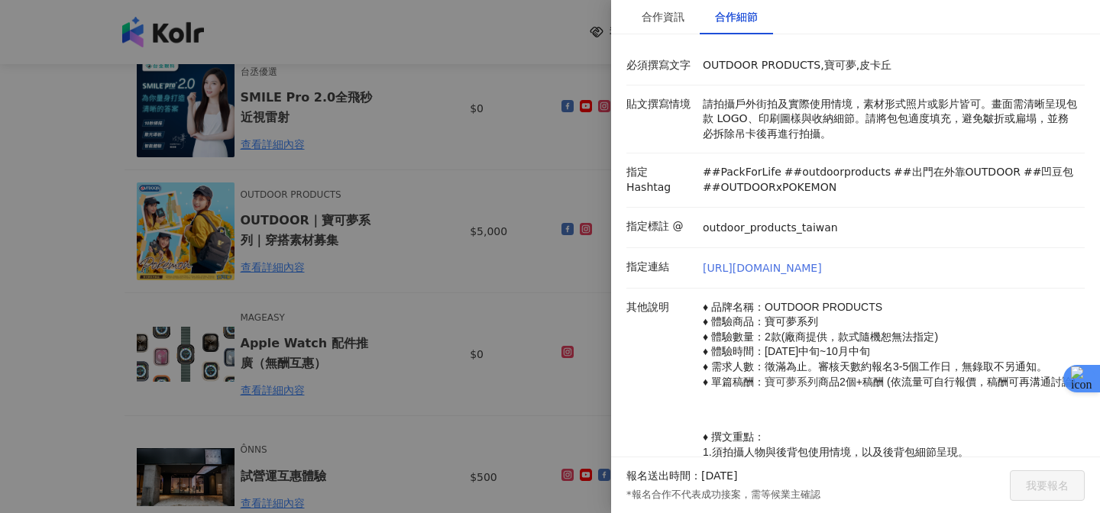
click at [776, 268] on link "[URL][DOMAIN_NAME]" at bounding box center [761, 268] width 119 height 15
click at [467, 306] on div at bounding box center [550, 256] width 1100 height 513
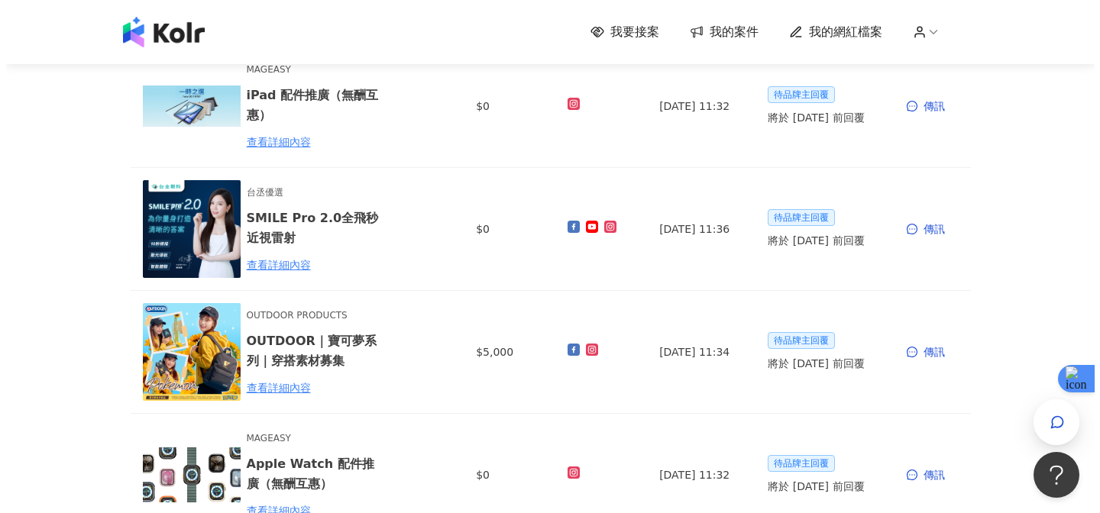
scroll to position [0, 0]
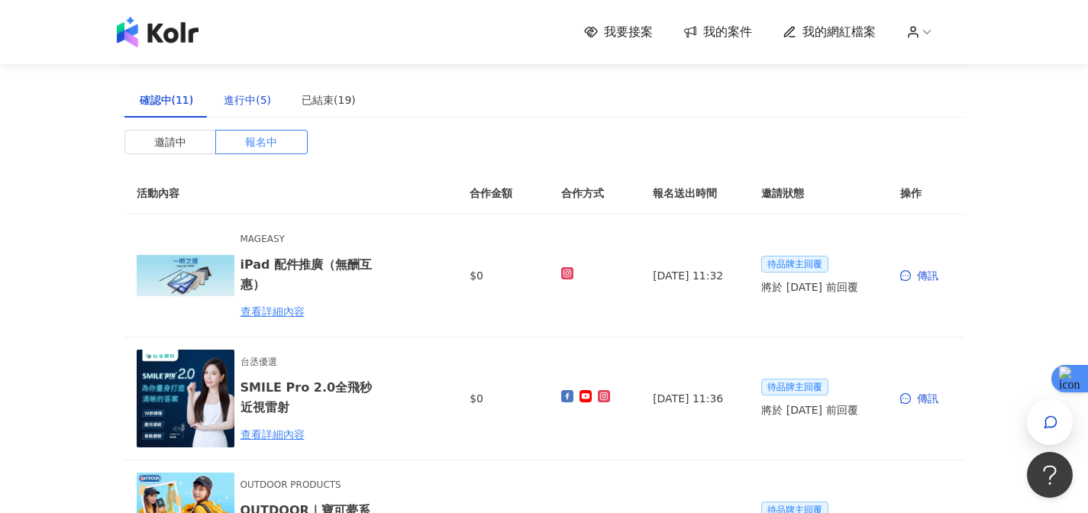
click at [257, 102] on div "進行中(5)" at bounding box center [247, 100] width 47 height 17
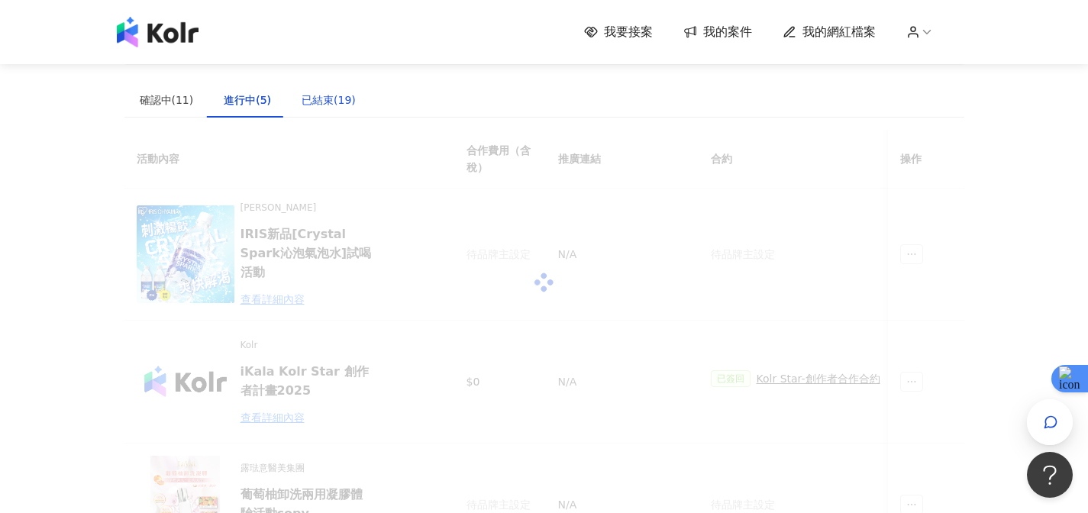
click at [320, 97] on div "已結束(19)" at bounding box center [329, 100] width 54 height 17
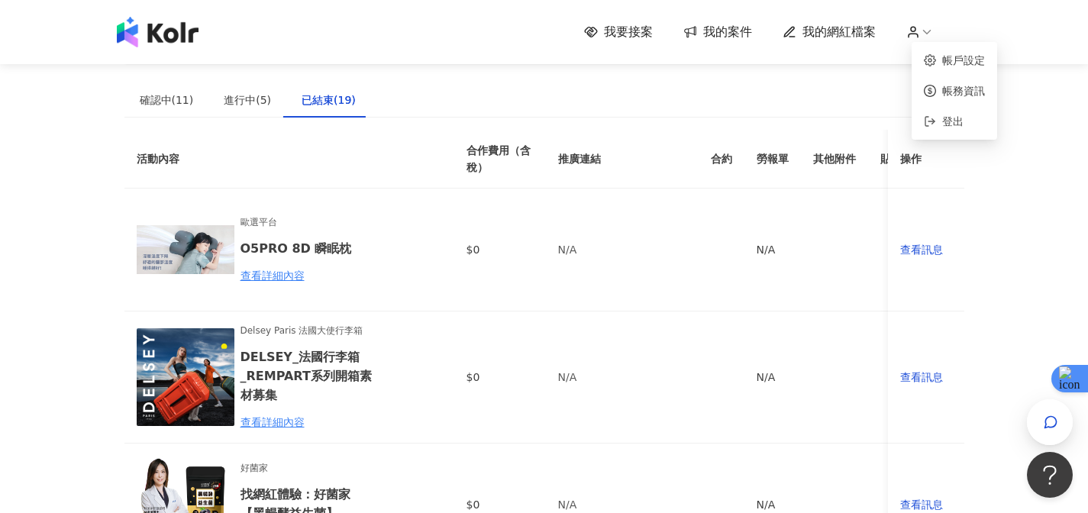
click at [920, 37] on icon at bounding box center [913, 32] width 14 height 14
click at [1049, 424] on icon "button" at bounding box center [1050, 422] width 15 height 15
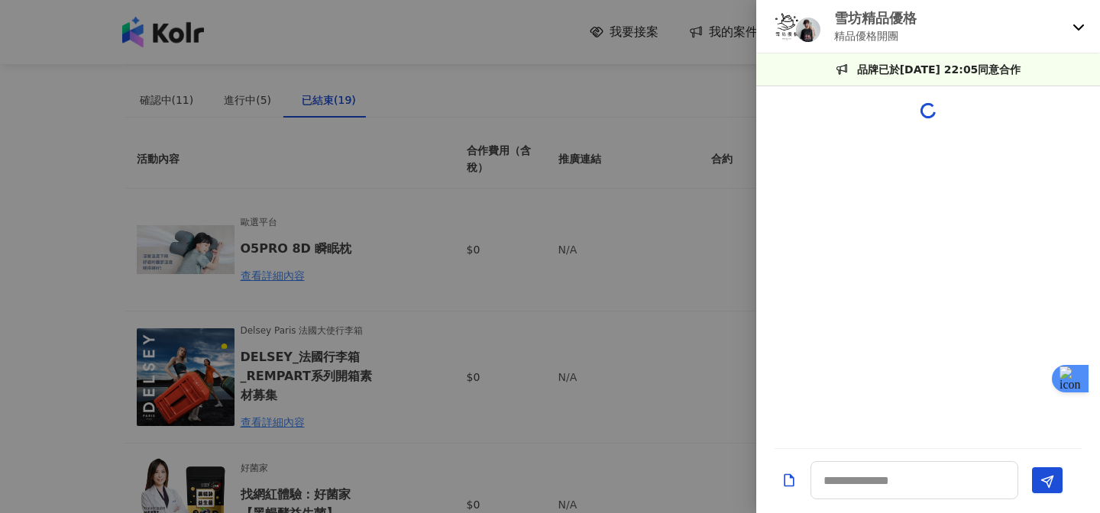
scroll to position [77, 0]
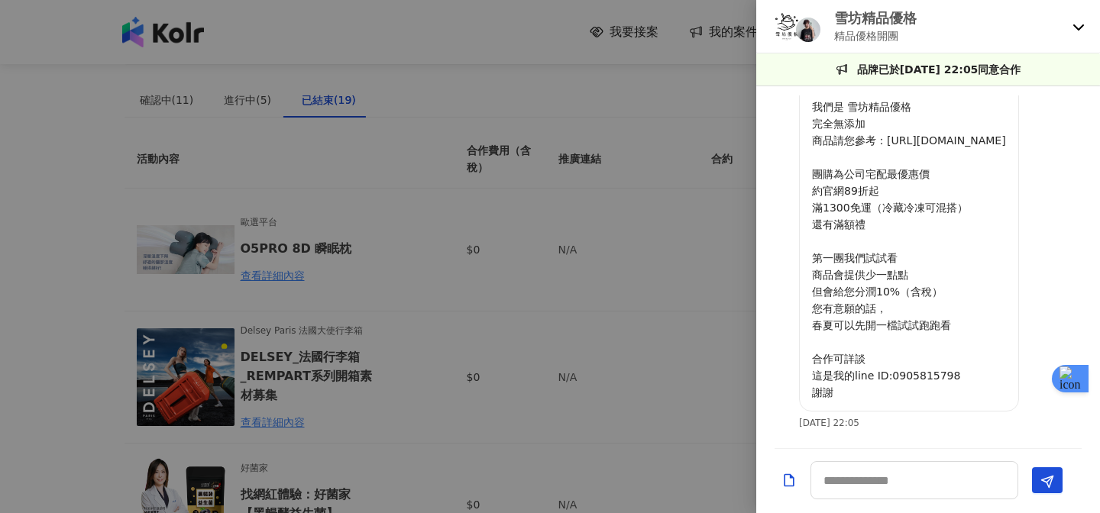
click at [1073, 22] on icon at bounding box center [1078, 27] width 12 height 12
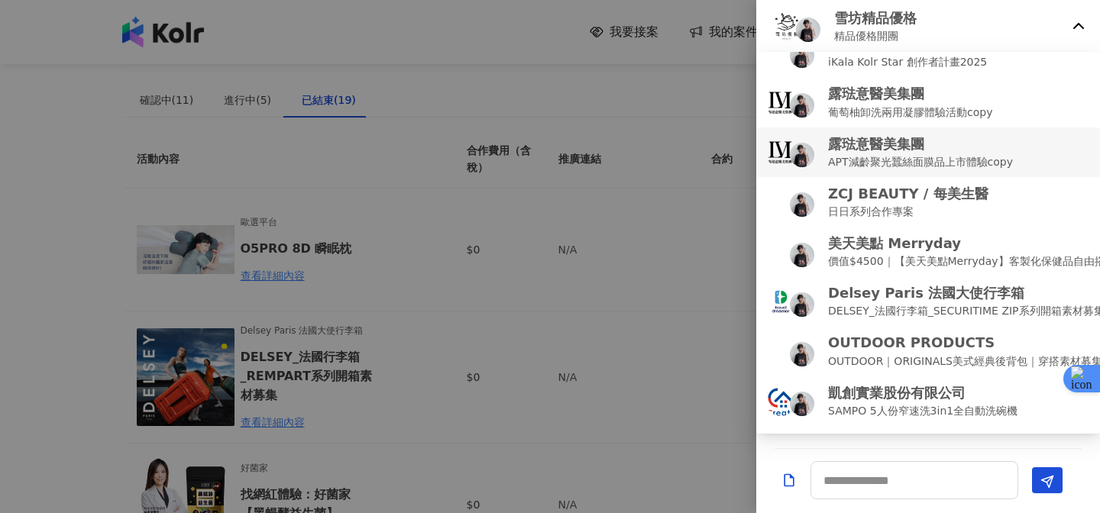
scroll to position [76, 0]
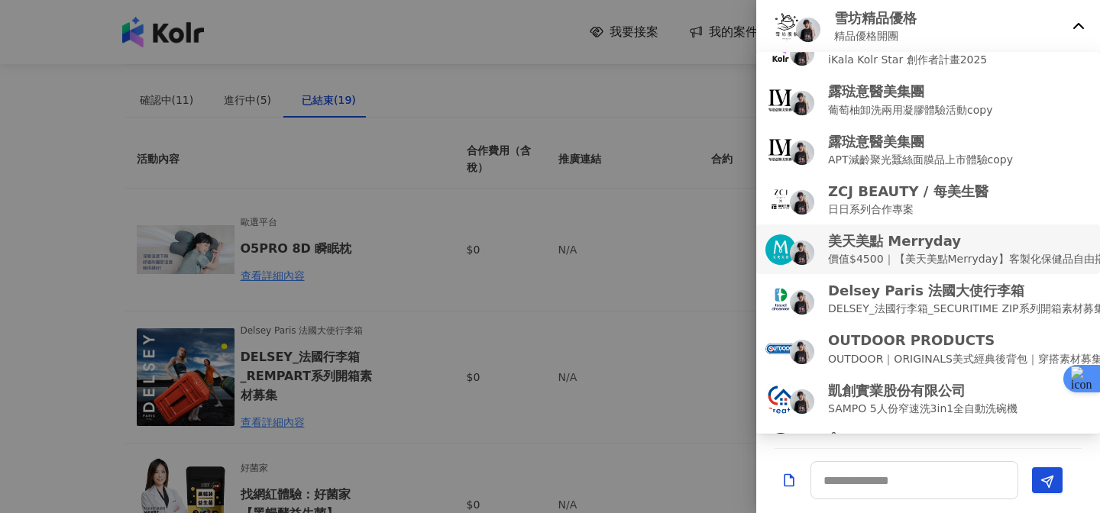
click at [916, 262] on p "價值$4500｜【美天美點Merryday】客製化保健品自由搭配（REELS開箱）" at bounding box center [1010, 258] width 364 height 17
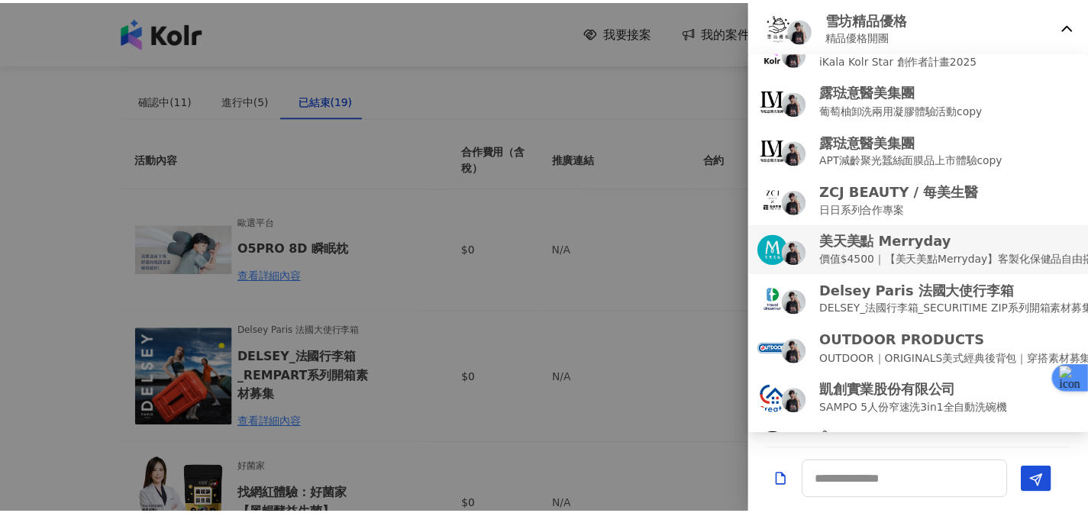
scroll to position [0, 0]
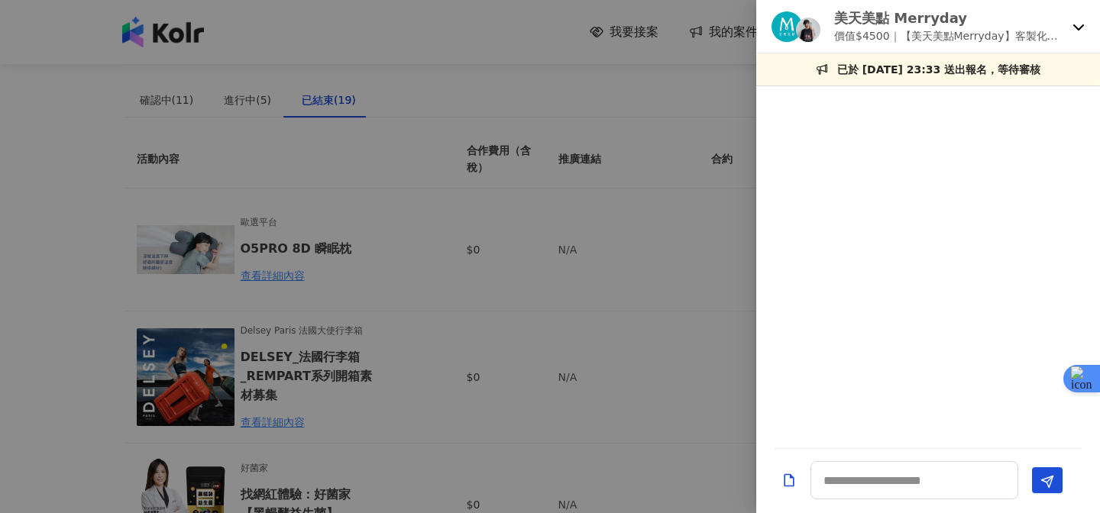
click at [1063, 27] on p "美天美點 Merryday" at bounding box center [950, 17] width 232 height 19
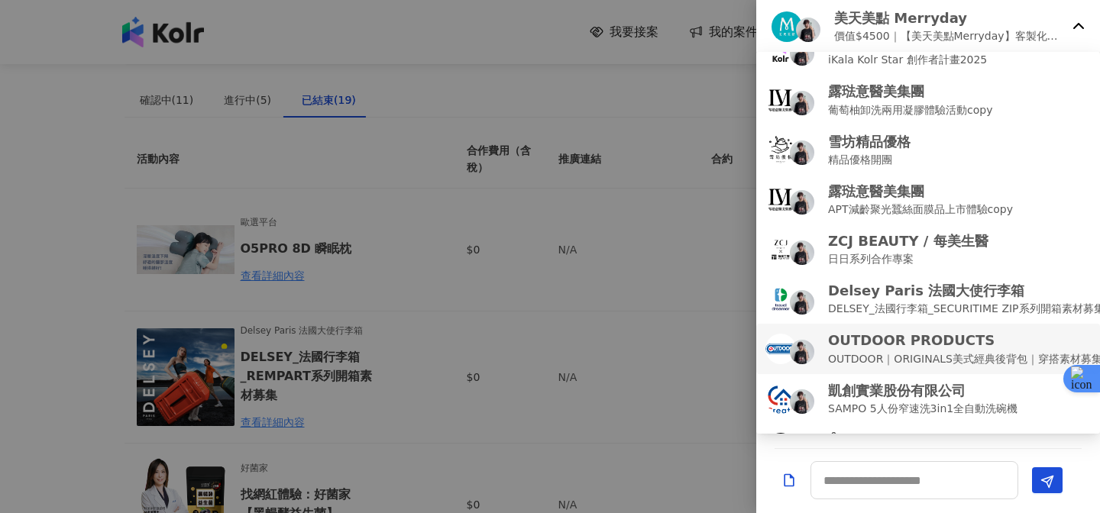
click at [896, 347] on p "OUTDOOR PRODUCTS" at bounding box center [965, 340] width 274 height 19
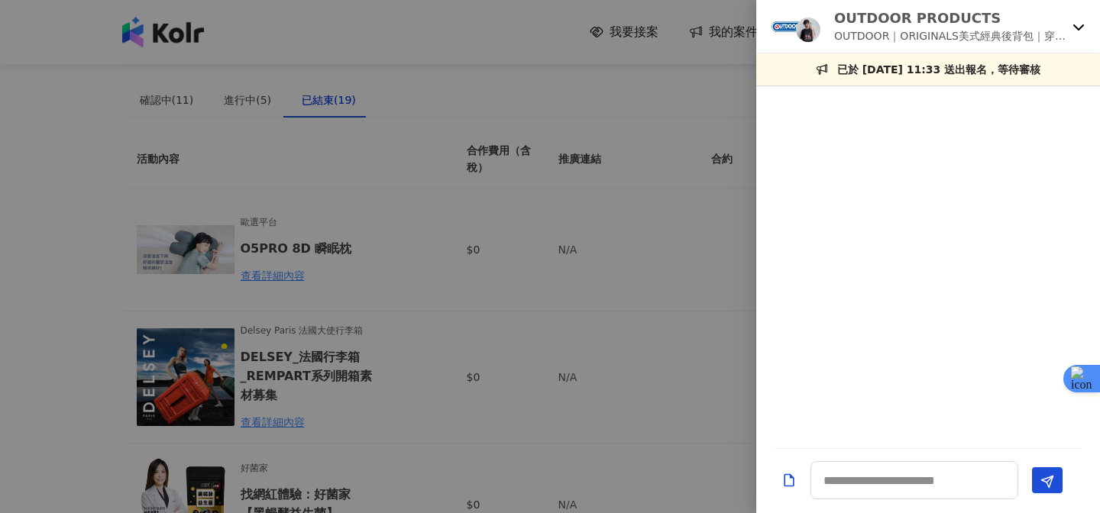
click at [760, 333] on div at bounding box center [928, 267] width 344 height 344
click at [654, 340] on div at bounding box center [550, 256] width 1100 height 513
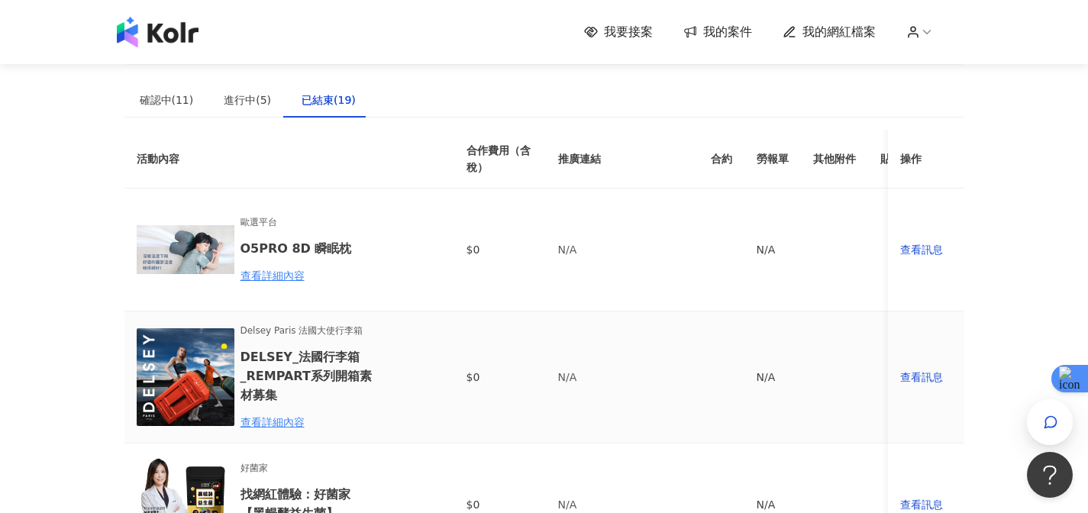
scroll to position [27, 0]
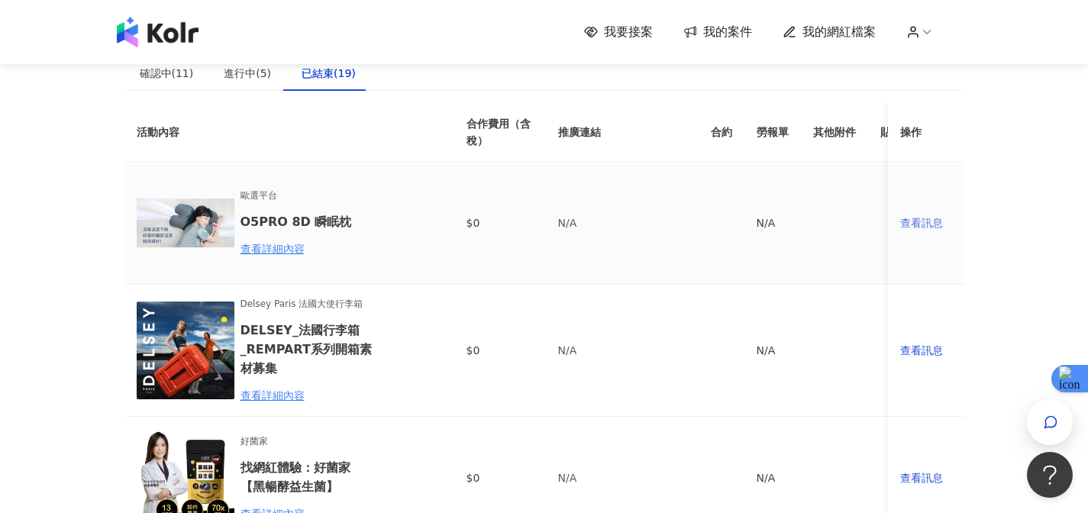
click at [925, 220] on div "查看訊息" at bounding box center [926, 223] width 52 height 17
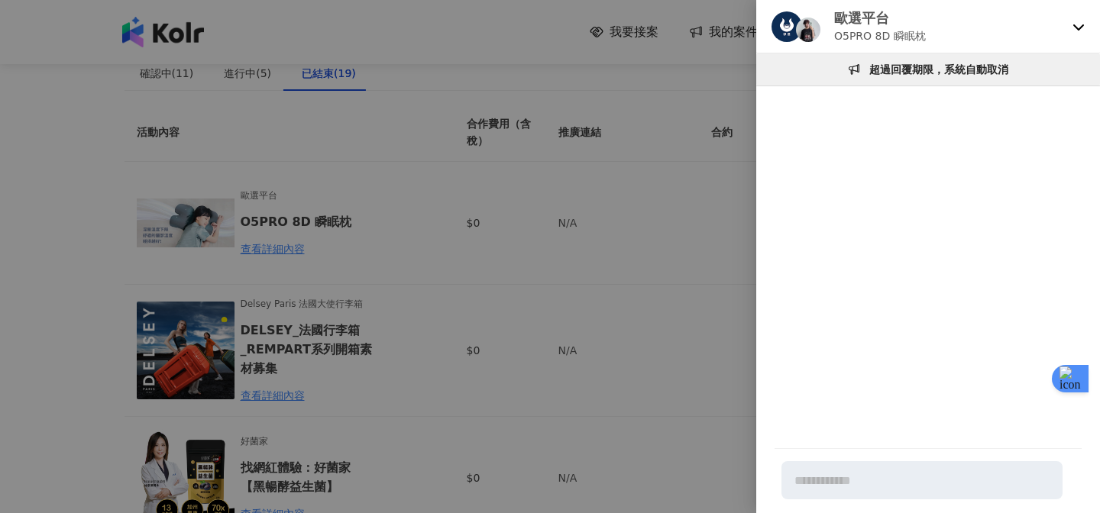
click at [728, 289] on div at bounding box center [550, 256] width 1100 height 513
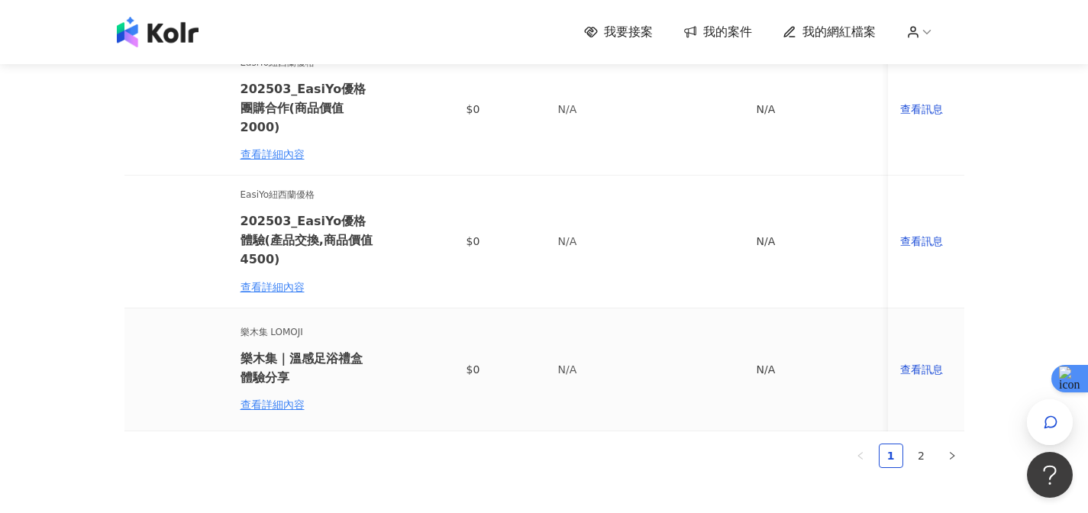
scroll to position [1082, 0]
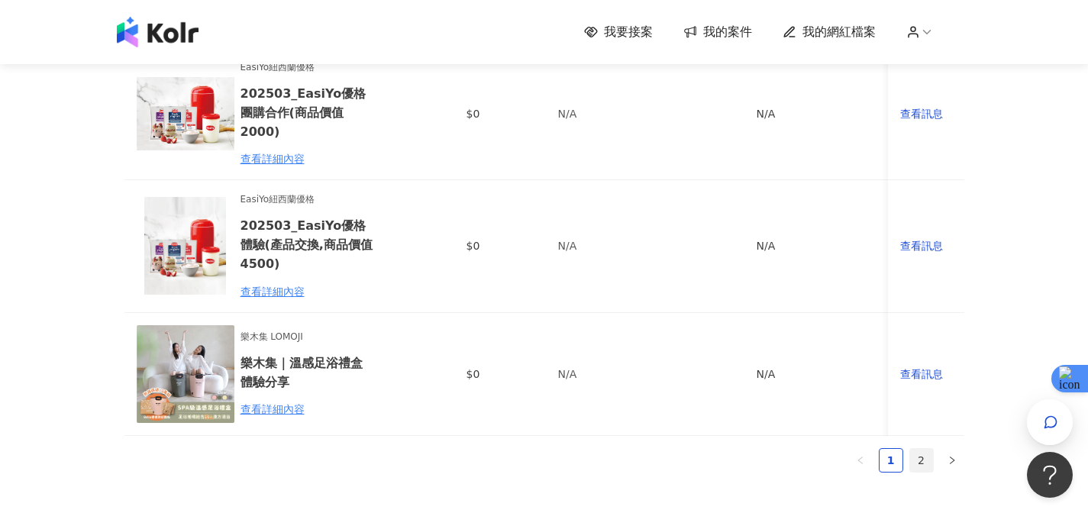
click at [920, 449] on link "2" at bounding box center [921, 460] width 23 height 23
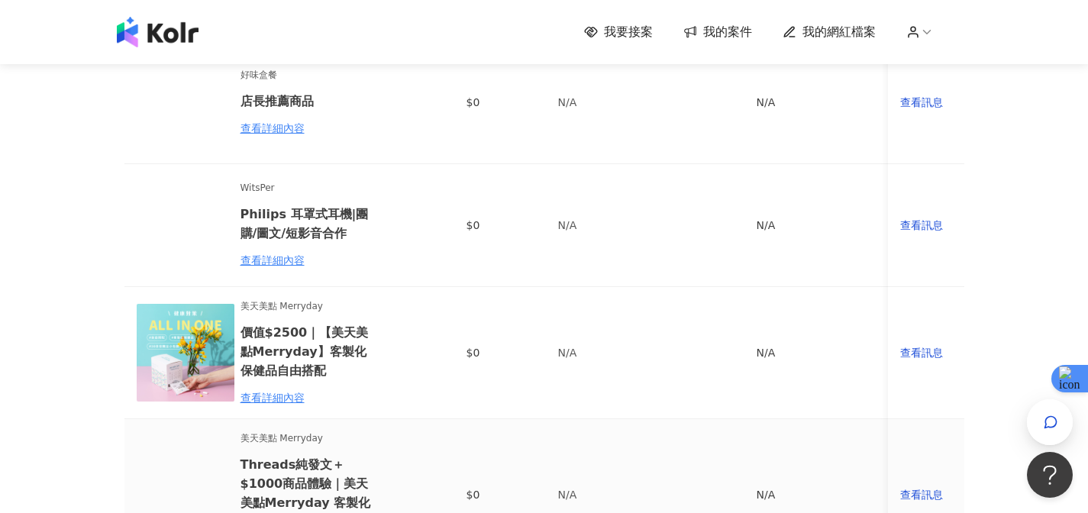
scroll to position [879, 0]
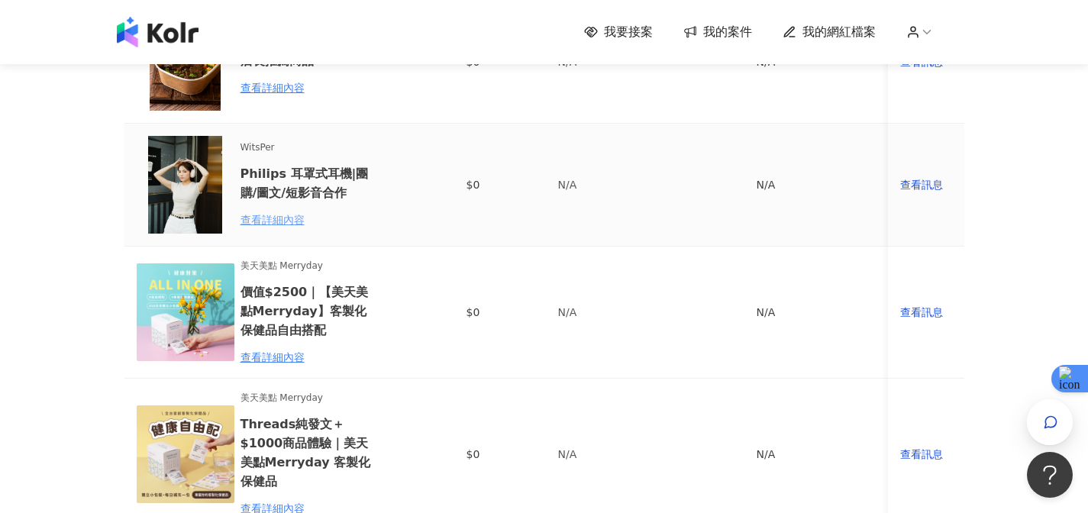
click at [260, 212] on div "查看詳細內容" at bounding box center [308, 220] width 134 height 17
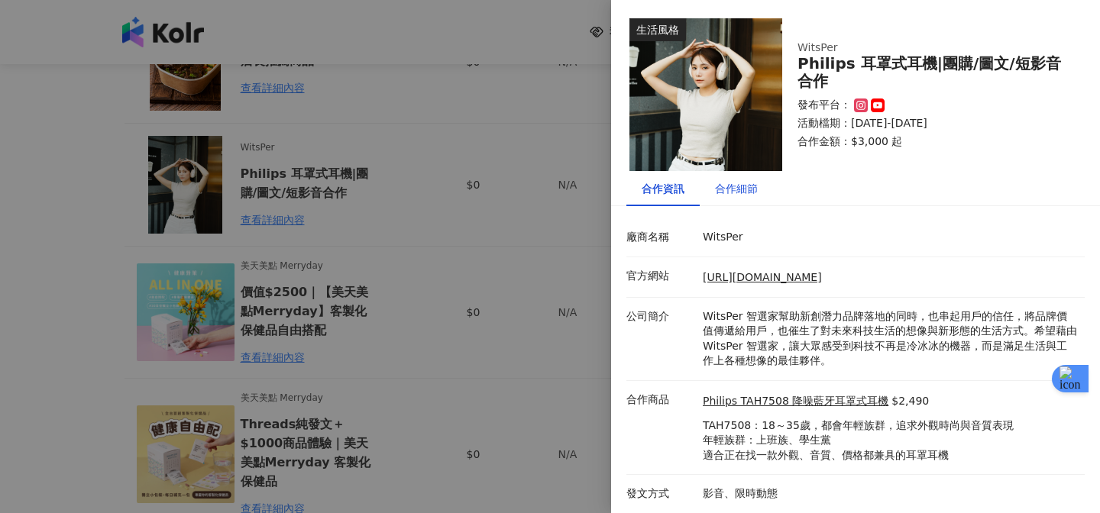
click at [736, 196] on div "合作細節" at bounding box center [736, 188] width 43 height 17
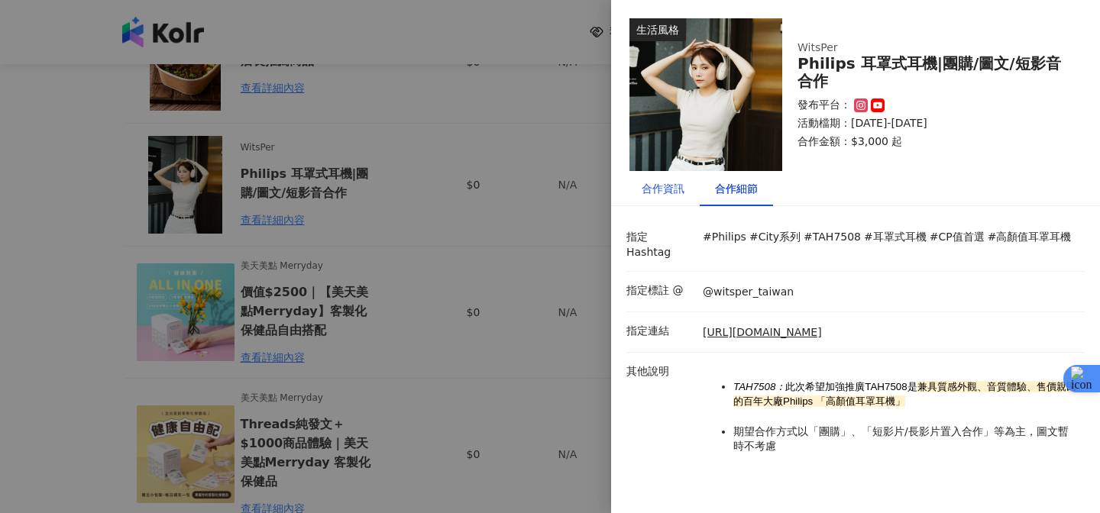
click at [667, 192] on div "合作資訊" at bounding box center [662, 188] width 43 height 17
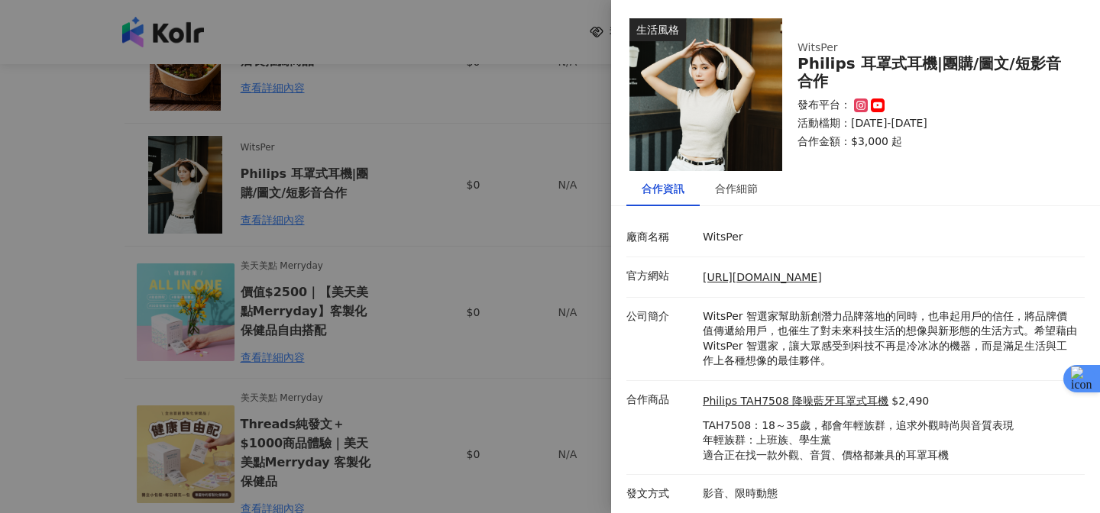
click at [700, 126] on img at bounding box center [705, 94] width 153 height 153
click at [539, 221] on div at bounding box center [550, 256] width 1100 height 513
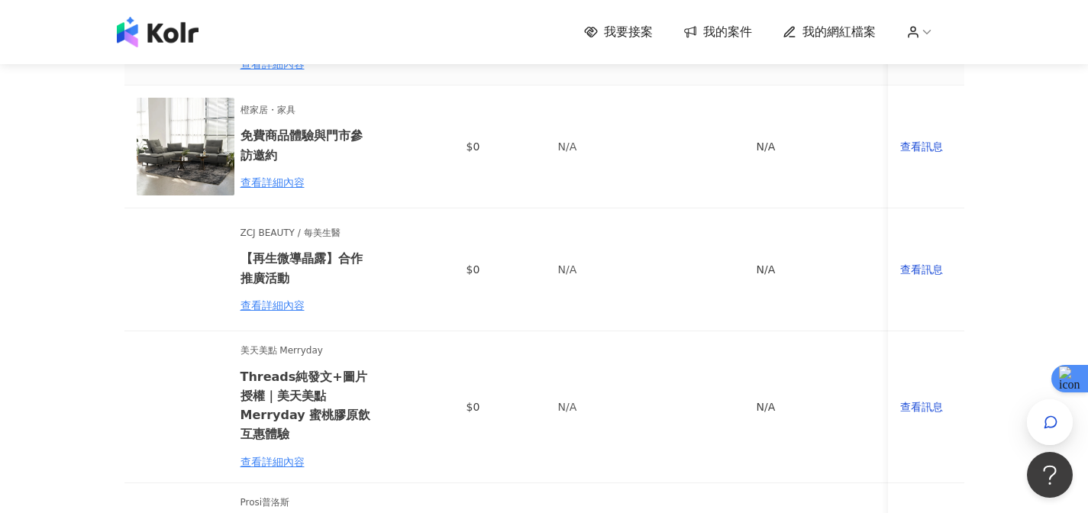
scroll to position [119, 0]
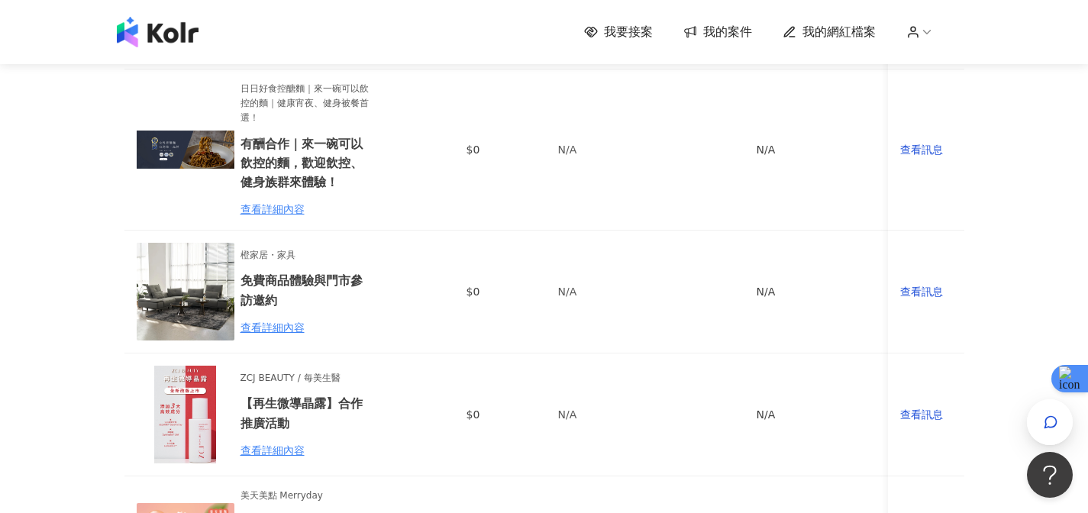
click at [645, 52] on div "我要接案 我的案件 我的網紅檔案" at bounding box center [544, 32] width 1088 height 64
click at [640, 36] on span "我要接案" at bounding box center [628, 32] width 49 height 17
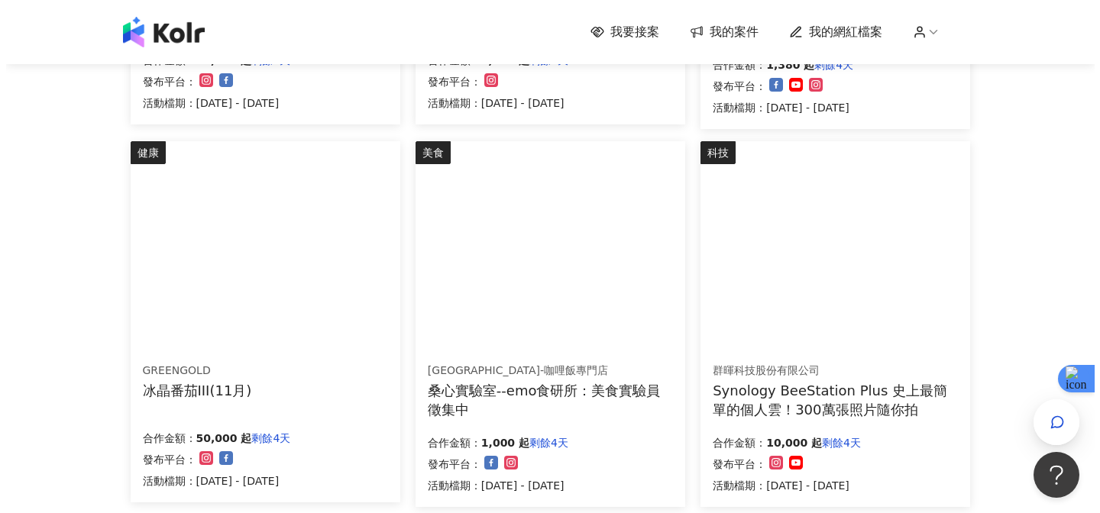
scroll to position [851, 0]
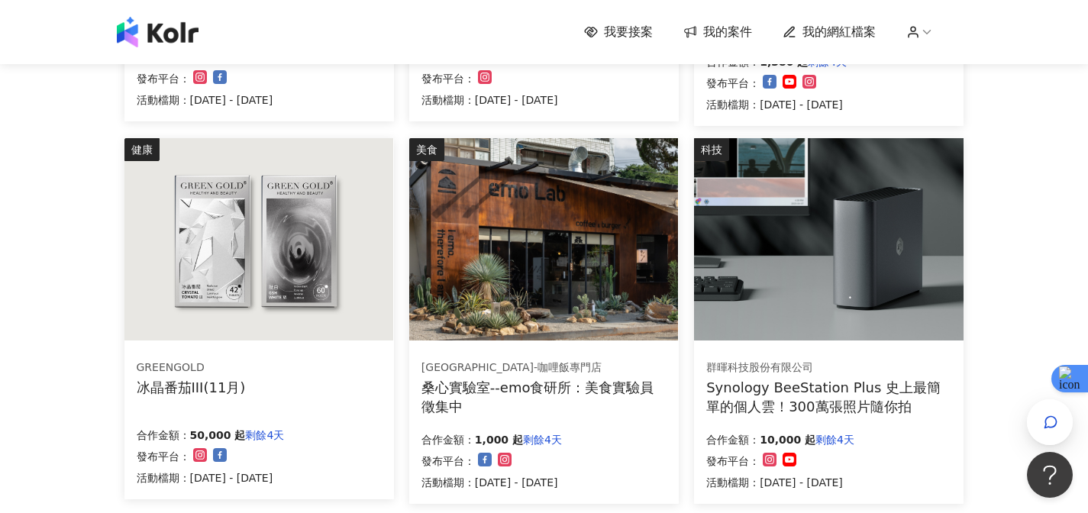
click at [312, 317] on img at bounding box center [258, 239] width 269 height 202
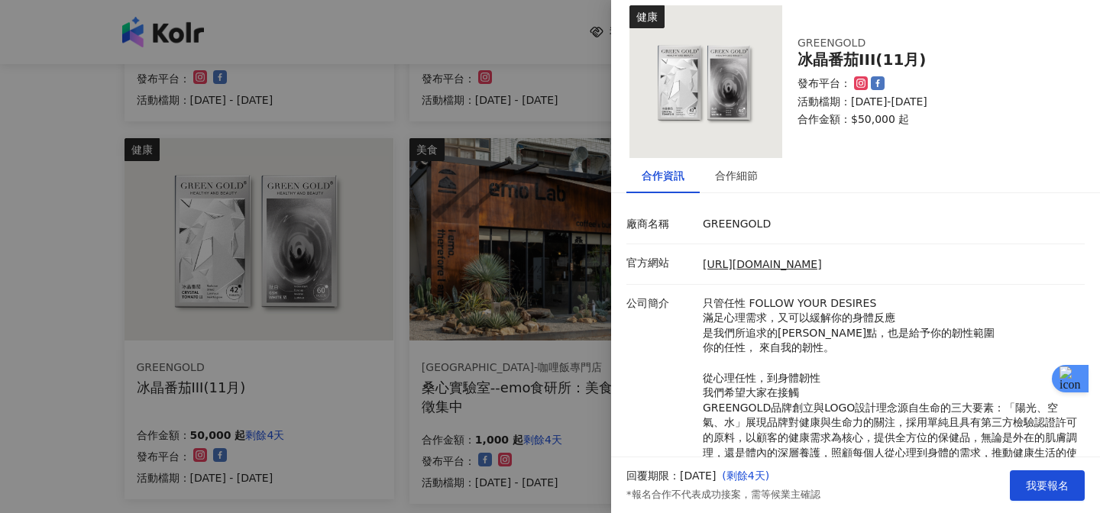
scroll to position [0, 0]
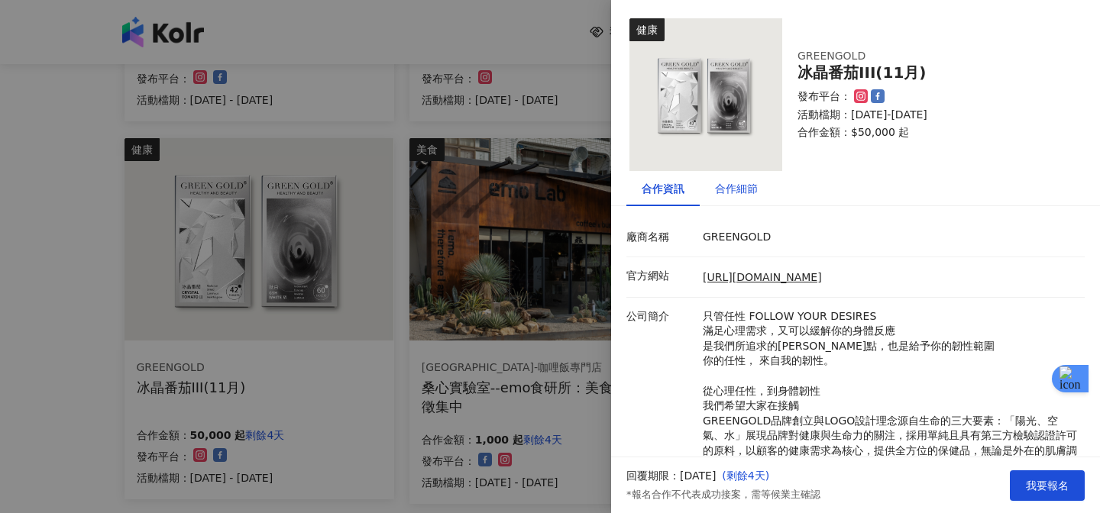
click at [726, 186] on div "合作細節" at bounding box center [736, 188] width 43 height 17
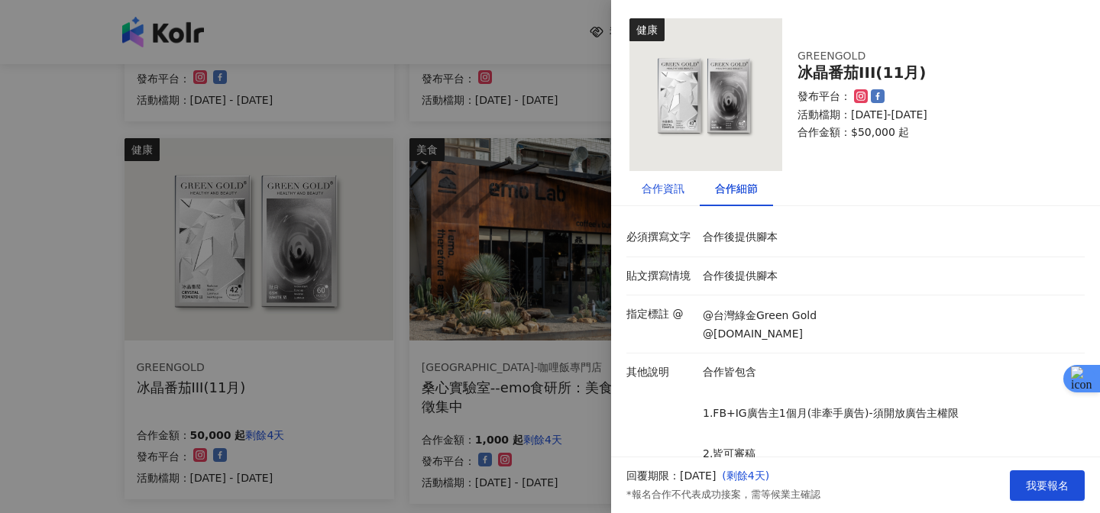
click at [676, 193] on div "合作資訊" at bounding box center [662, 188] width 43 height 17
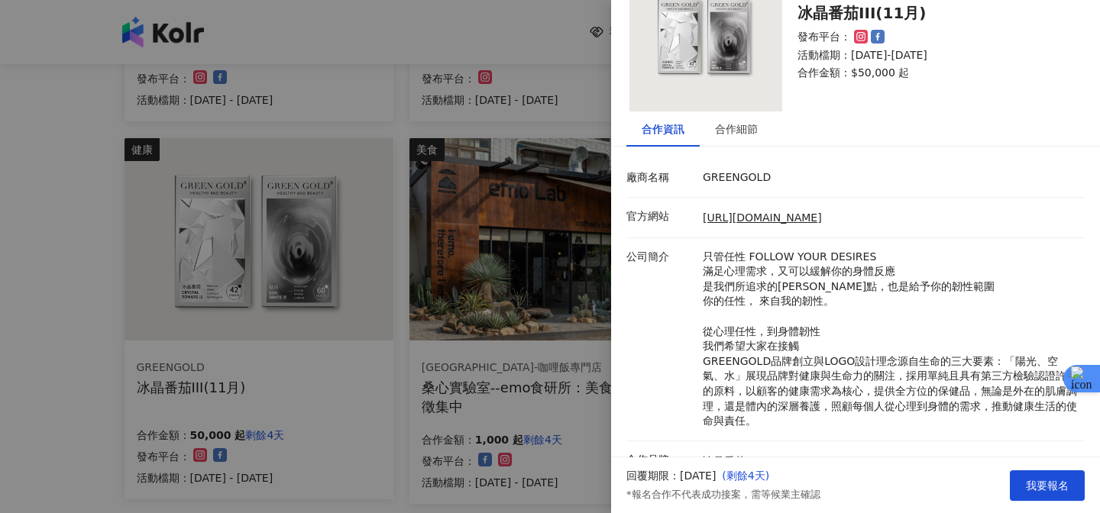
scroll to position [205, 0]
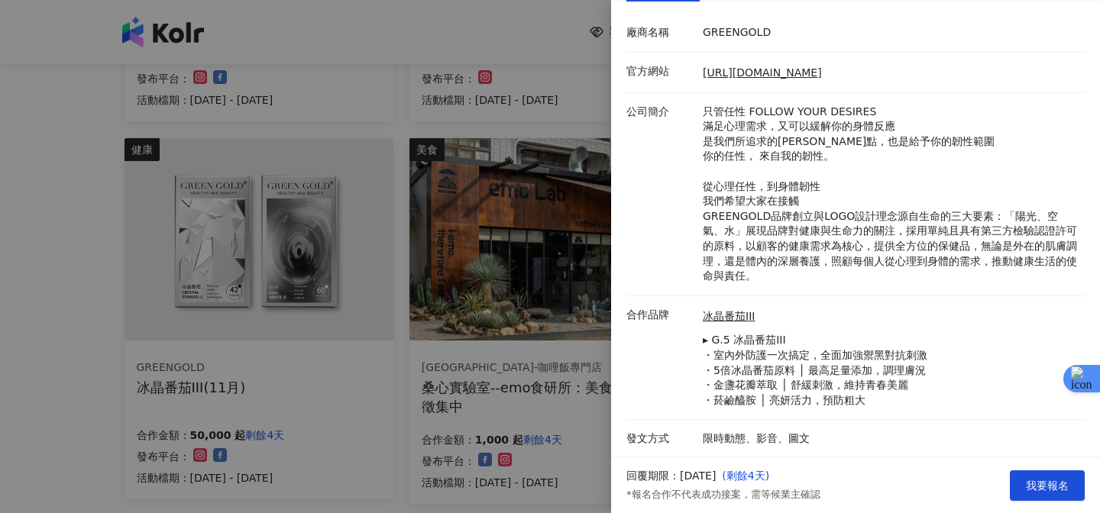
click at [606, 309] on div at bounding box center [550, 256] width 1100 height 513
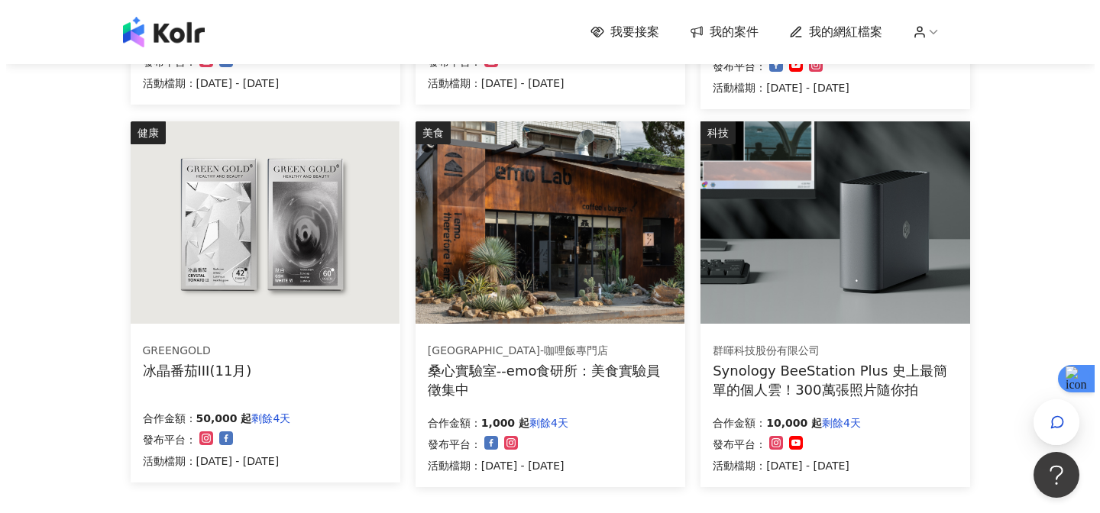
scroll to position [864, 0]
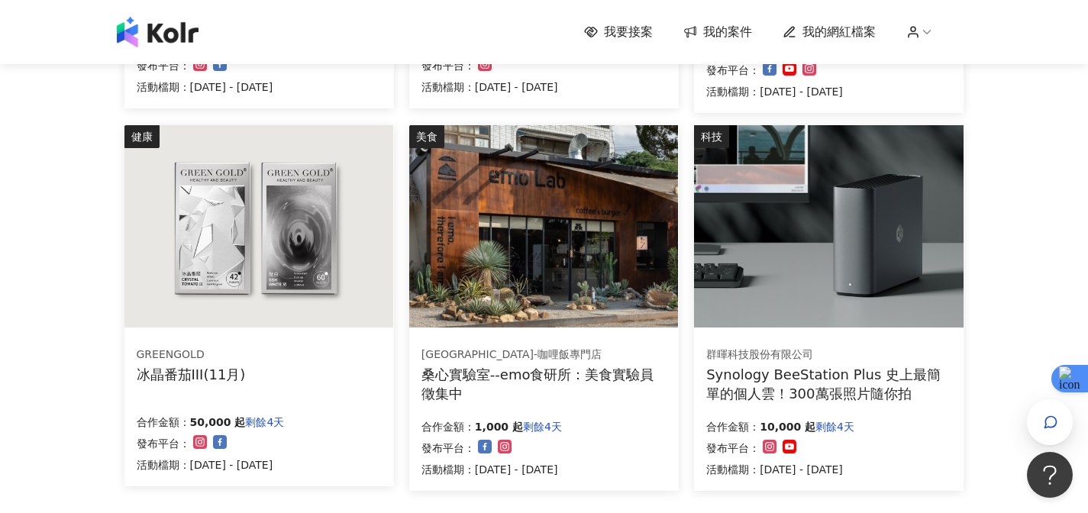
click at [803, 376] on div "Synology BeeStation Plus 史上最簡單的個人雲！300萬張照片隨你拍" at bounding box center [828, 384] width 245 height 38
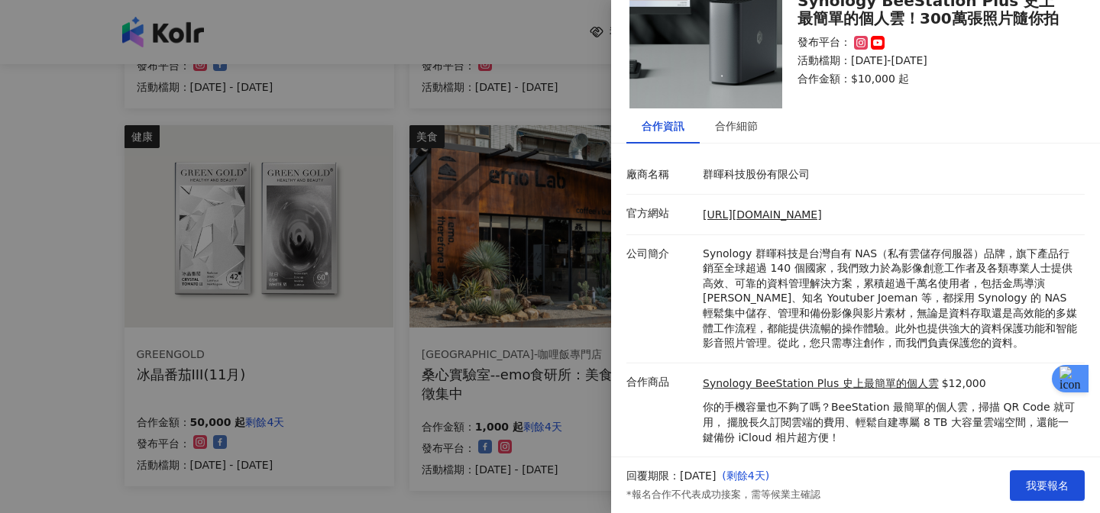
scroll to position [100, 0]
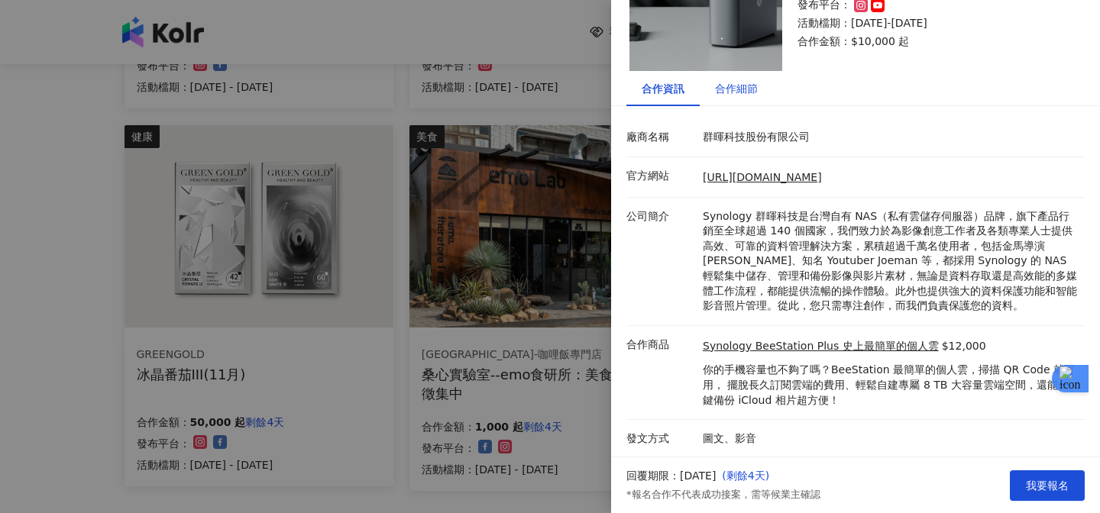
click at [735, 95] on div "合作細節" at bounding box center [736, 88] width 43 height 17
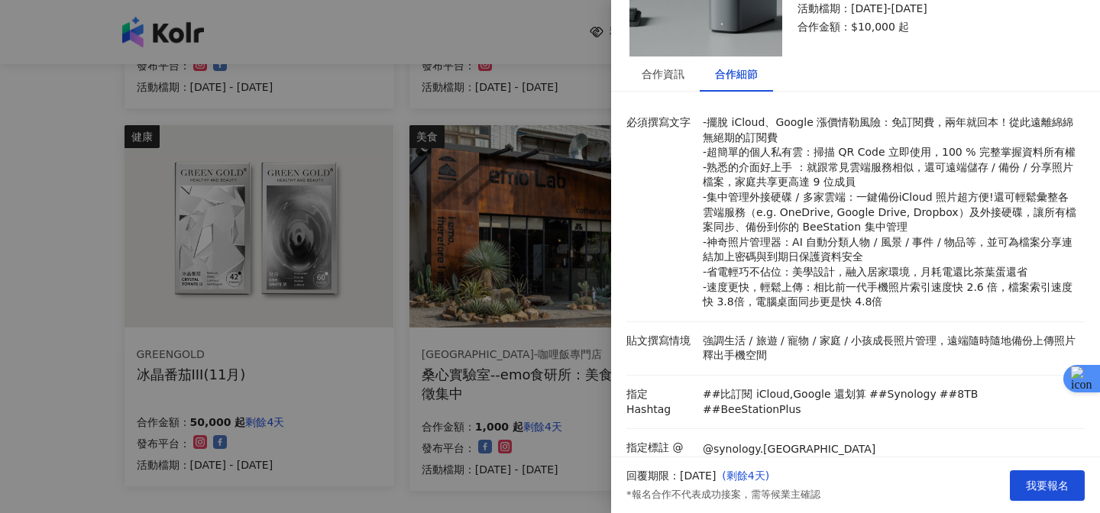
scroll to position [122, 0]
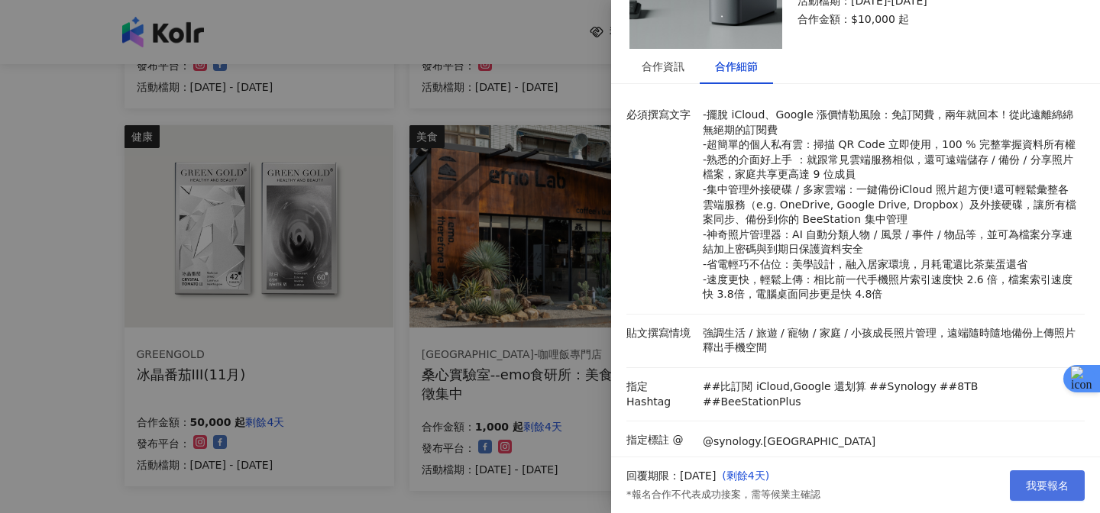
click at [1023, 486] on button "我要報名" at bounding box center [1046, 485] width 75 height 31
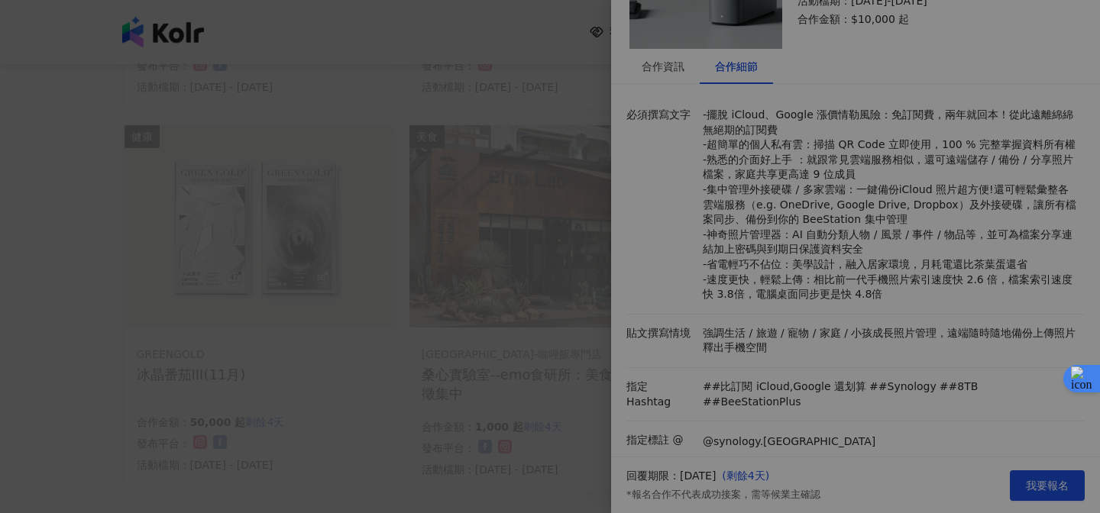
scroll to position [141, 0]
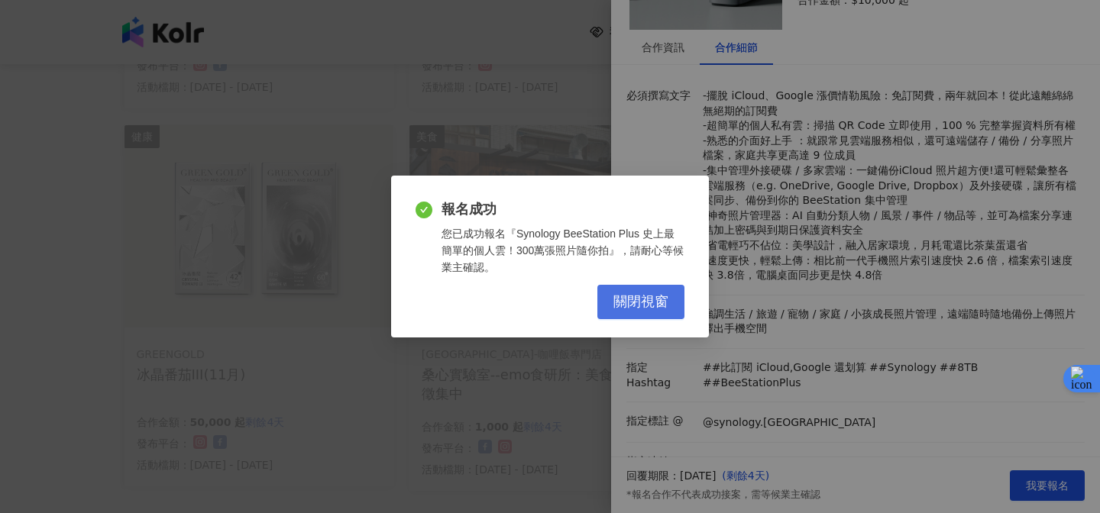
click at [636, 296] on span "關閉視窗" at bounding box center [640, 302] width 55 height 17
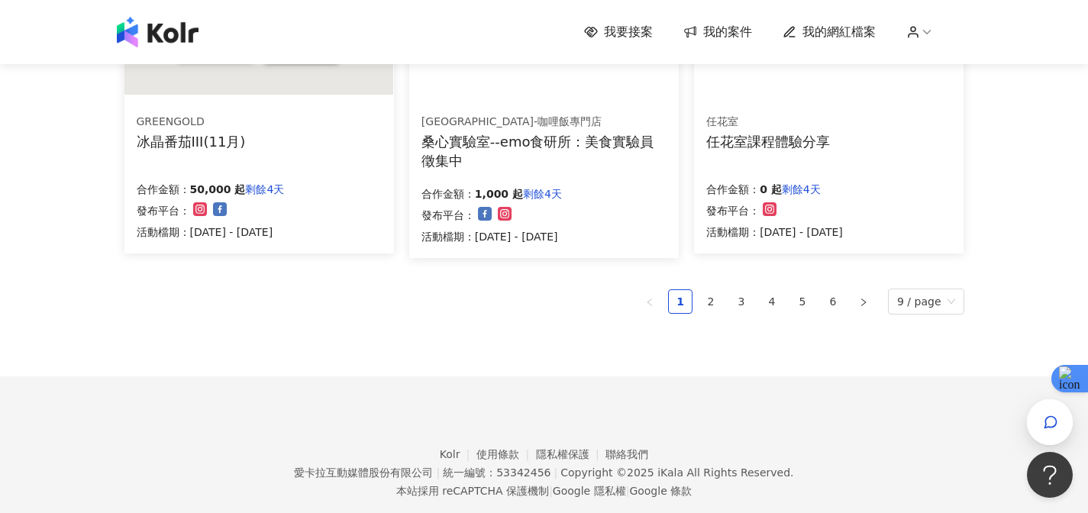
scroll to position [1128, 0]
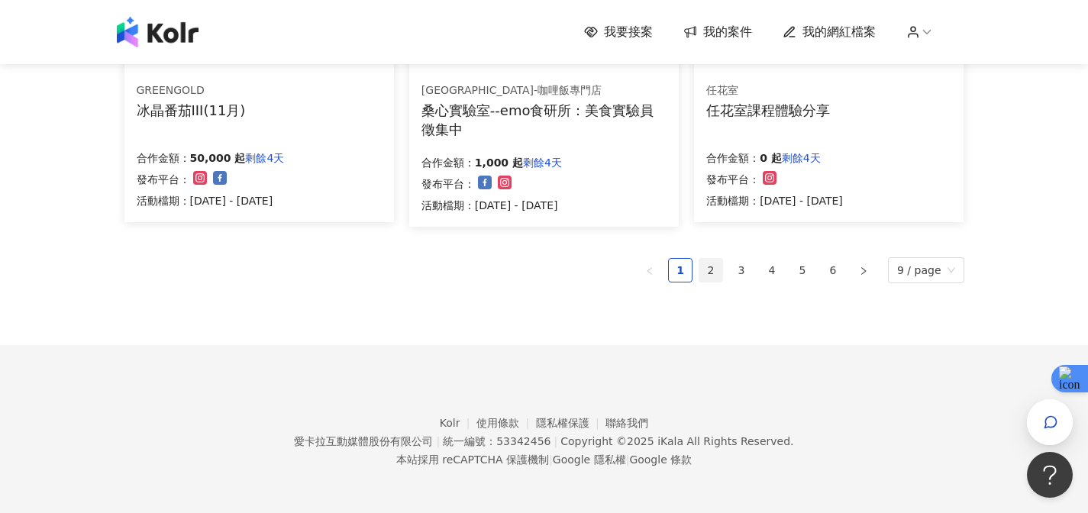
click at [714, 270] on link "2" at bounding box center [710, 270] width 23 height 23
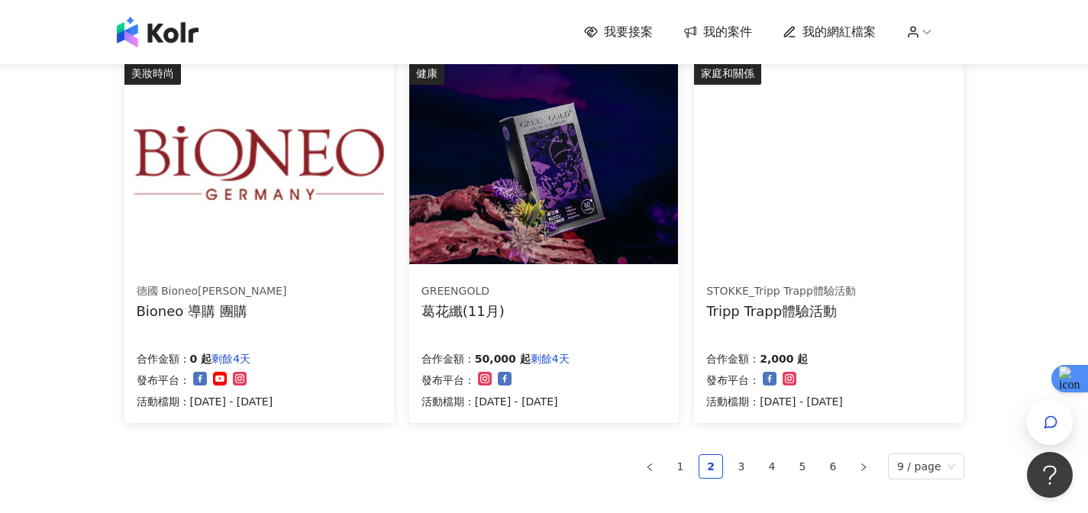
scroll to position [1116, 0]
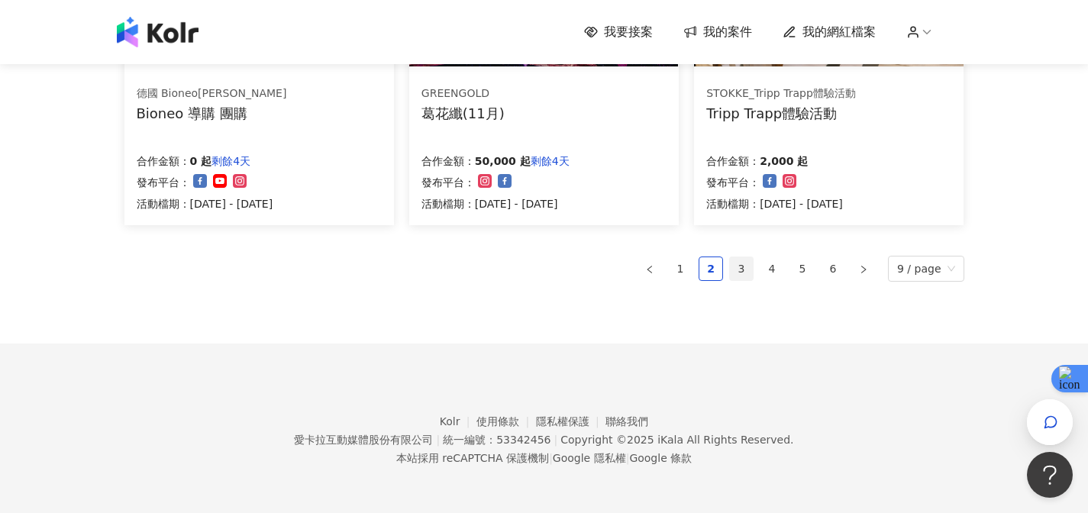
click at [748, 277] on link "3" at bounding box center [741, 268] width 23 height 23
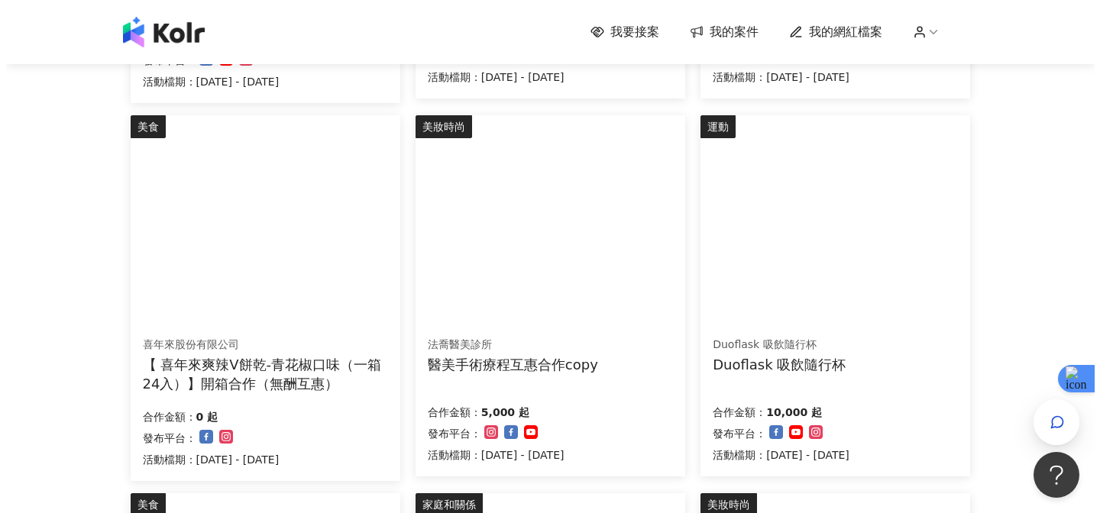
scroll to position [499, 0]
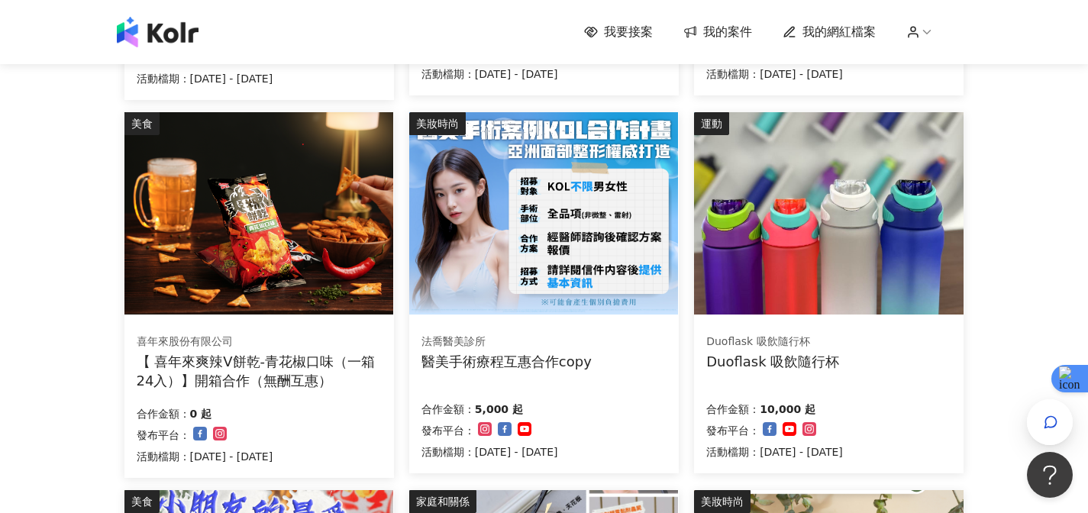
click at [302, 361] on div "【 喜年來爽辣V餅乾-青花椒口味（一箱24入）】開箱合作（無酬互惠）" at bounding box center [259, 371] width 245 height 38
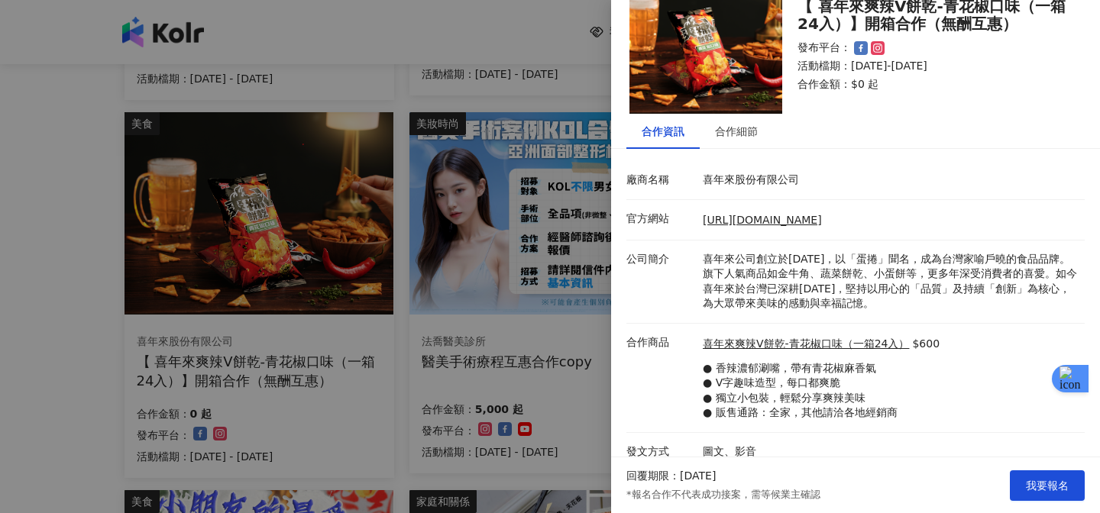
scroll to position [70, 0]
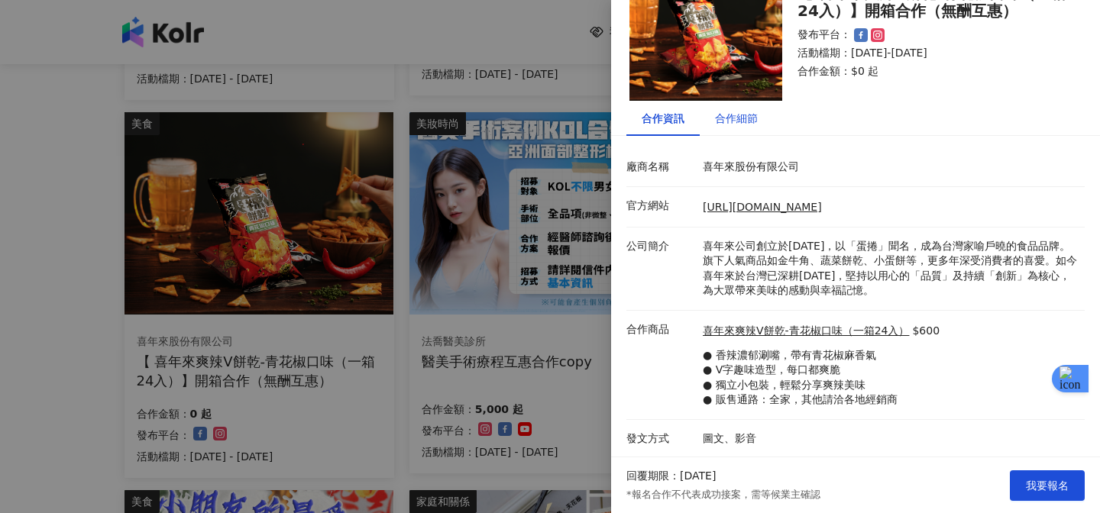
click at [730, 121] on div "合作細節" at bounding box center [736, 118] width 43 height 17
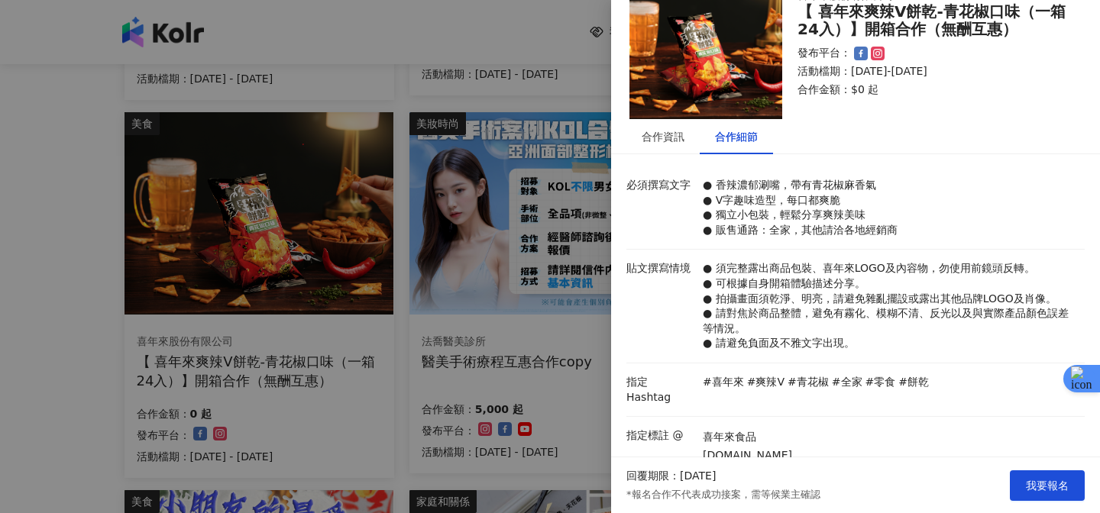
scroll to position [42, 0]
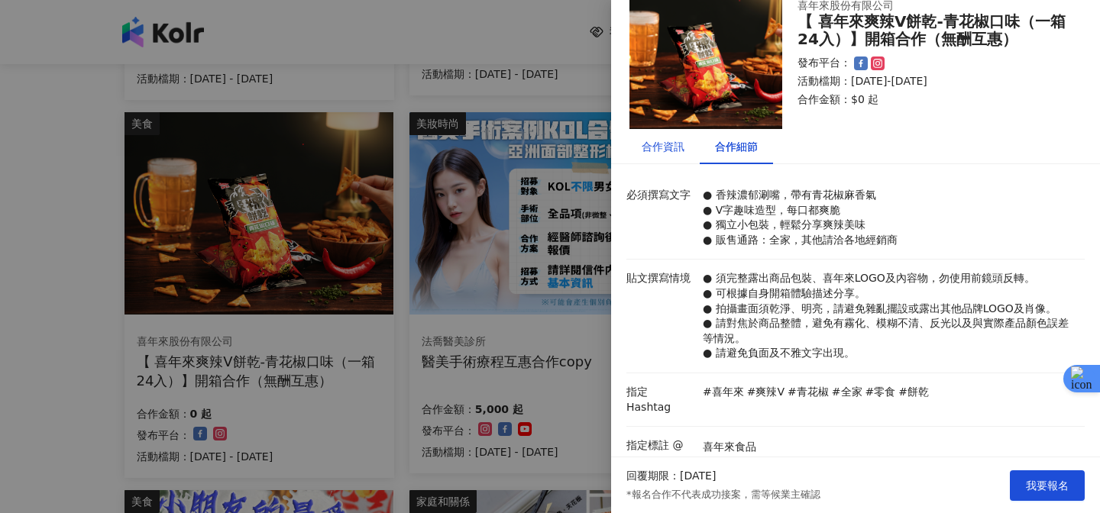
click at [683, 154] on div "合作資訊" at bounding box center [662, 146] width 73 height 35
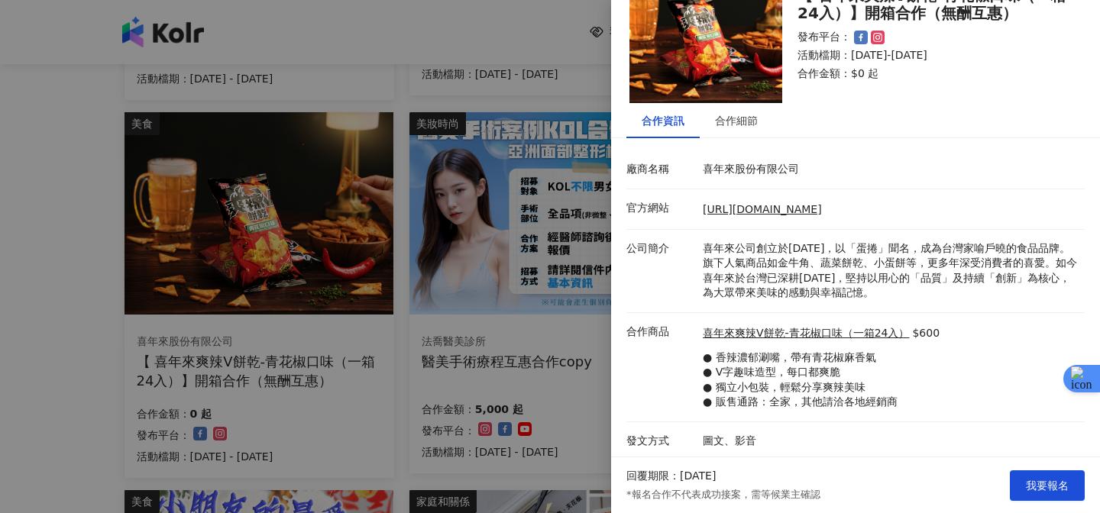
scroll to position [70, 0]
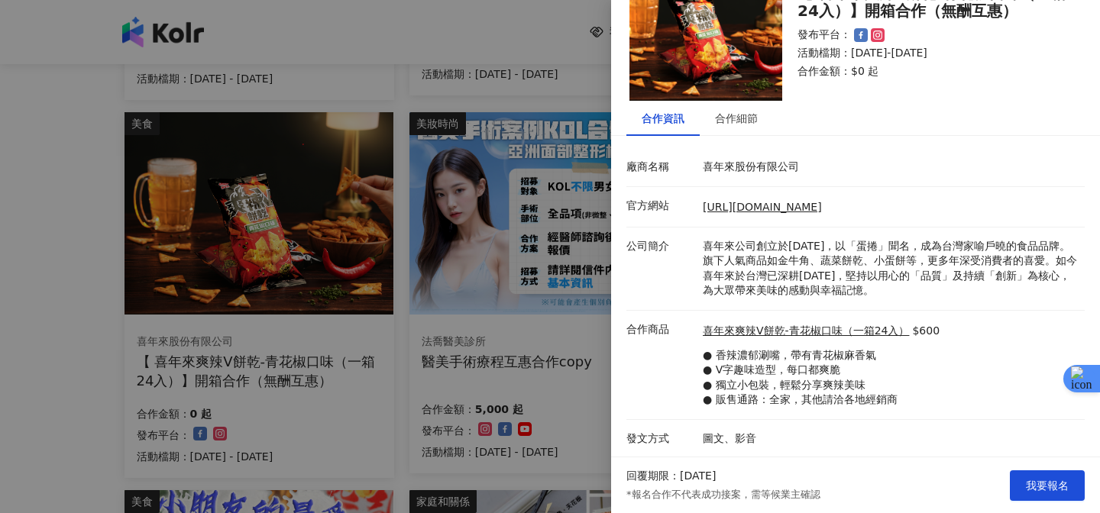
click at [502, 415] on div at bounding box center [550, 256] width 1100 height 513
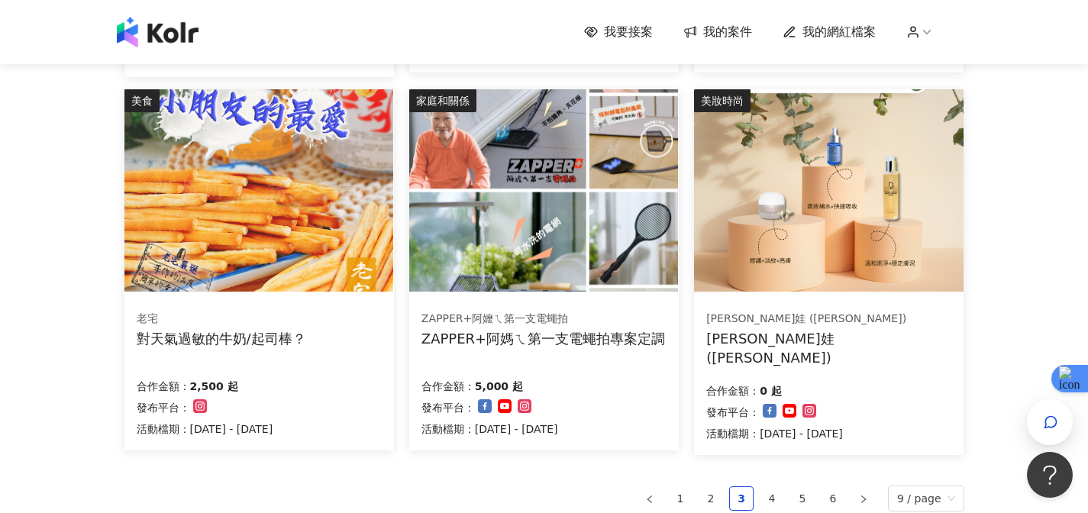
scroll to position [890, 0]
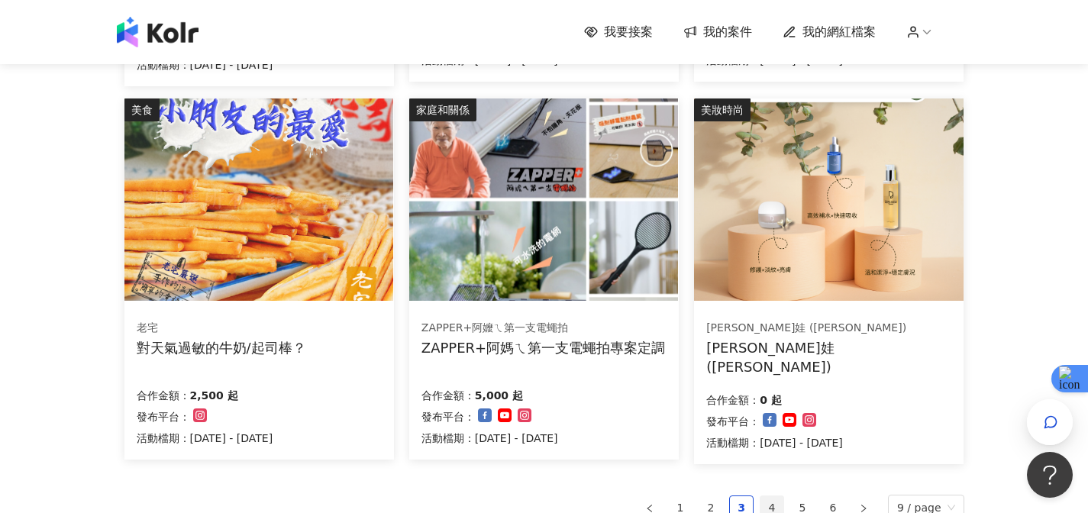
click at [771, 501] on link "4" at bounding box center [772, 507] width 23 height 23
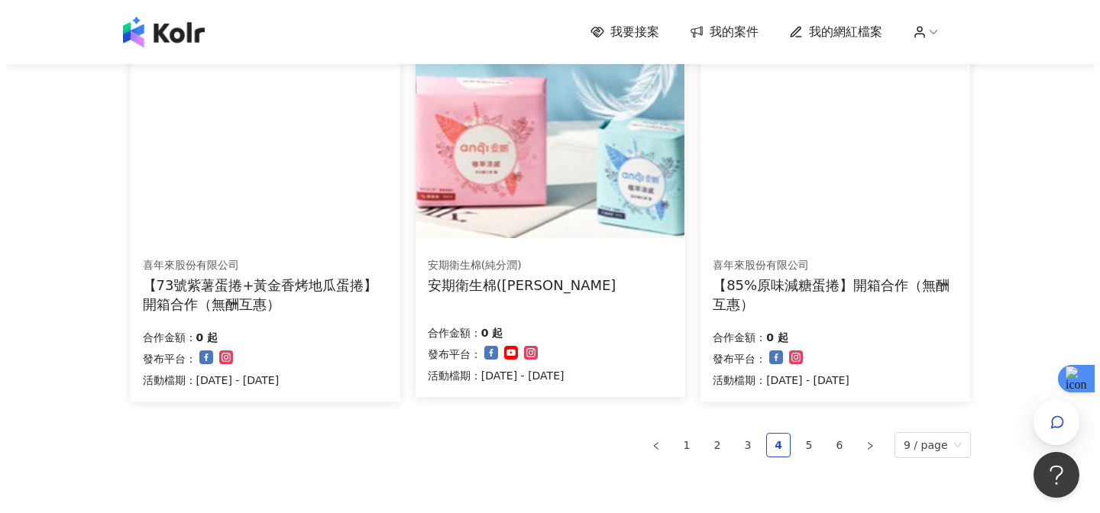
scroll to position [957, 0]
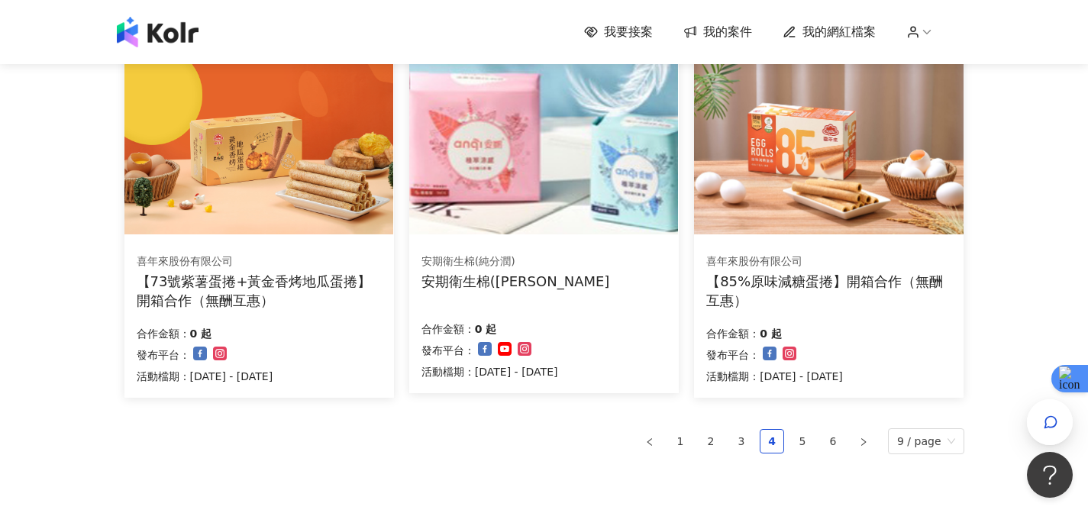
click at [814, 333] on div "合作金額： 0 起" at bounding box center [774, 331] width 137 height 21
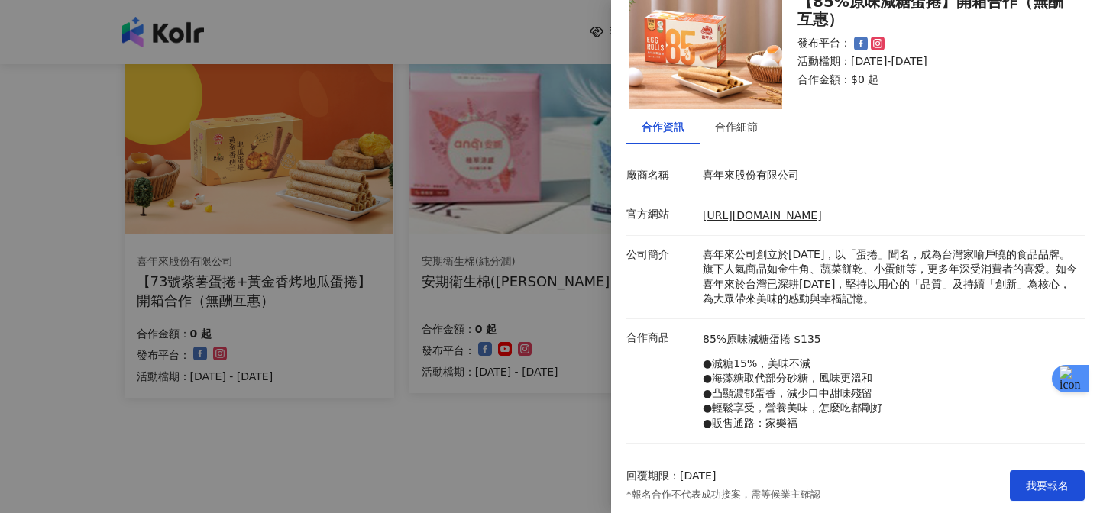
scroll to position [85, 0]
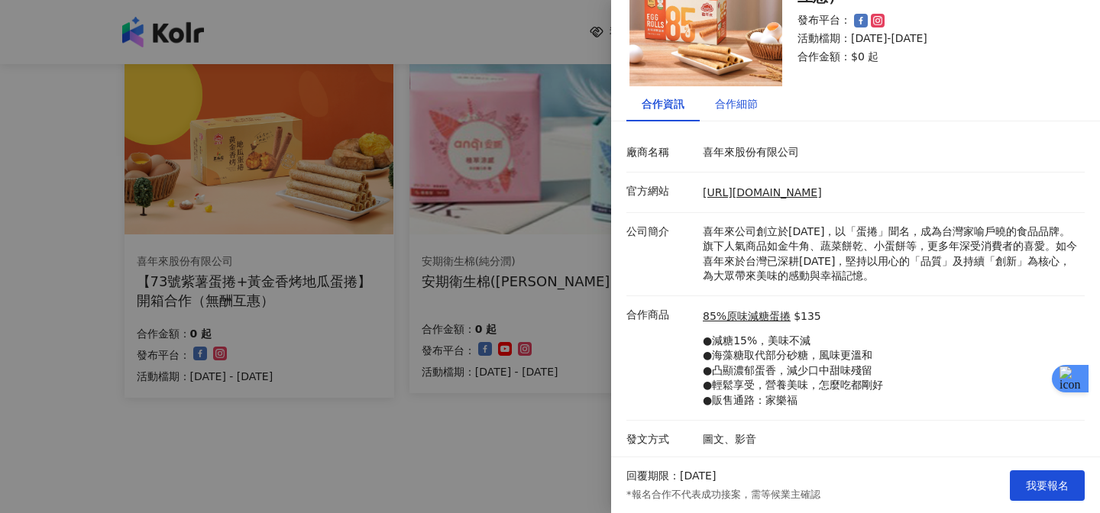
click at [748, 102] on div "合作細節" at bounding box center [736, 103] width 43 height 17
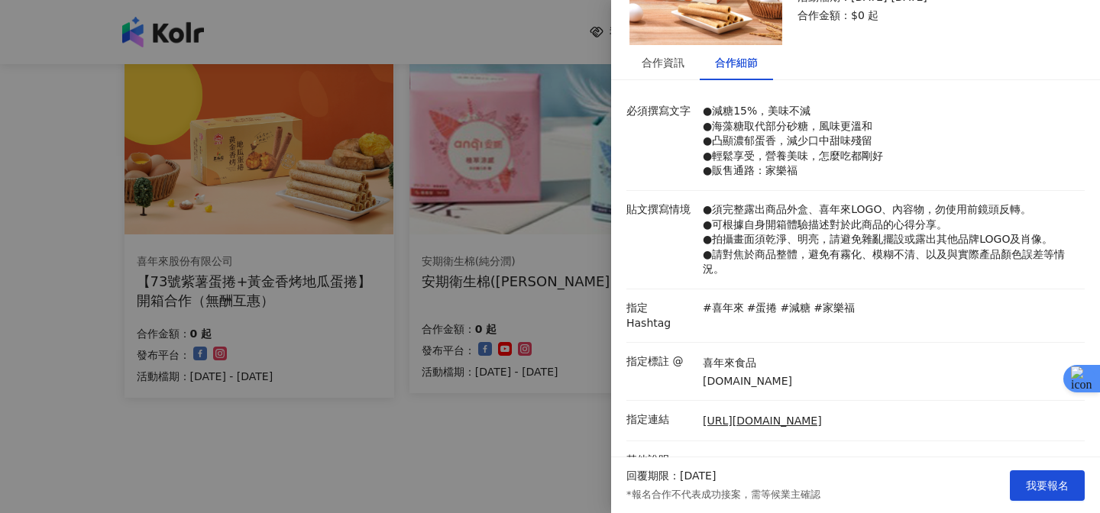
scroll to position [157, 0]
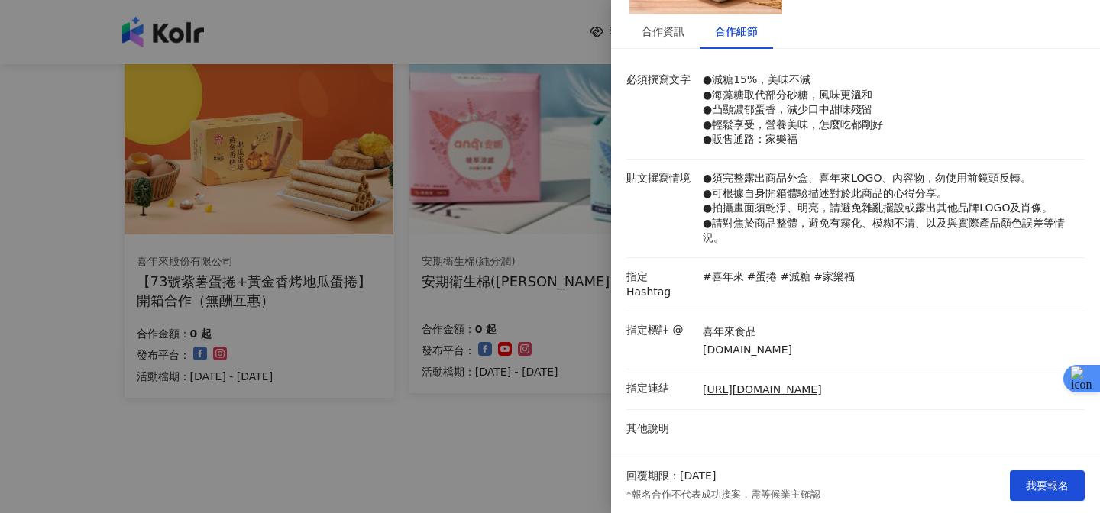
click at [516, 443] on div at bounding box center [550, 256] width 1100 height 513
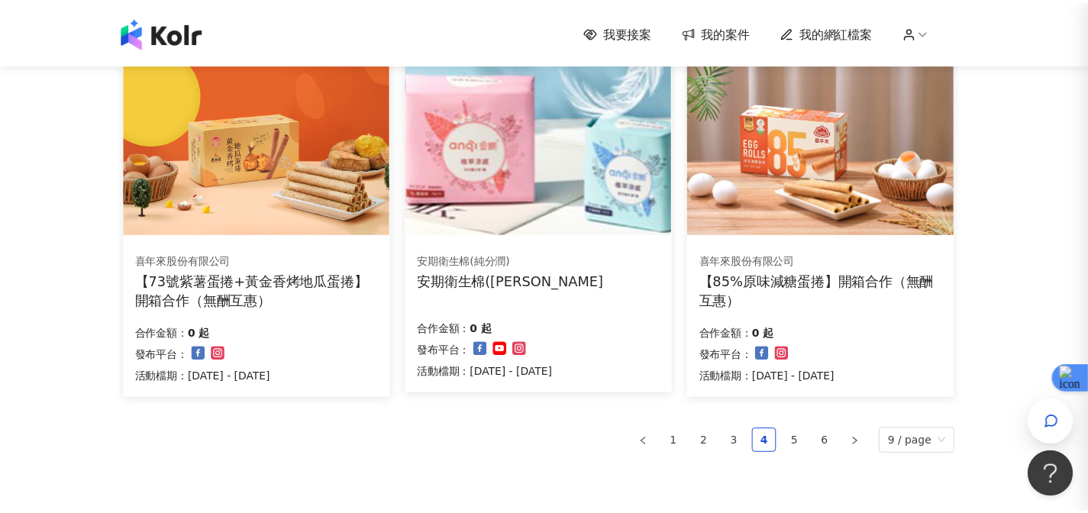
scroll to position [0, 0]
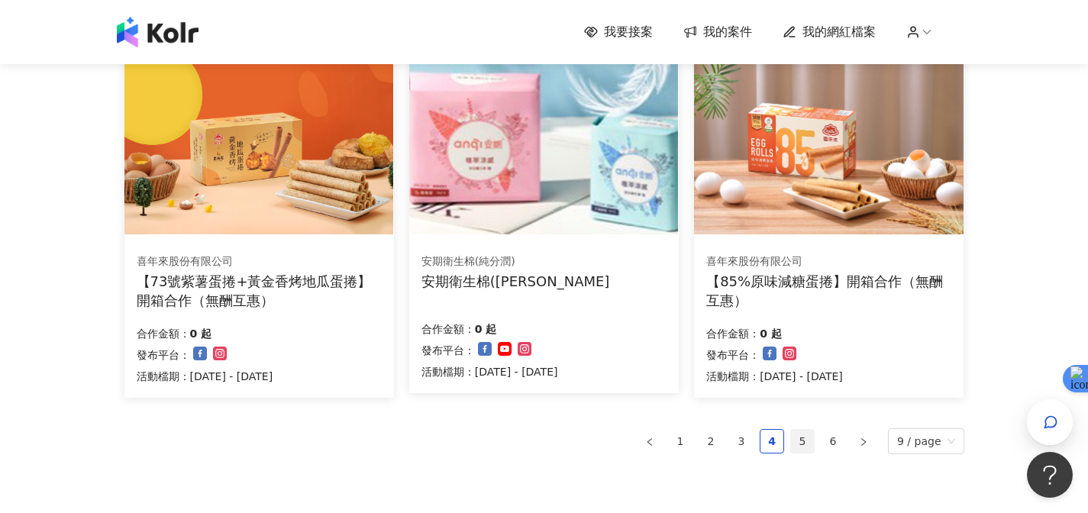
click at [808, 447] on link "5" at bounding box center [802, 441] width 23 height 23
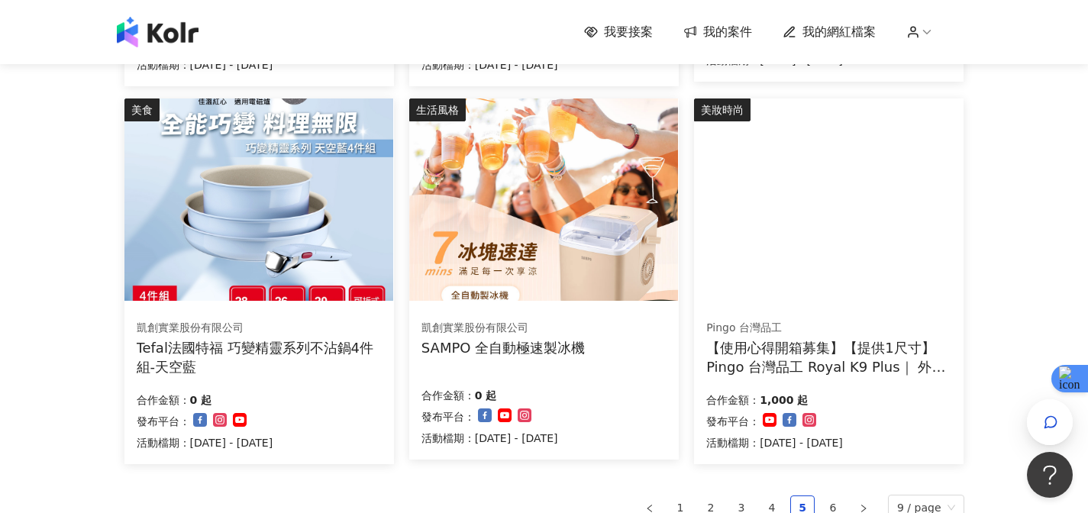
scroll to position [965, 0]
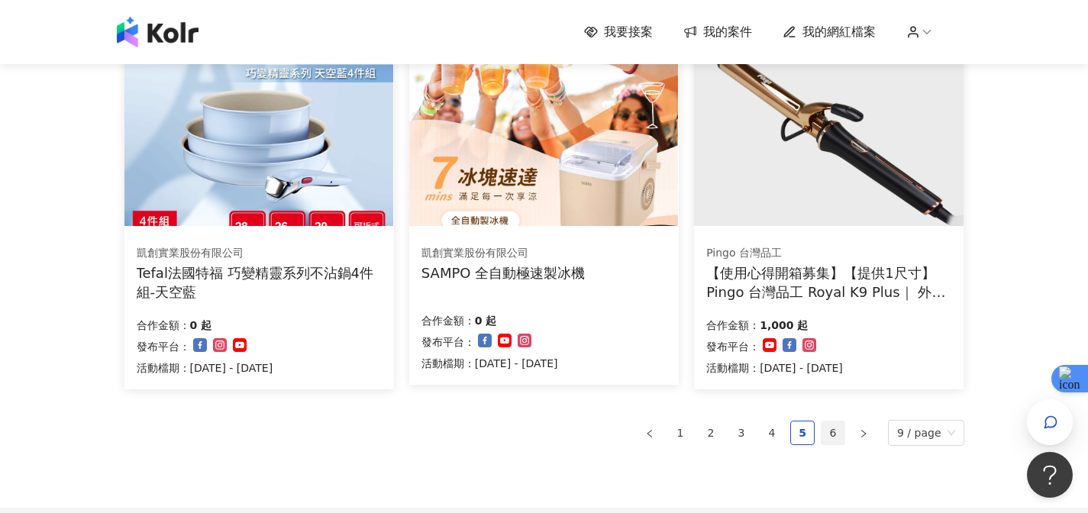
click at [842, 430] on link "6" at bounding box center [833, 432] width 23 height 23
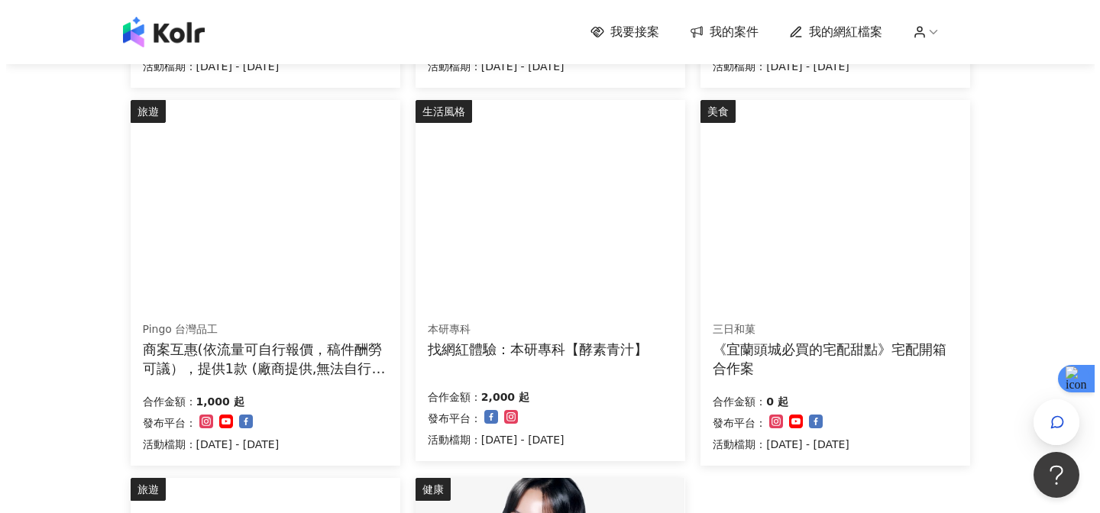
scroll to position [511, 0]
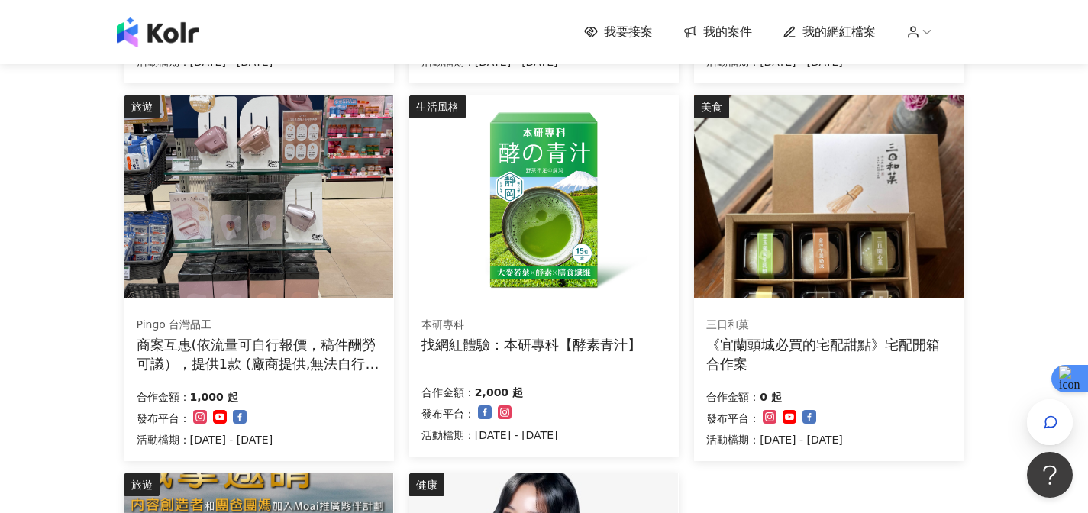
click at [278, 203] on img at bounding box center [258, 196] width 269 height 202
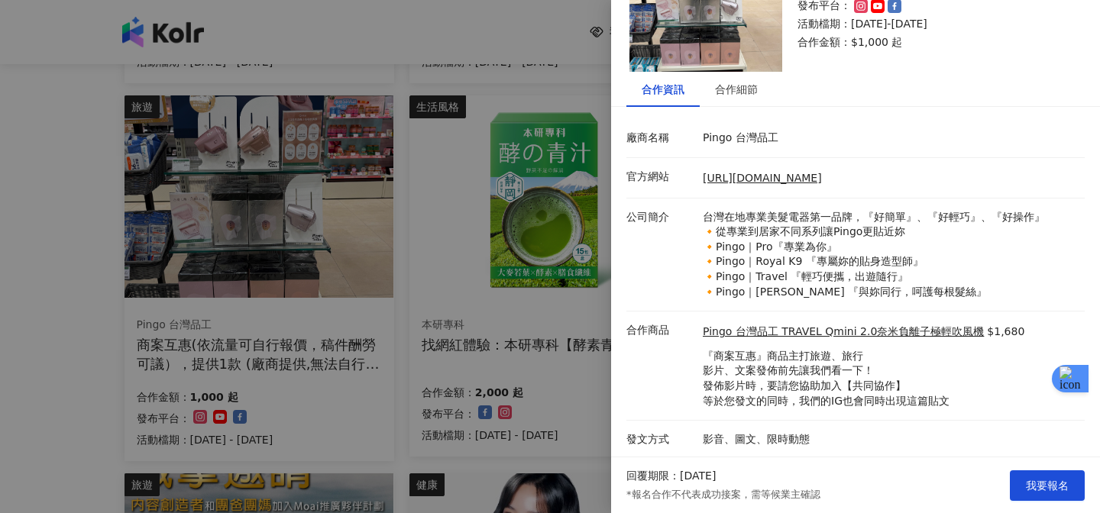
scroll to position [100, 0]
click at [760, 404] on p "『商案互惠』商品主打旅遊、旅行 影片、文案發佈前先讓我們看一下！ 發佈影片時，要請您協助加入【共同協作】 等於您發文的同時，我們的IG也會同時出現這篇貼文" at bounding box center [862, 378] width 321 height 60
click at [741, 101] on div "合作細節" at bounding box center [735, 88] width 73 height 35
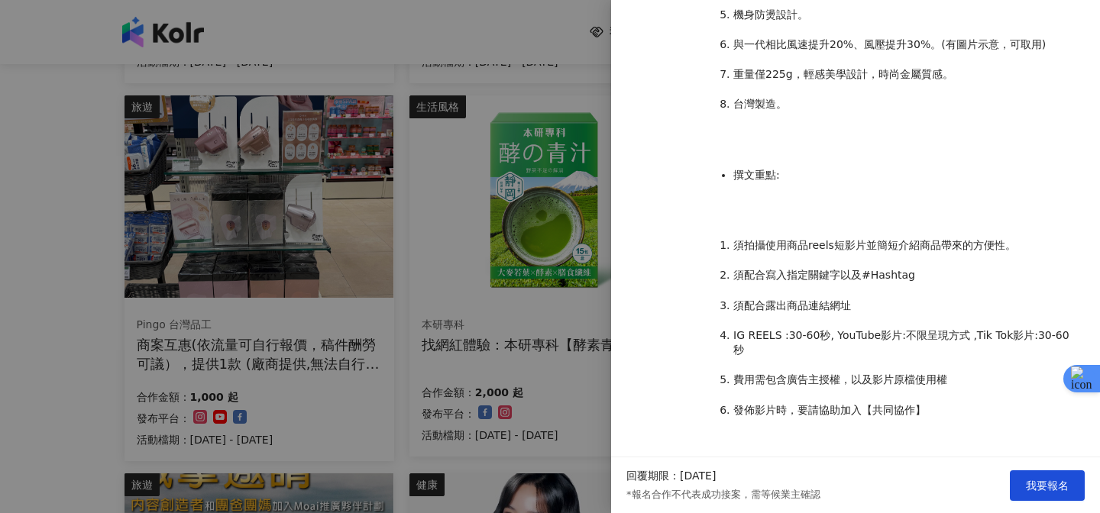
scroll to position [1003, 0]
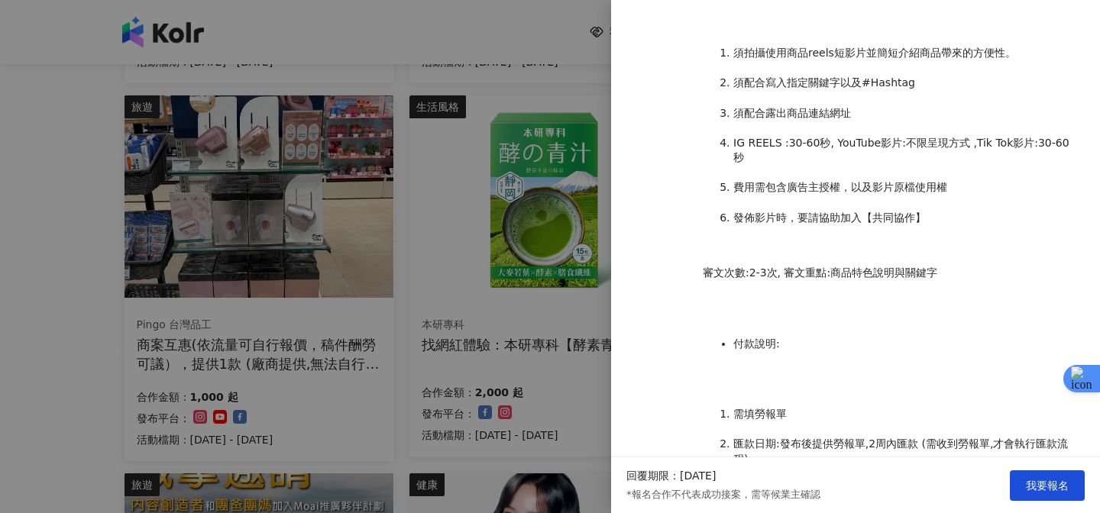
click at [609, 202] on div at bounding box center [550, 256] width 1100 height 513
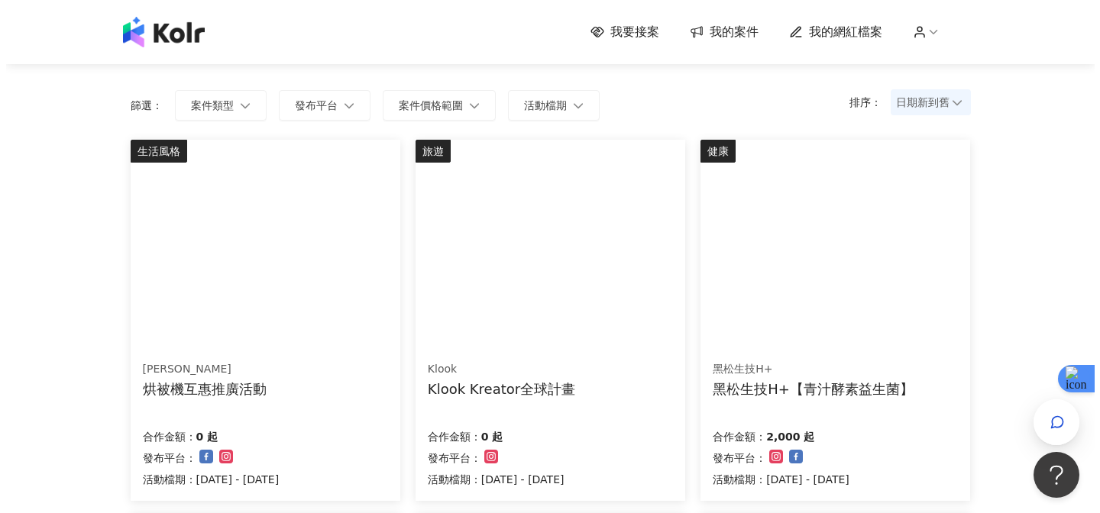
scroll to position [0, 0]
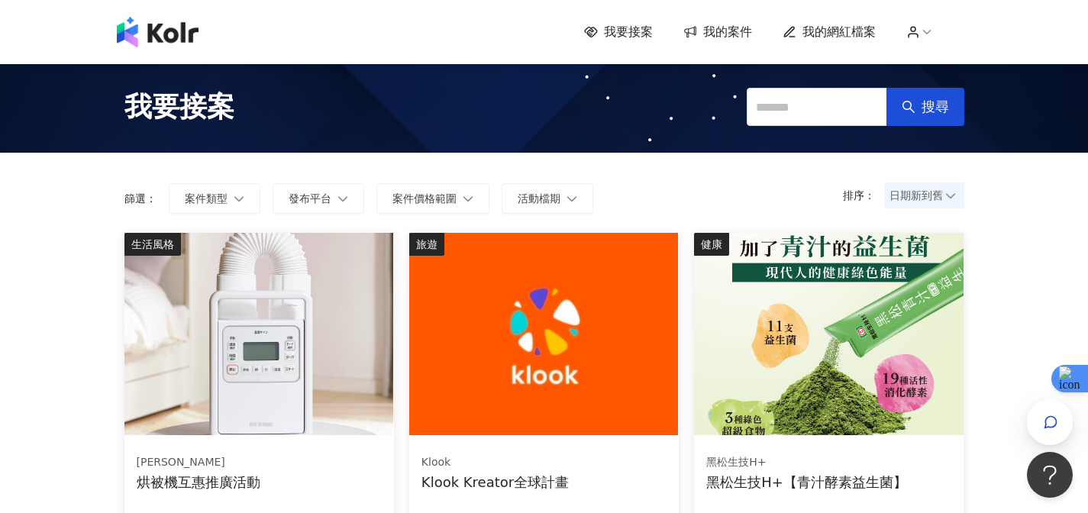
click at [512, 303] on img at bounding box center [543, 334] width 269 height 202
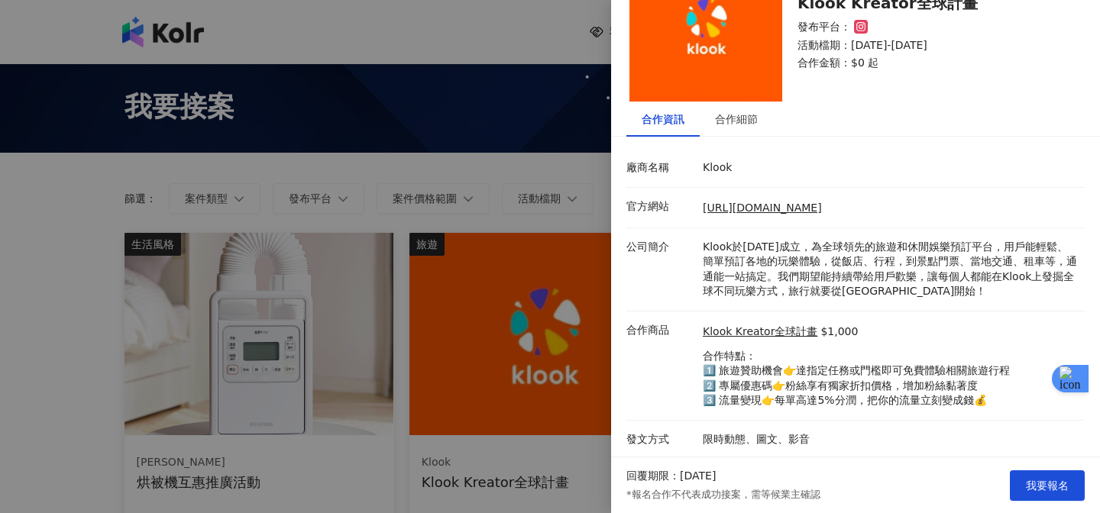
scroll to position [70, 0]
click at [1034, 483] on span "我要報名" at bounding box center [1046, 486] width 43 height 12
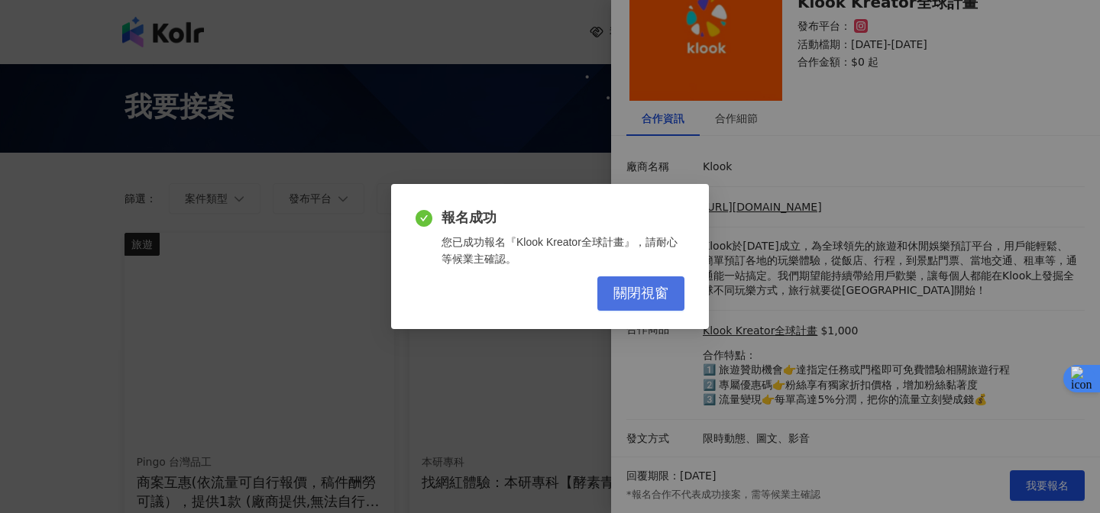
click at [644, 299] on span "關閉視窗" at bounding box center [640, 294] width 55 height 17
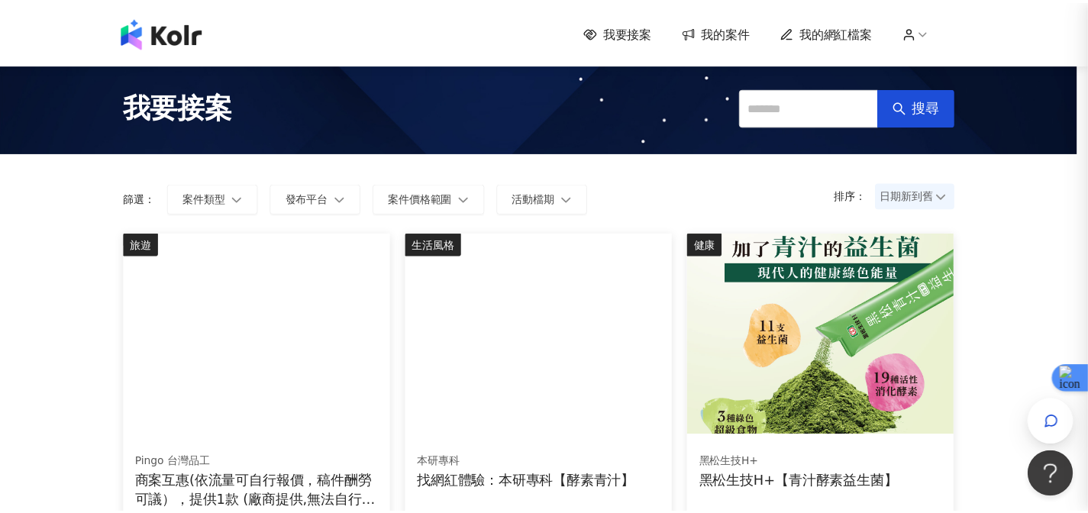
scroll to position [0, 0]
